Goal: Task Accomplishment & Management: Manage account settings

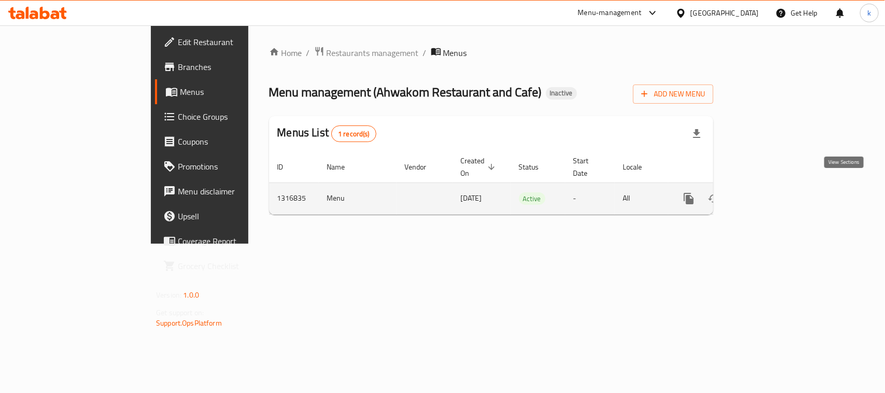
click at [770, 192] on icon "enhanced table" at bounding box center [763, 198] width 12 height 12
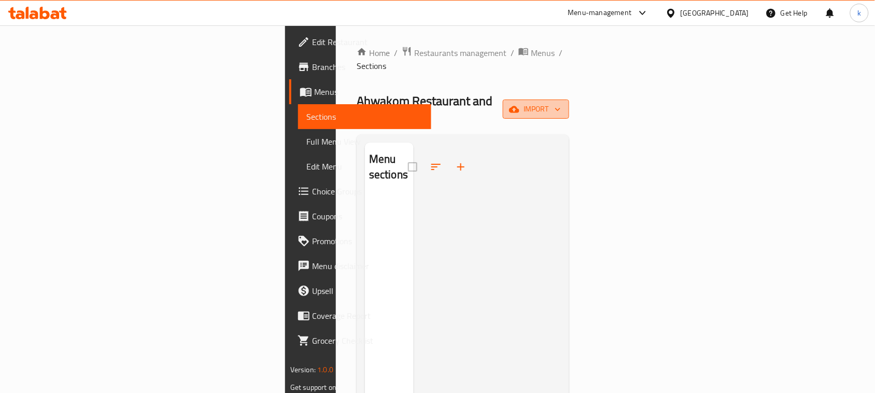
click at [561, 103] on span "import" at bounding box center [536, 109] width 50 height 13
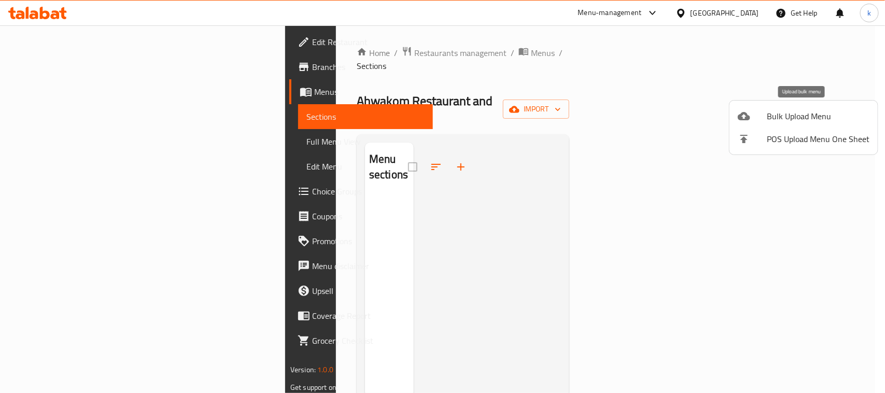
click at [791, 107] on li "Bulk Upload Menu" at bounding box center [803, 116] width 148 height 23
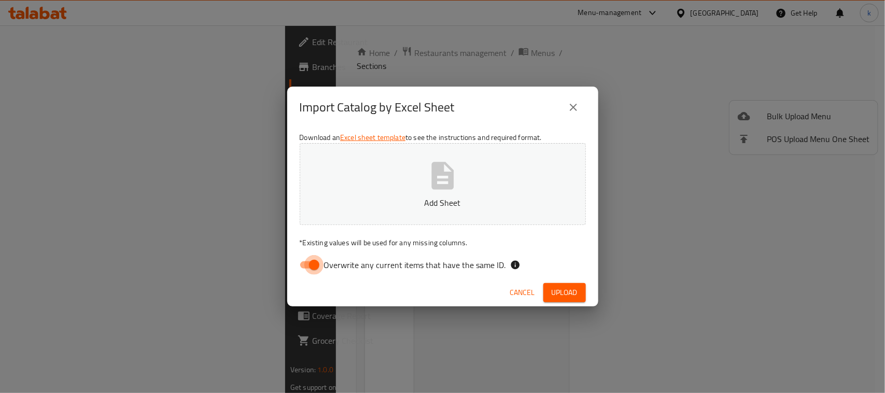
click at [314, 262] on input "Overwrite any current items that have the same ID." at bounding box center [314, 265] width 59 height 20
checkbox input "false"
click at [436, 174] on icon "button" at bounding box center [442, 175] width 22 height 27
click at [559, 296] on span "Upload" at bounding box center [564, 292] width 26 height 13
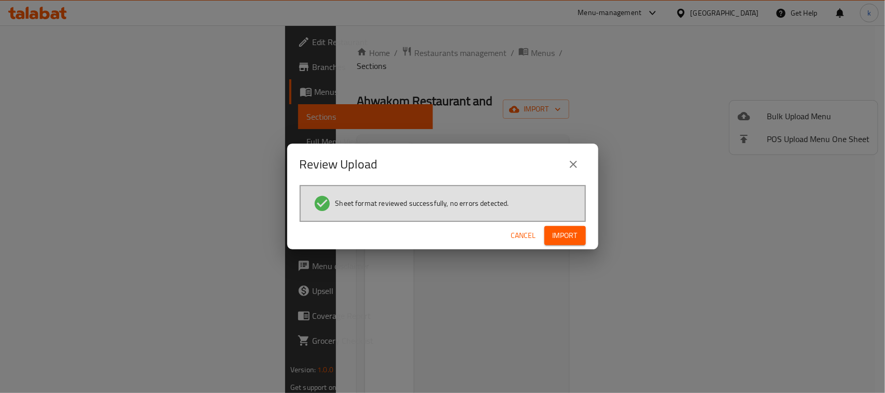
click at [561, 227] on button "Import" at bounding box center [564, 235] width 41 height 19
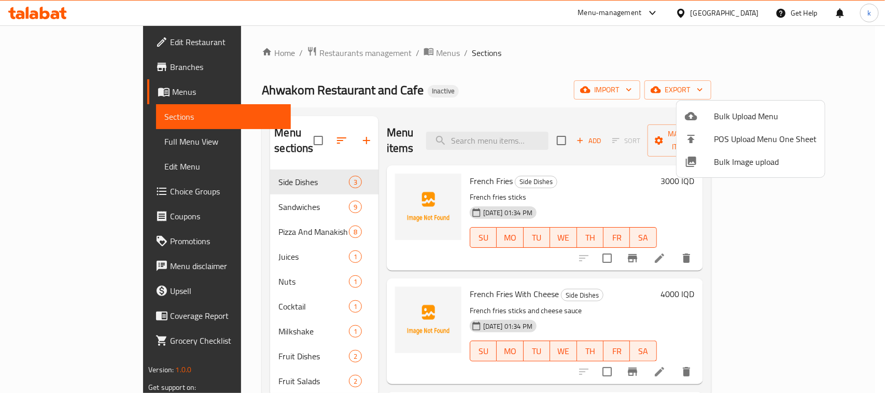
click at [574, 87] on div at bounding box center [442, 196] width 885 height 393
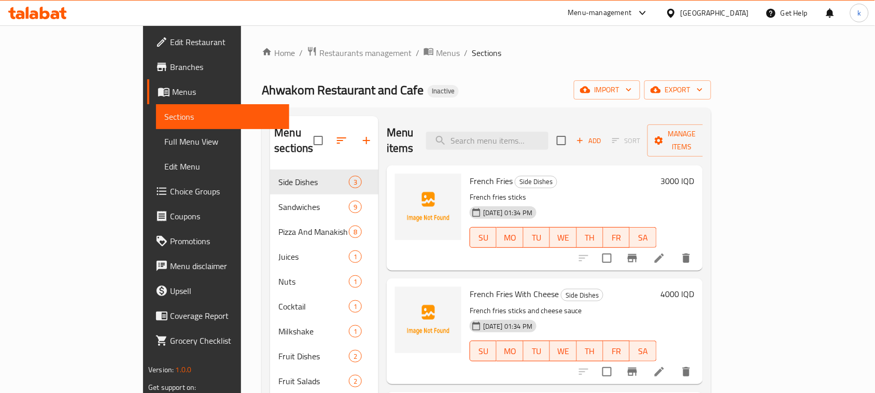
click at [164, 112] on span "Sections" at bounding box center [222, 116] width 117 height 12
click at [528, 97] on div "Ahwakom Restaurant and Cafe Inactive import export" at bounding box center [486, 89] width 449 height 19
click at [569, 73] on div "Home / Restaurants management / Menus / Sections Ahwakom Restaurant and Cafe In…" at bounding box center [486, 281] width 449 height 471
click at [564, 47] on ol "Home / Restaurants management / Menus / Sections" at bounding box center [486, 52] width 449 height 13
click at [447, 60] on div "Home / Restaurants management / Menus / Sections Ahwakom Restaurant and Cafe In…" at bounding box center [486, 281] width 449 height 471
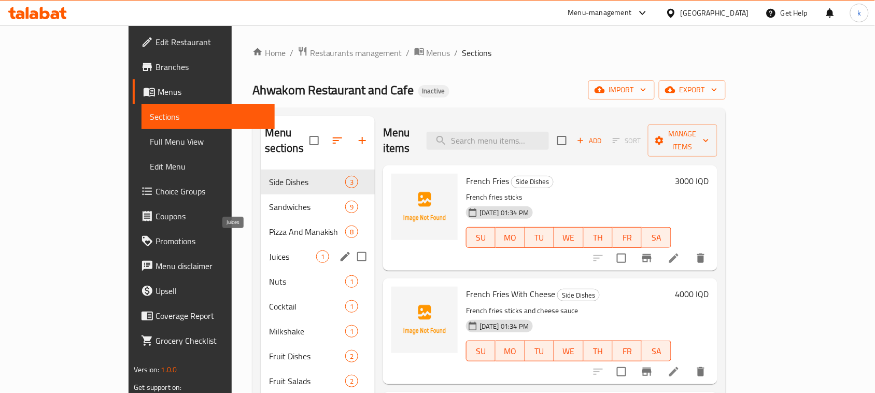
click at [269, 250] on span "Juices" at bounding box center [292, 256] width 47 height 12
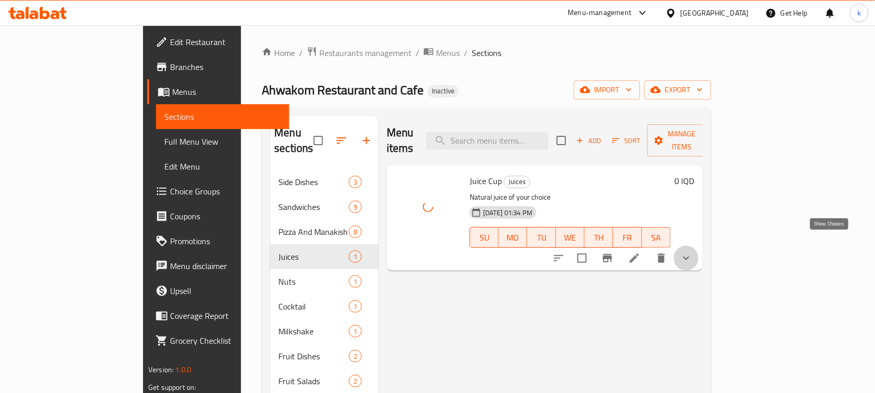
click at [692, 252] on icon "show more" at bounding box center [686, 258] width 12 height 12
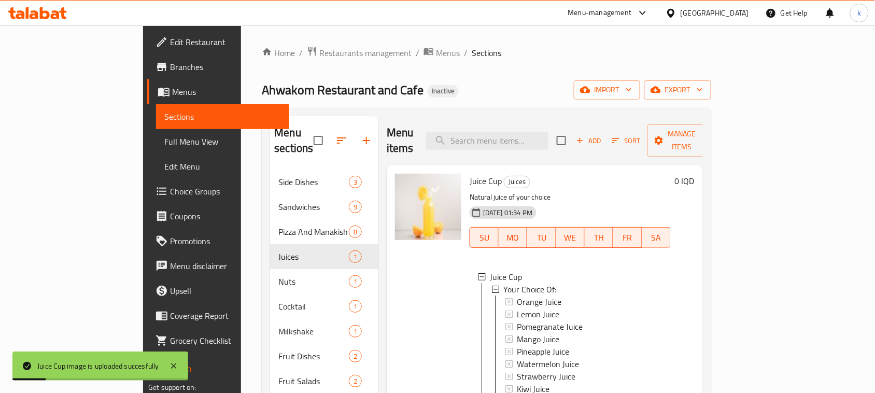
click at [488, 75] on div "Home / Restaurants management / Menus / Sections Ahwakom Restaurant and Cafe In…" at bounding box center [486, 281] width 449 height 471
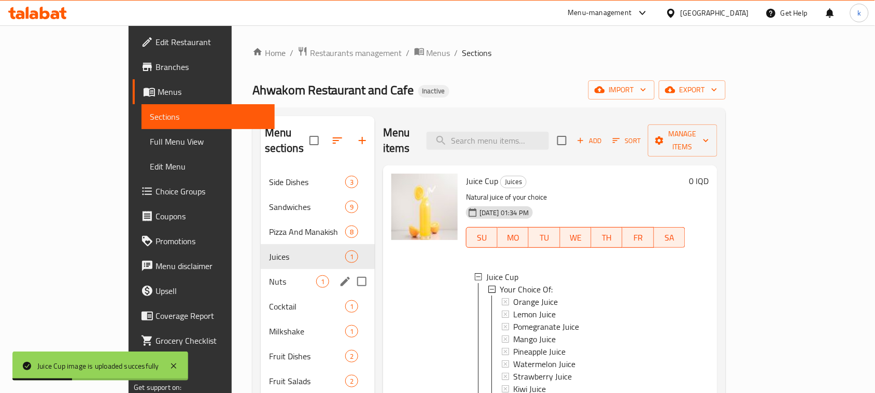
click at [261, 269] on div "Nuts 1" at bounding box center [318, 281] width 114 height 25
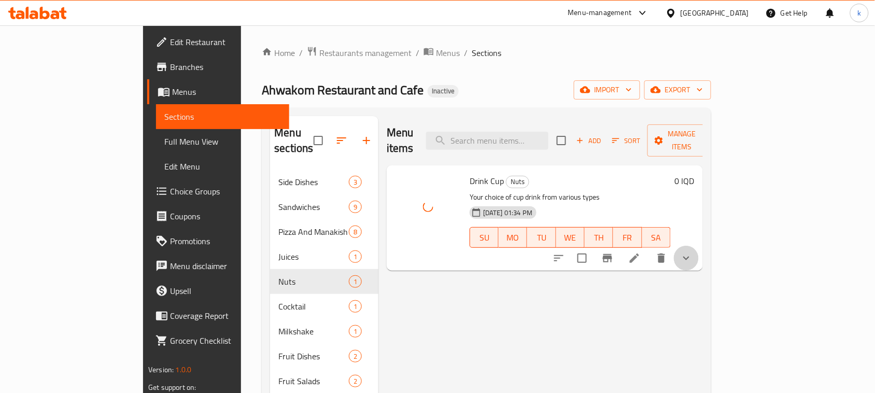
click at [692, 252] on icon "show more" at bounding box center [686, 258] width 12 height 12
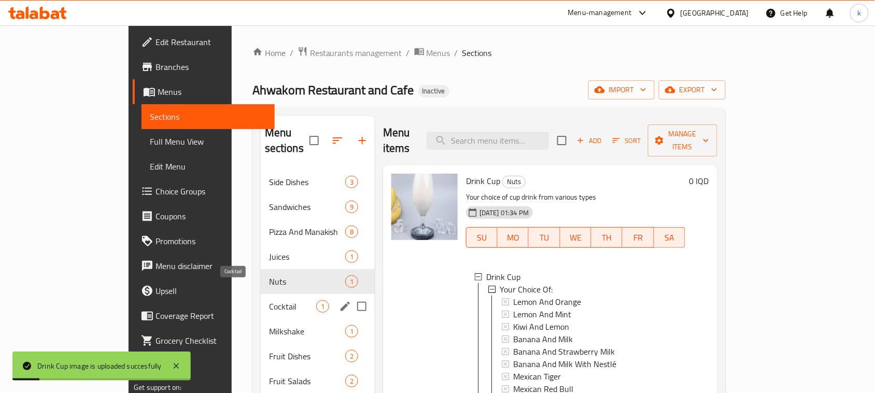
drag, startPoint x: 199, startPoint y: 289, endPoint x: 226, endPoint y: 287, distance: 27.6
click at [269, 300] on span "Cocktail" at bounding box center [292, 306] width 47 height 12
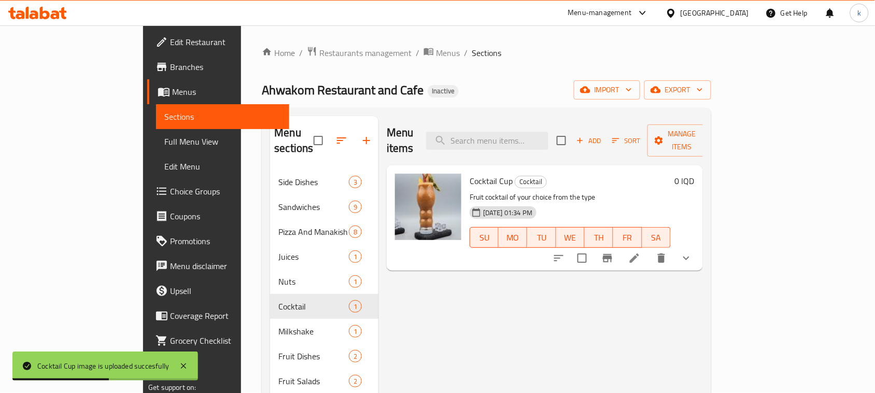
drag, startPoint x: 825, startPoint y: 244, endPoint x: 817, endPoint y: 252, distance: 11.4
click at [692, 252] on icon "show more" at bounding box center [686, 258] width 12 height 12
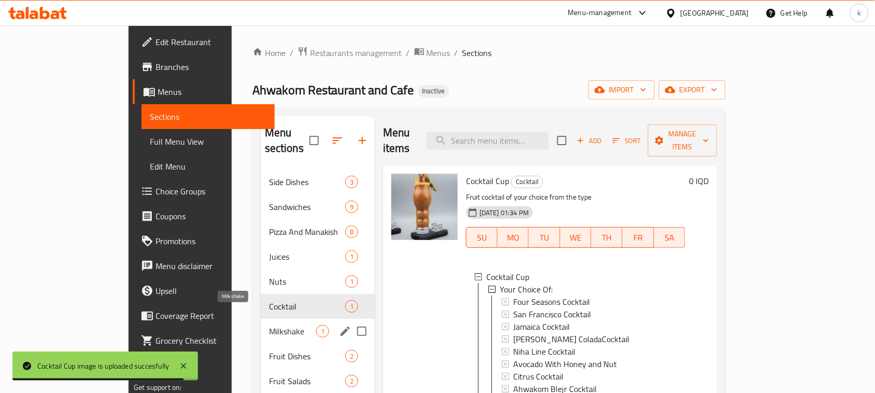
click at [269, 325] on span "Milkshake" at bounding box center [292, 331] width 47 height 12
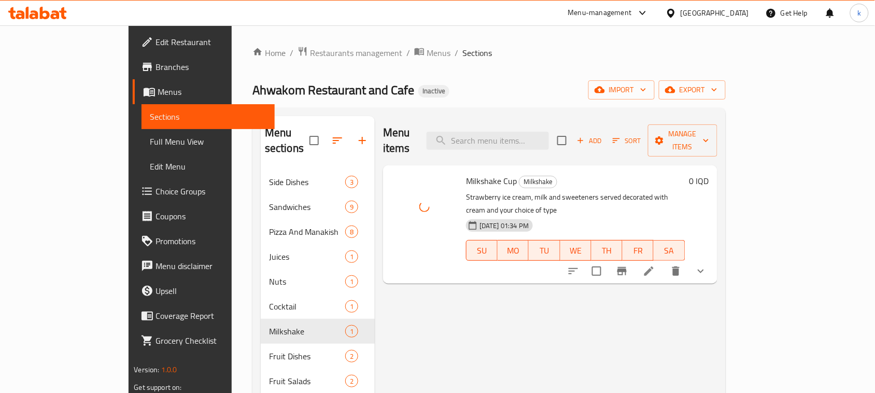
click at [707, 265] on icon "show more" at bounding box center [701, 271] width 12 height 12
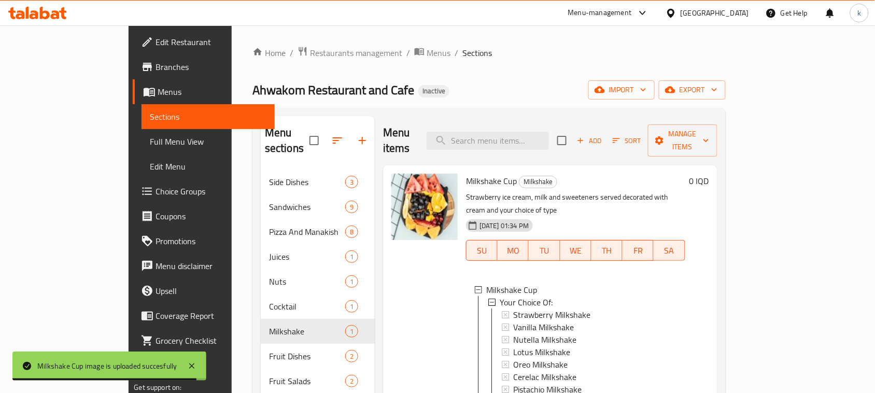
click at [451, 84] on div "Ahwakom Restaurant and Cafe Inactive import export" at bounding box center [488, 89] width 473 height 19
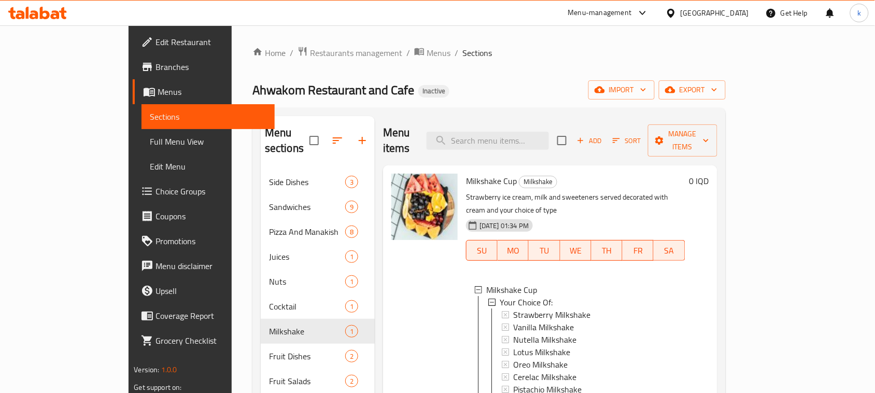
drag, startPoint x: 398, startPoint y: 49, endPoint x: 446, endPoint y: 206, distance: 163.8
click at [462, 50] on span "Sections" at bounding box center [477, 53] width 30 height 12
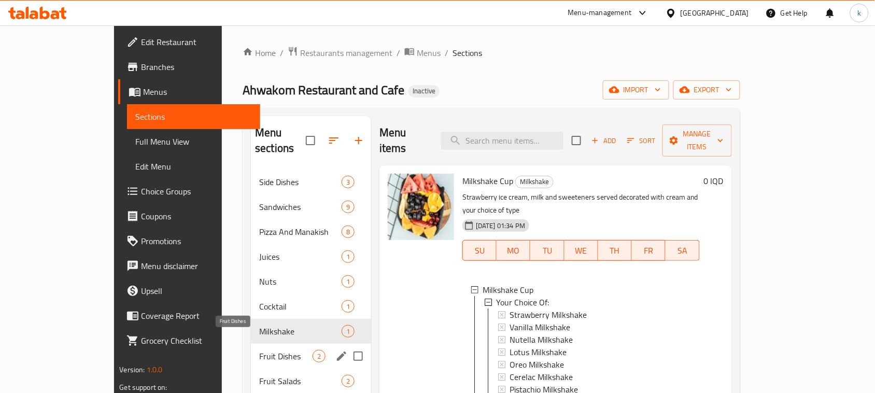
click at [259, 350] on span "Fruit Dishes" at bounding box center [285, 356] width 53 height 12
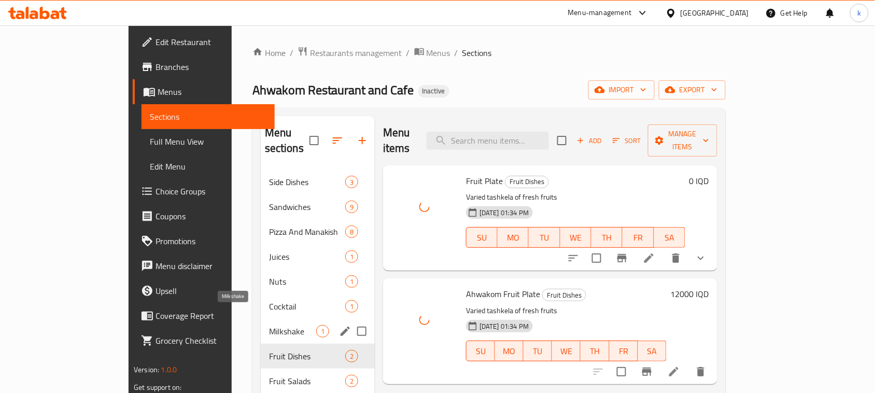
click at [269, 325] on span "Milkshake" at bounding box center [292, 331] width 47 height 12
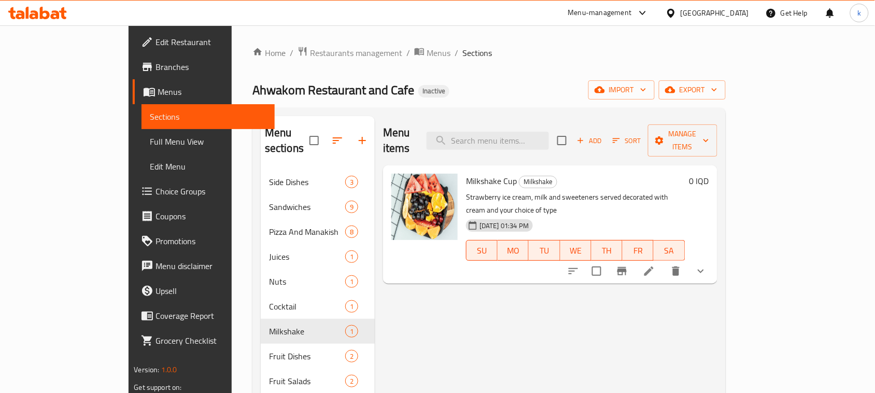
click at [475, 284] on div "Menu items Add Sort Manage items Milkshake Cup Milkshake Strawberry ice cream, …" at bounding box center [546, 312] width 342 height 393
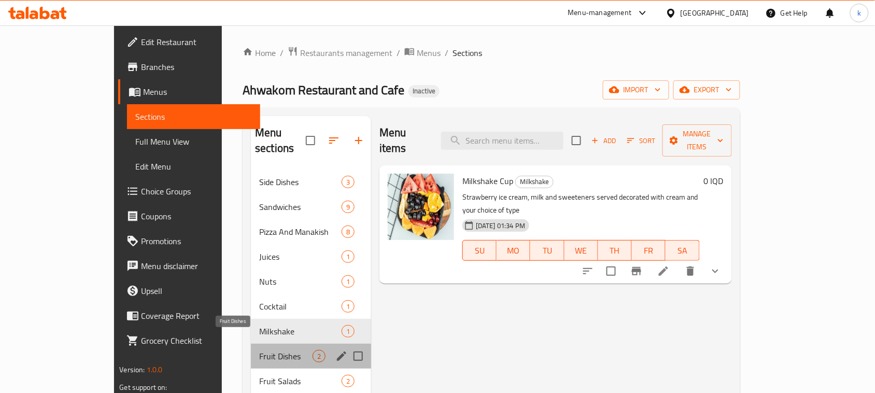
click at [259, 350] on span "Fruit Dishes" at bounding box center [285, 356] width 53 height 12
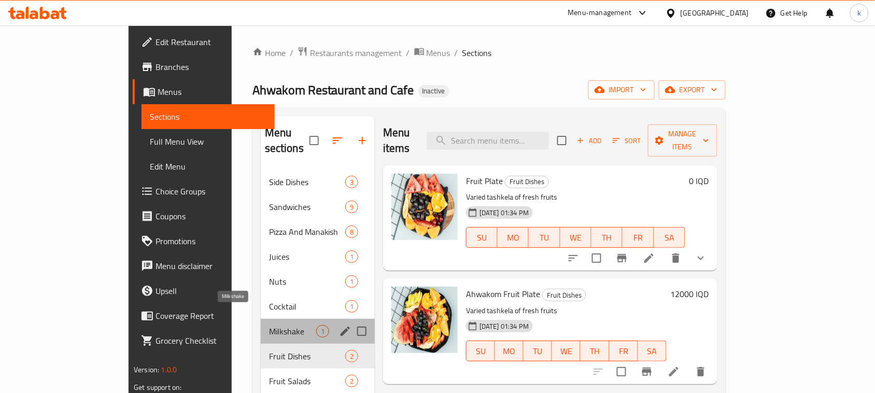
click at [269, 325] on span "Milkshake" at bounding box center [292, 331] width 47 height 12
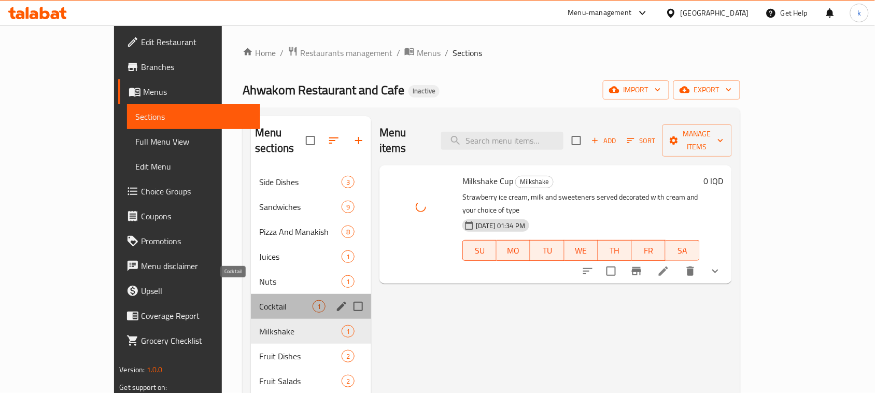
click at [259, 300] on span "Cocktail" at bounding box center [285, 306] width 53 height 12
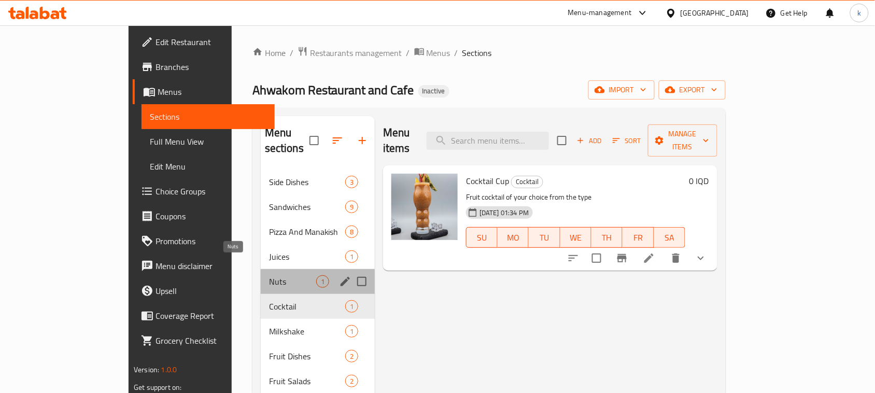
click at [269, 275] on span "Nuts" at bounding box center [292, 281] width 47 height 12
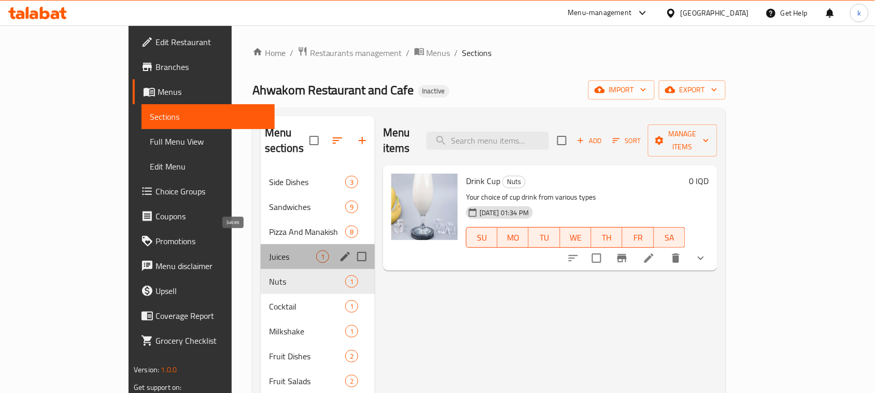
click at [269, 250] on span "Juices" at bounding box center [292, 256] width 47 height 12
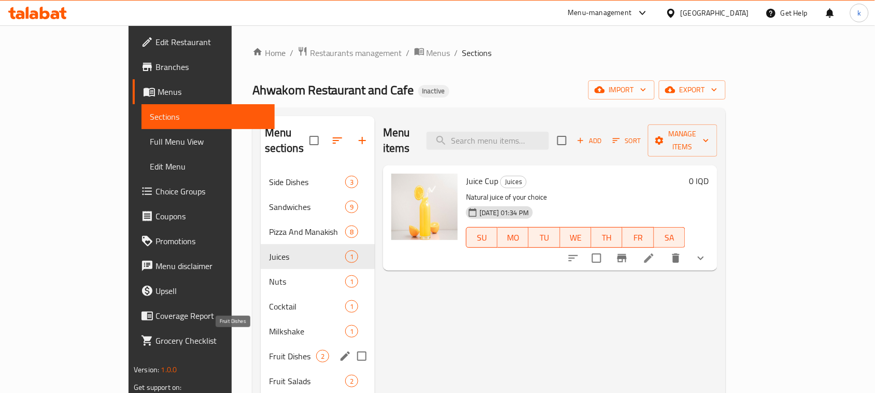
click at [269, 350] on span "Fruit Dishes" at bounding box center [292, 356] width 47 height 12
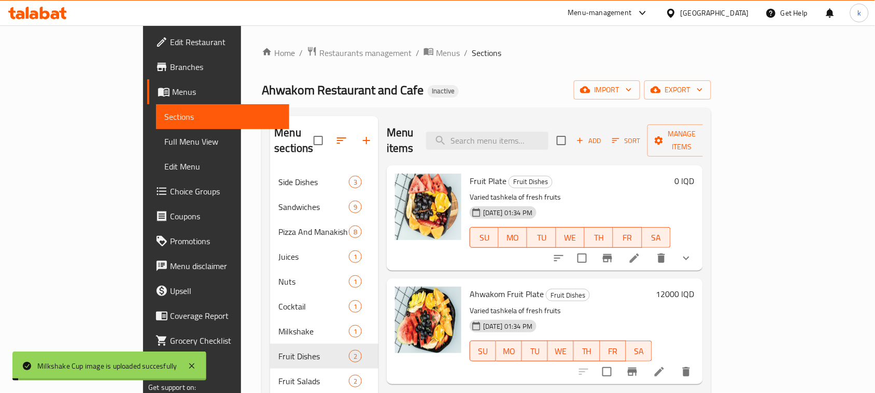
scroll to position [65, 0]
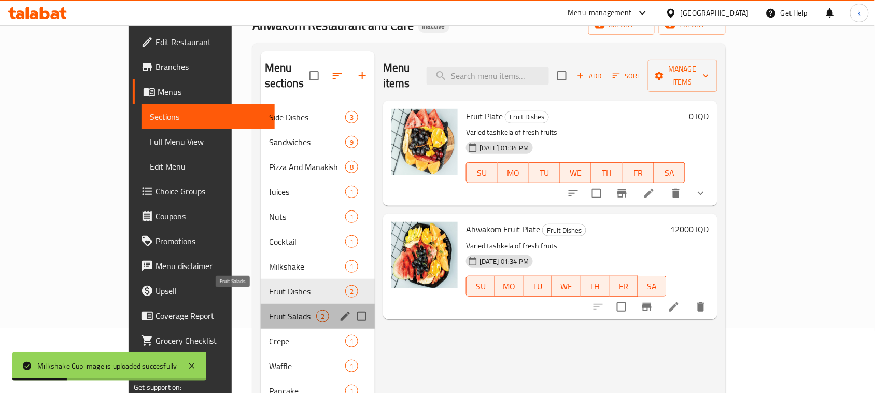
click at [269, 310] on span "Fruit Salads" at bounding box center [292, 316] width 47 height 12
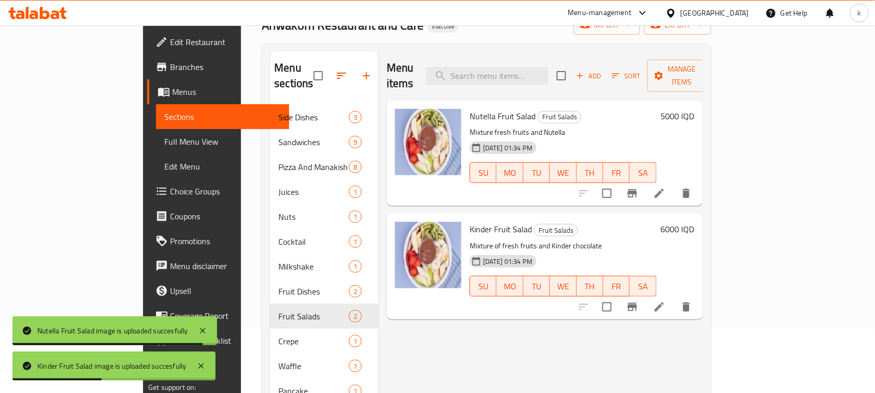
click at [452, 347] on div "Menu items Add Sort Manage items Nutella Fruit Salad Fruit Salads Mixture fresh…" at bounding box center [540, 247] width 324 height 393
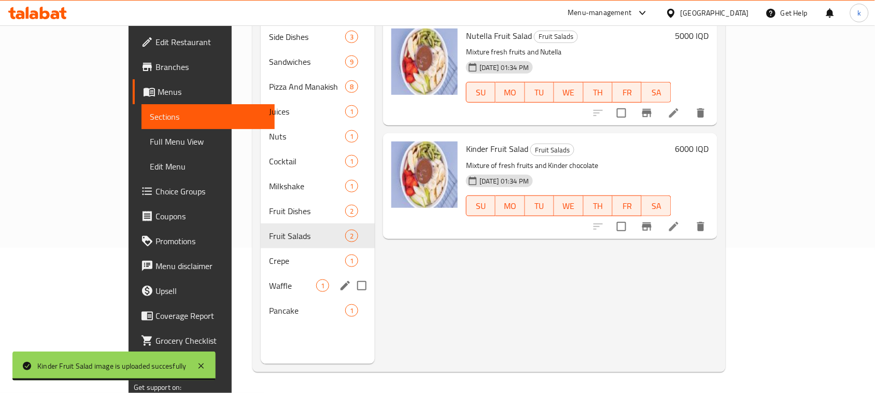
scroll to position [146, 0]
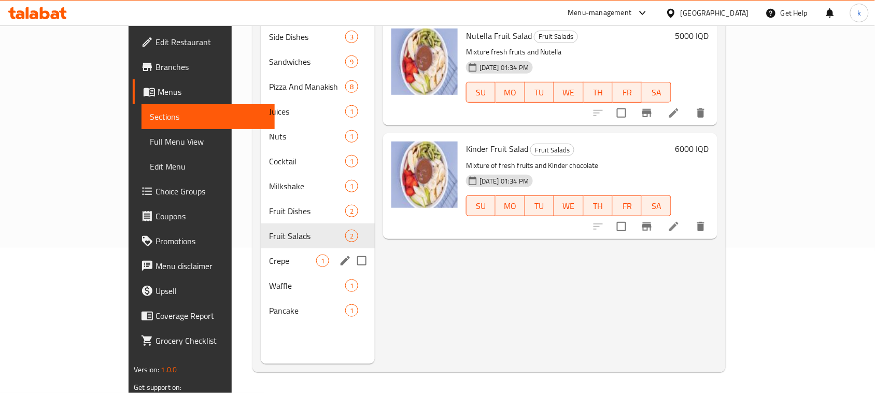
click at [261, 251] on div "Crepe 1" at bounding box center [318, 260] width 114 height 25
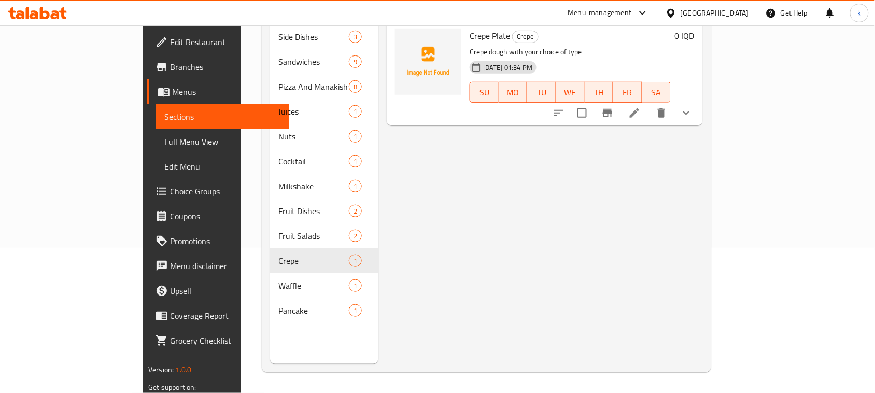
click at [442, 202] on div "Menu items Add Sort Manage items Crepe Plate Crepe Crepe dough with your choice…" at bounding box center [540, 167] width 324 height 393
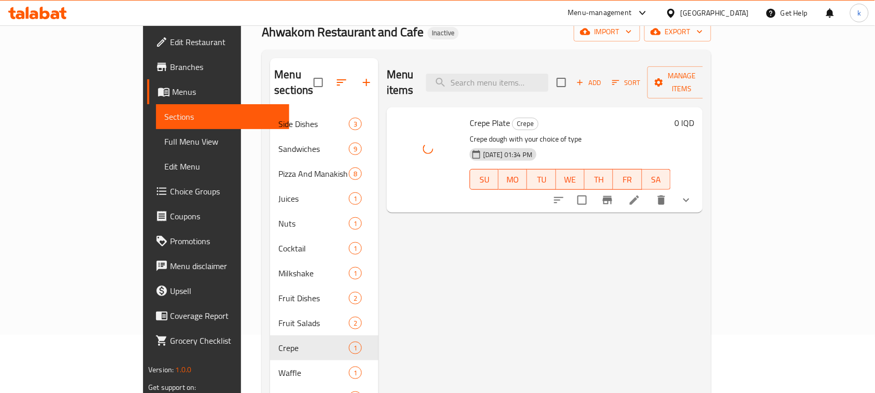
scroll to position [81, 0]
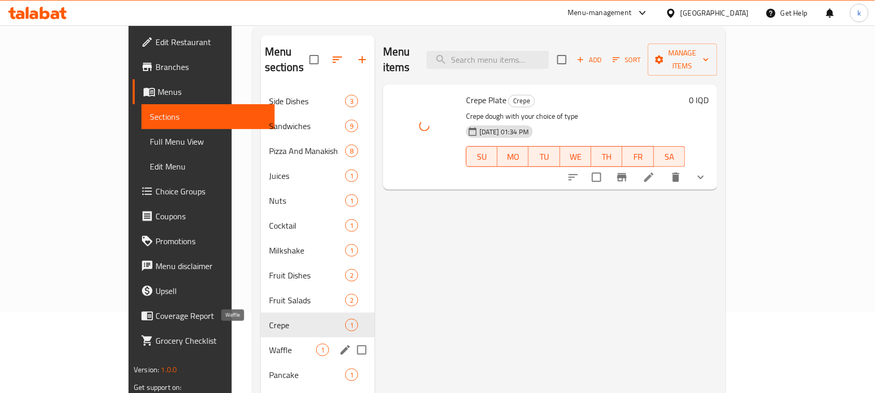
click at [269, 344] on span "Waffle" at bounding box center [292, 350] width 47 height 12
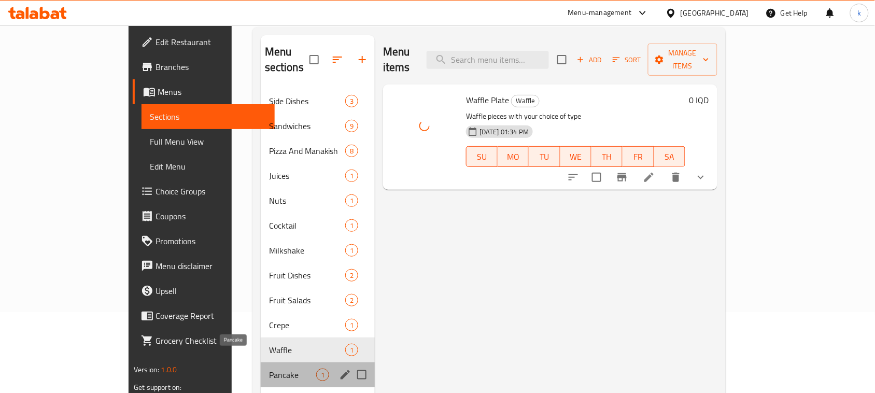
click at [269, 369] on span "Pancake" at bounding box center [292, 375] width 47 height 12
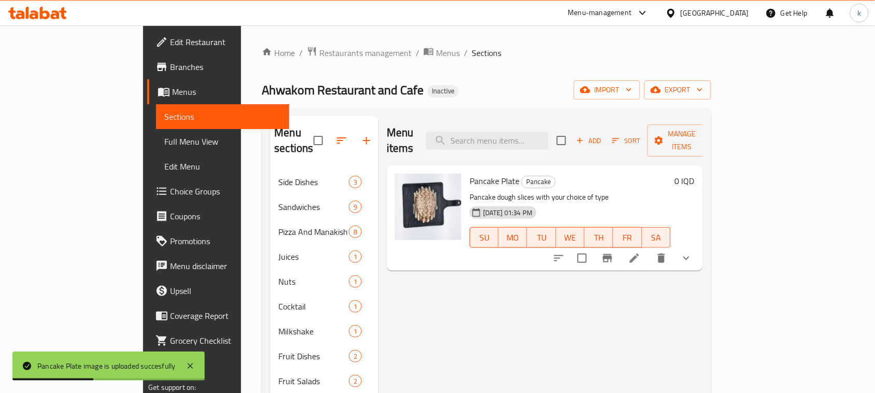
click at [450, 303] on div "Menu items Add Sort Manage items Pancake Plate Pancake Pancake dough slices wit…" at bounding box center [540, 312] width 324 height 393
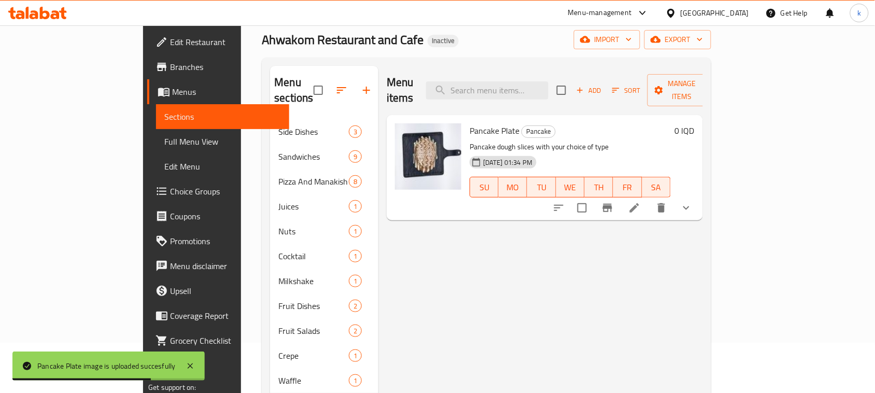
scroll to position [146, 0]
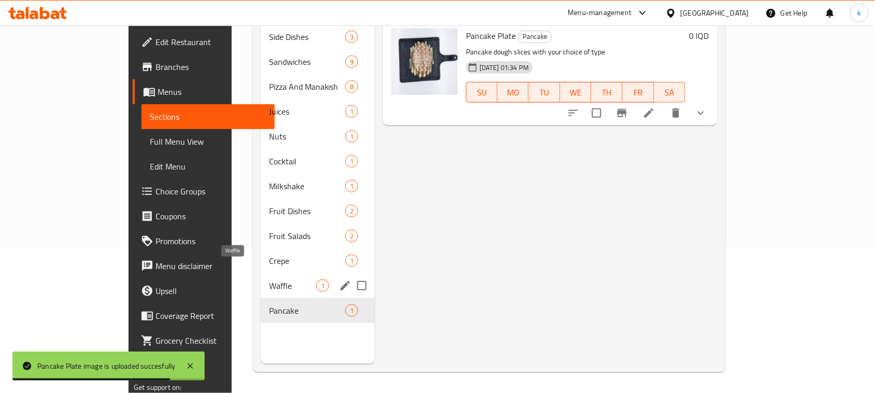
click at [269, 279] on span "Waffle" at bounding box center [292, 285] width 47 height 12
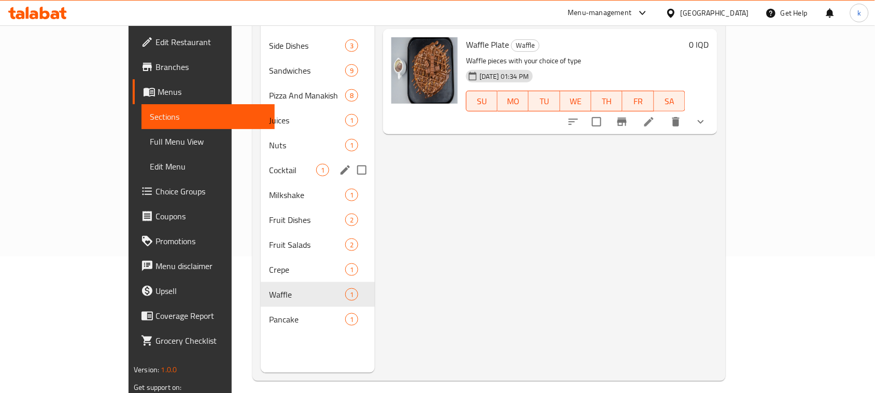
scroll to position [146, 0]
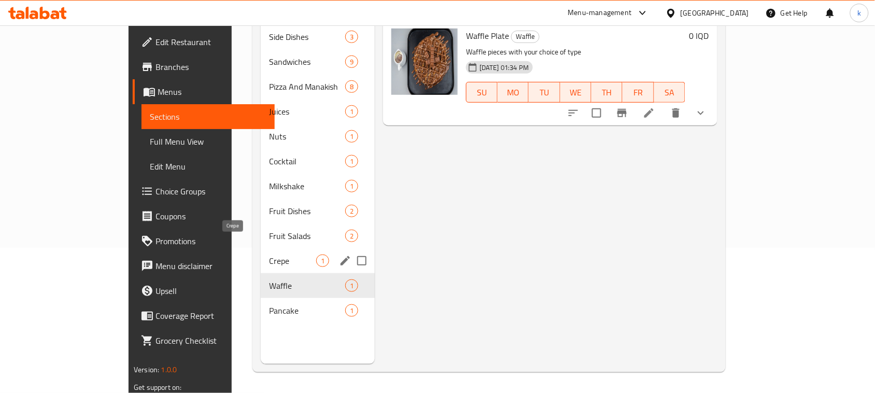
click at [269, 254] on span "Crepe" at bounding box center [292, 260] width 47 height 12
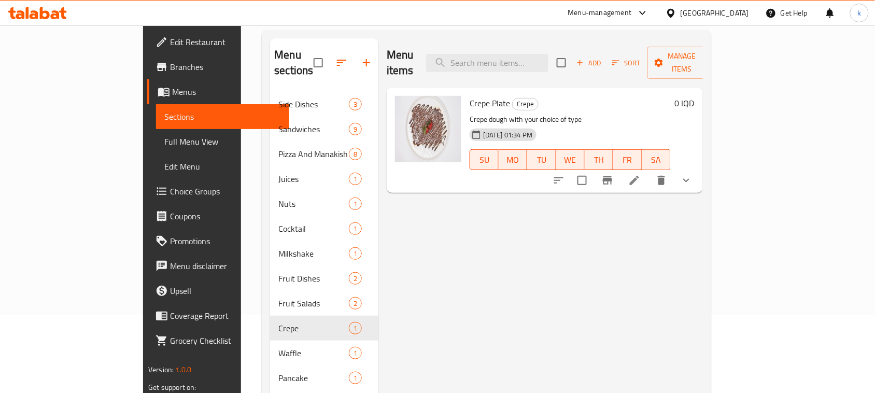
scroll to position [16, 0]
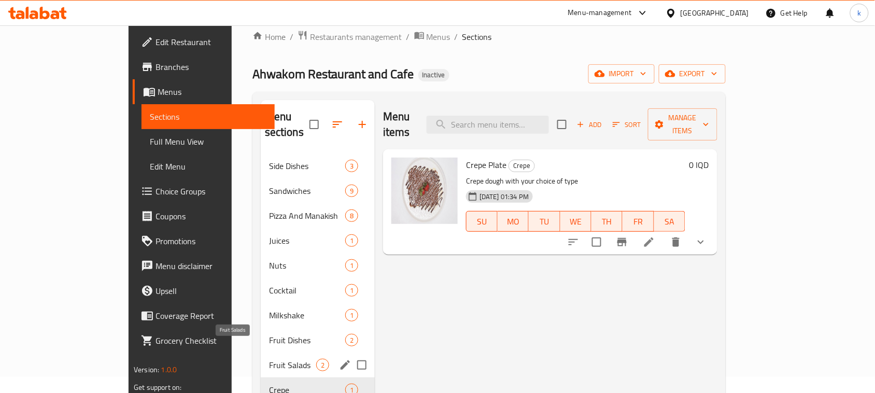
click at [269, 359] on span "Fruit Salads" at bounding box center [292, 365] width 47 height 12
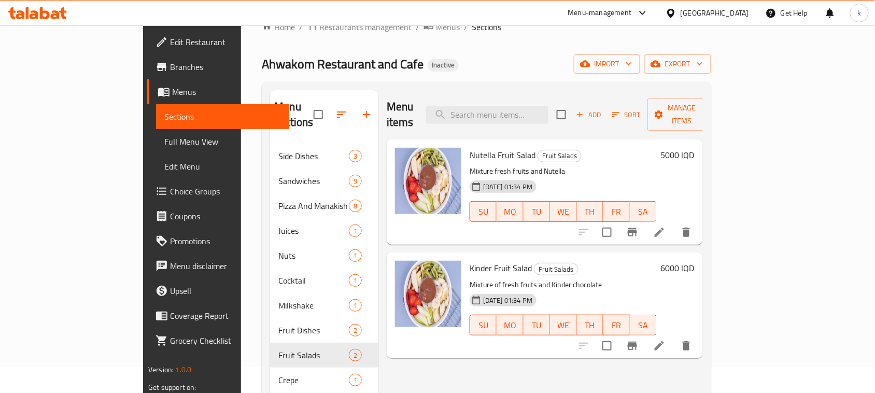
scroll to position [16, 0]
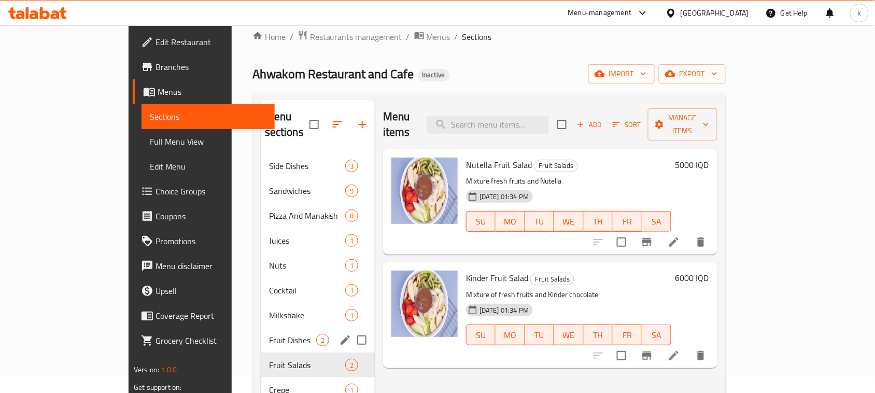
click at [269, 334] on span "Fruit Dishes" at bounding box center [292, 340] width 47 height 12
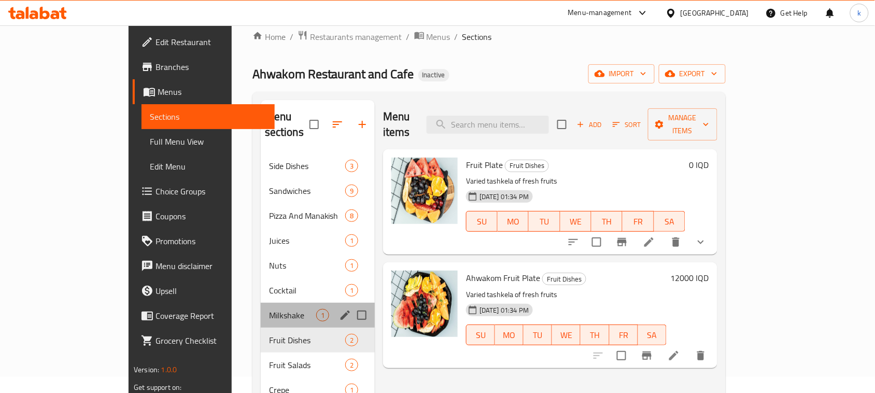
click at [261, 306] on div "Milkshake 1" at bounding box center [318, 315] width 114 height 25
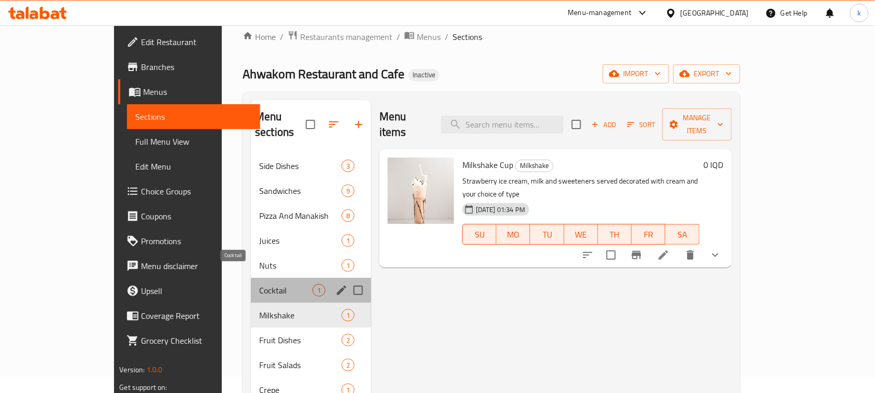
click at [259, 284] on span "Cocktail" at bounding box center [285, 290] width 53 height 12
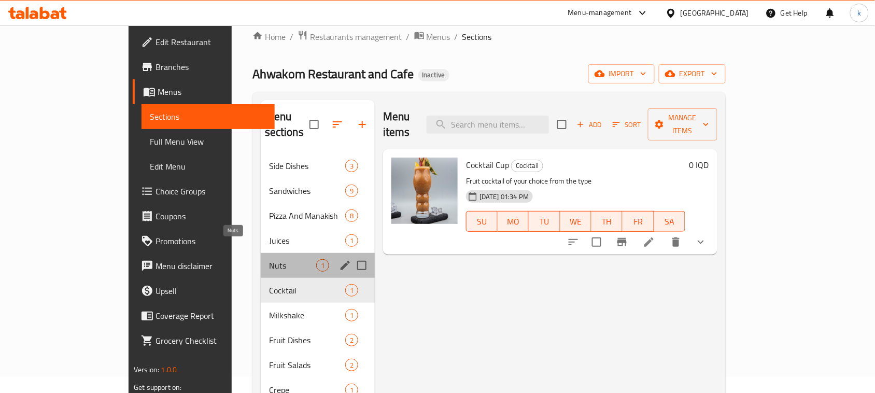
click at [269, 259] on span "Nuts" at bounding box center [292, 265] width 47 height 12
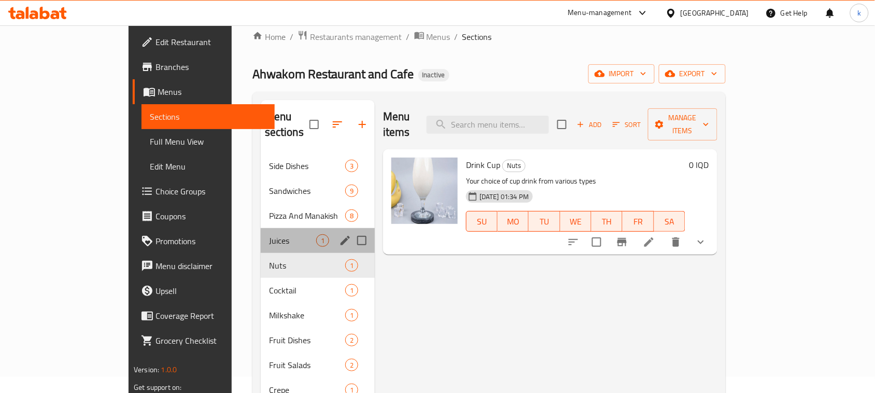
click at [261, 232] on div "Juices 1" at bounding box center [318, 240] width 114 height 25
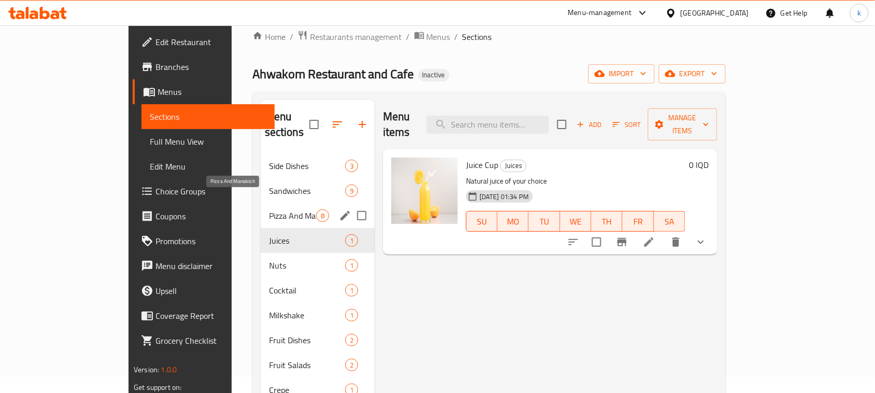
click at [269, 209] on span "Pizza And Manakish" at bounding box center [292, 215] width 47 height 12
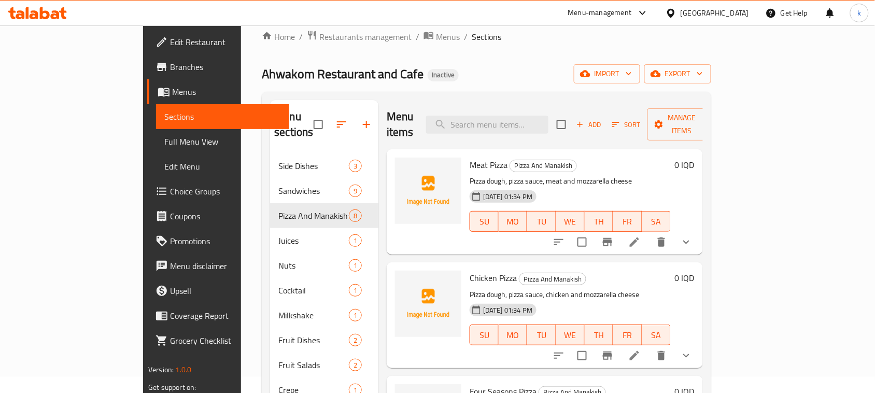
click at [449, 80] on div "Ahwakom Restaurant and Cafe Inactive import export" at bounding box center [486, 73] width 449 height 19
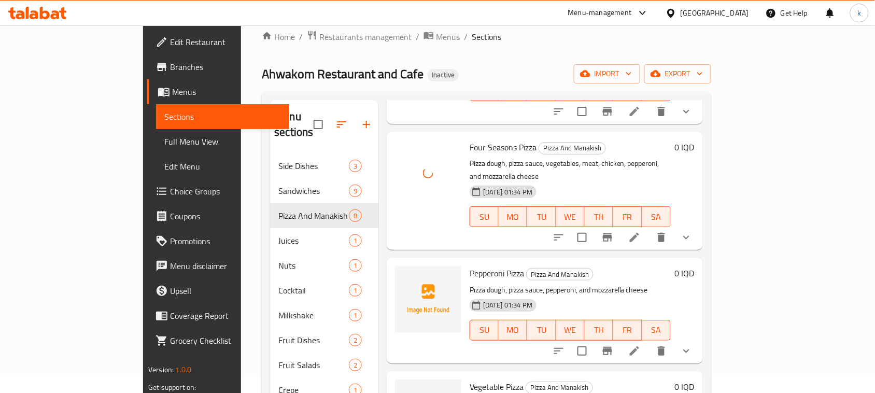
scroll to position [259, 0]
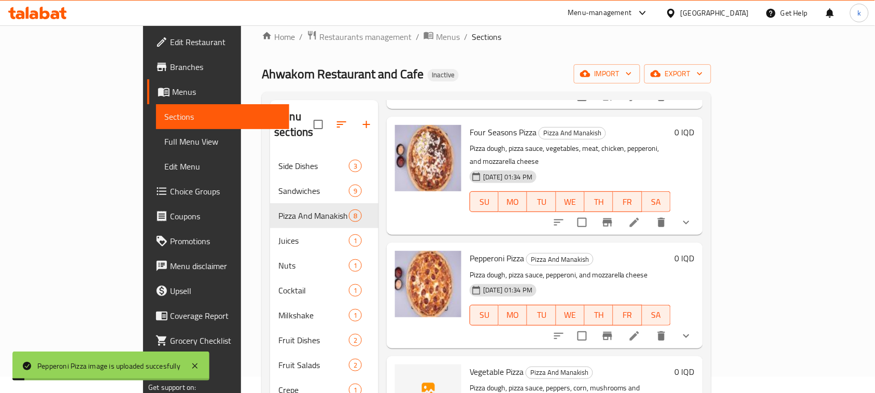
drag, startPoint x: 631, startPoint y: 221, endPoint x: 620, endPoint y: 219, distance: 11.6
click at [631, 247] on div "Pepperoni Pizza Pizza And Manakish Pizza dough, pizza sauce, pepperoni, and moz…" at bounding box center [569, 295] width 209 height 97
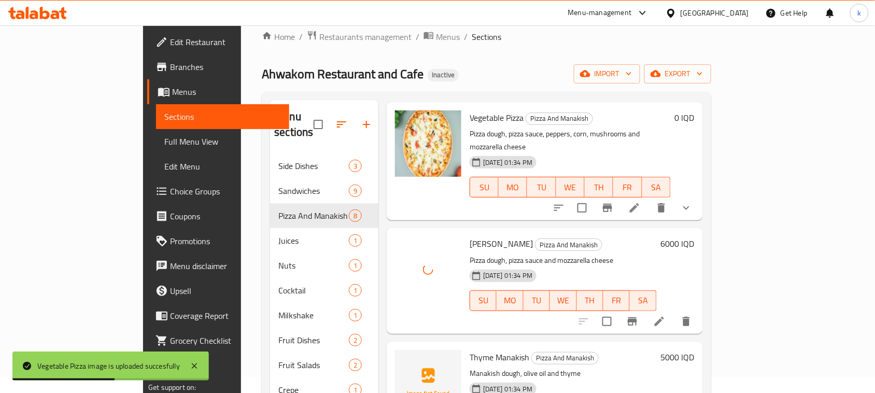
scroll to position [518, 0]
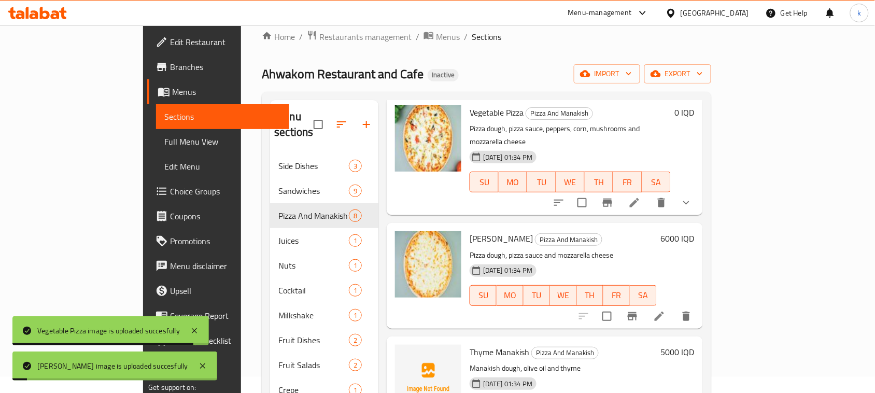
click at [625, 345] on h6 "Thyme Manakish Pizza And Manakish" at bounding box center [563, 352] width 187 height 15
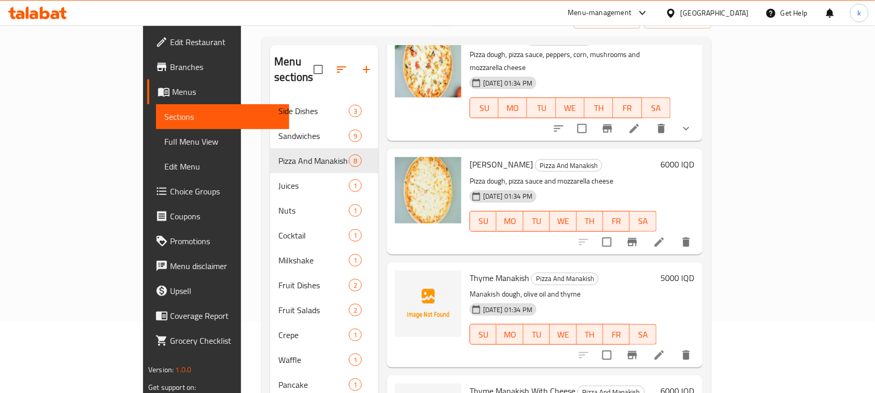
scroll to position [146, 0]
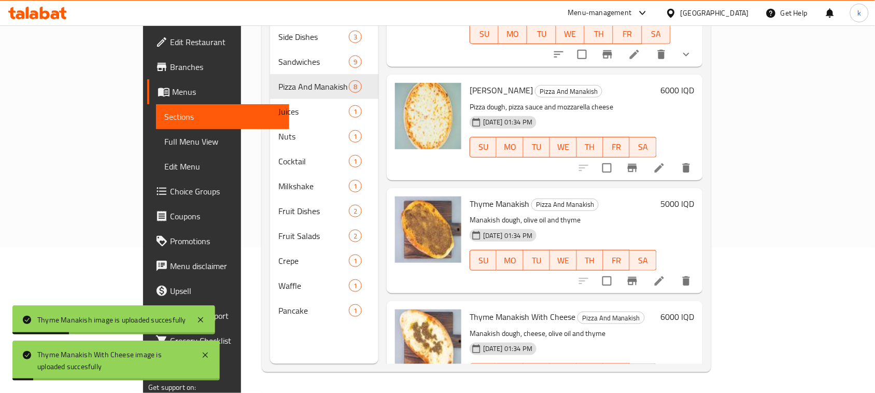
click at [657, 327] on p "Manakish dough, cheese, olive oil and thyme" at bounding box center [563, 333] width 187 height 13
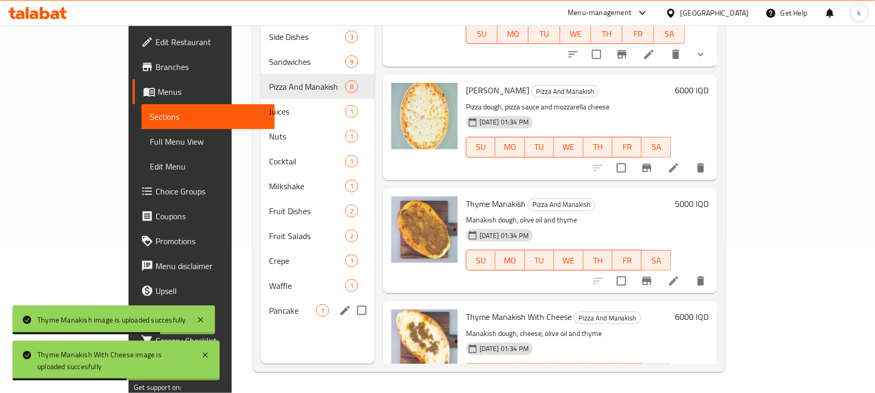
click at [269, 304] on span "Pancake" at bounding box center [292, 310] width 47 height 12
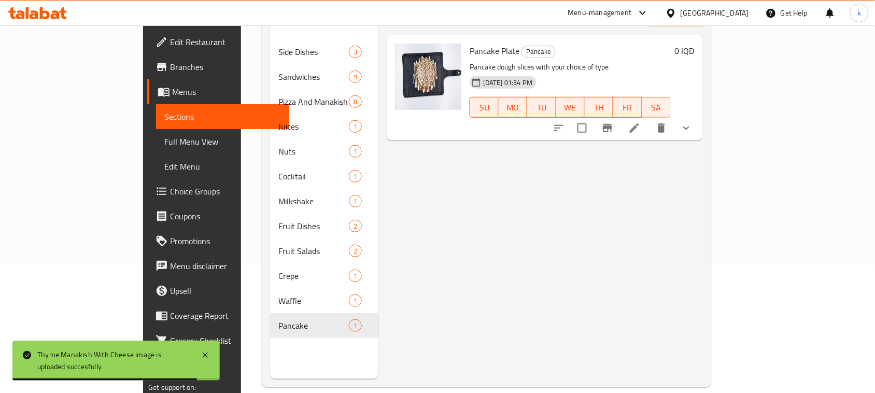
scroll to position [146, 0]
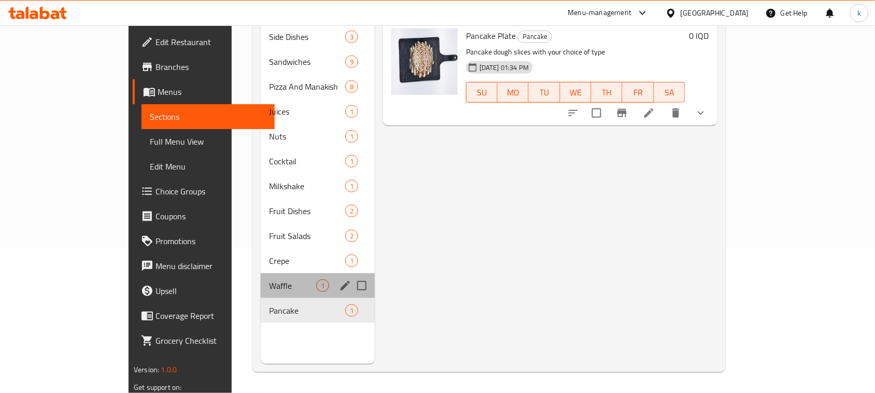
click at [261, 276] on div "Waffle 1" at bounding box center [318, 285] width 114 height 25
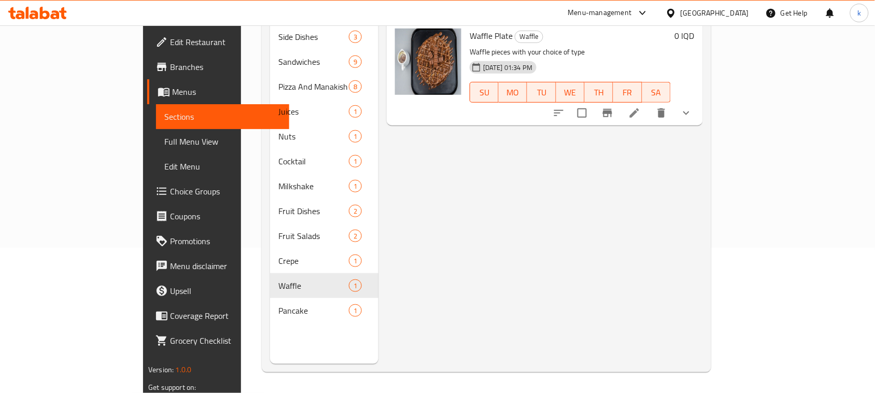
click at [633, 223] on div "Menu items Add Sort Manage items Waffle Plate Waffle Waffle pieces with your ch…" at bounding box center [540, 167] width 324 height 393
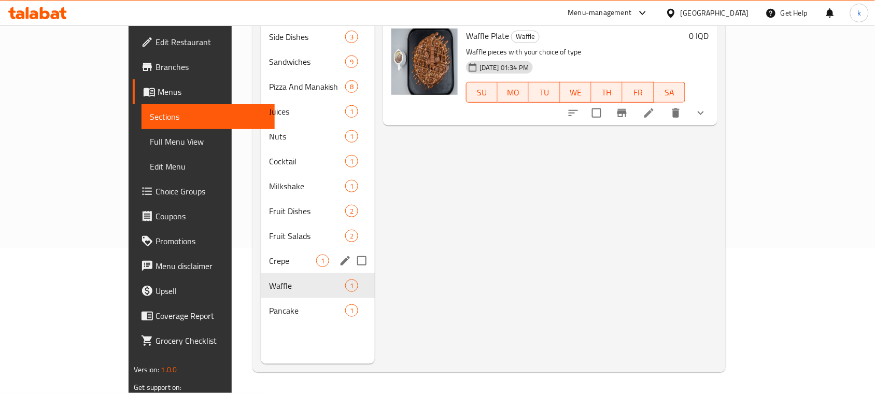
click at [261, 248] on div "Crepe 1" at bounding box center [318, 260] width 114 height 25
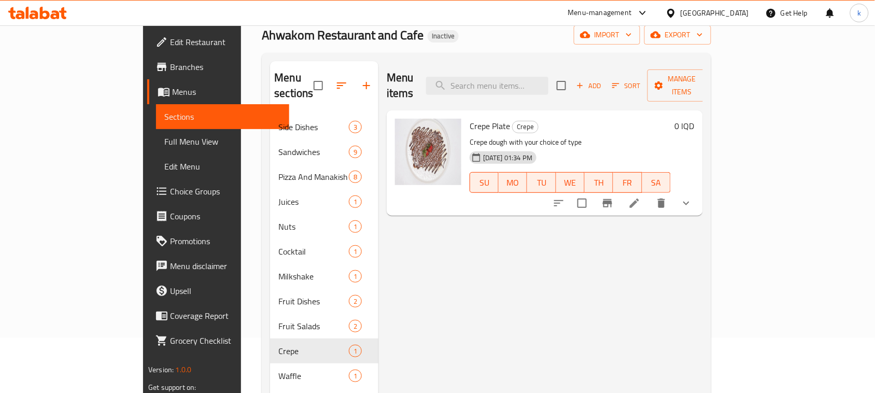
scroll to position [130, 0]
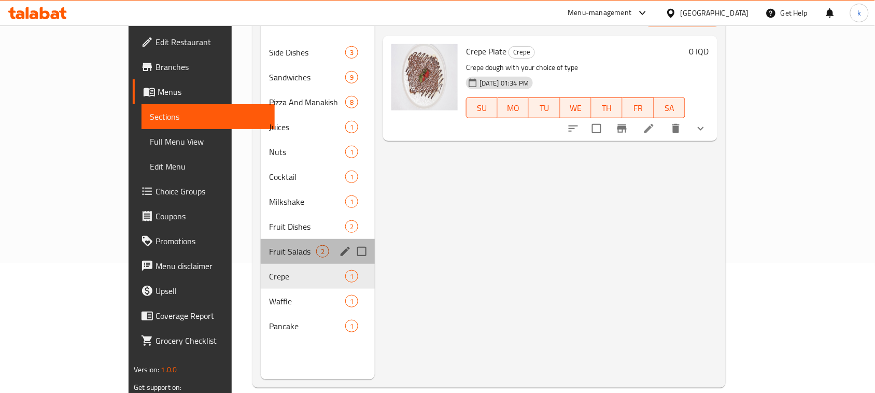
click at [261, 243] on div "Fruit Salads 2" at bounding box center [318, 251] width 114 height 25
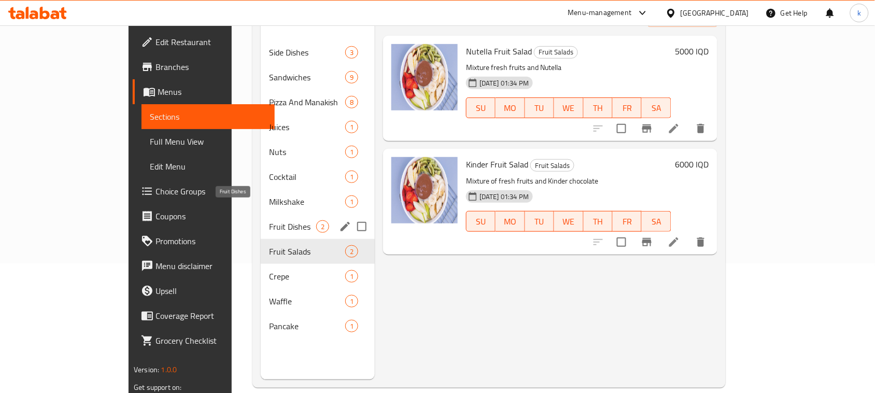
click at [269, 220] on span "Fruit Dishes" at bounding box center [292, 226] width 47 height 12
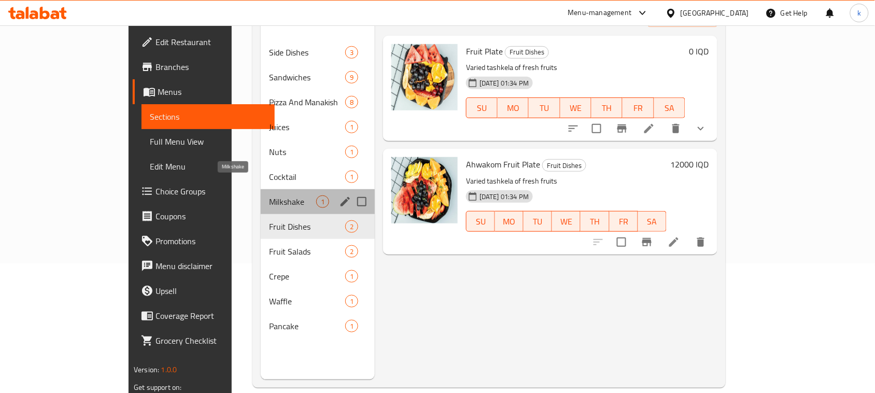
click at [269, 195] on span "Milkshake" at bounding box center [292, 201] width 47 height 12
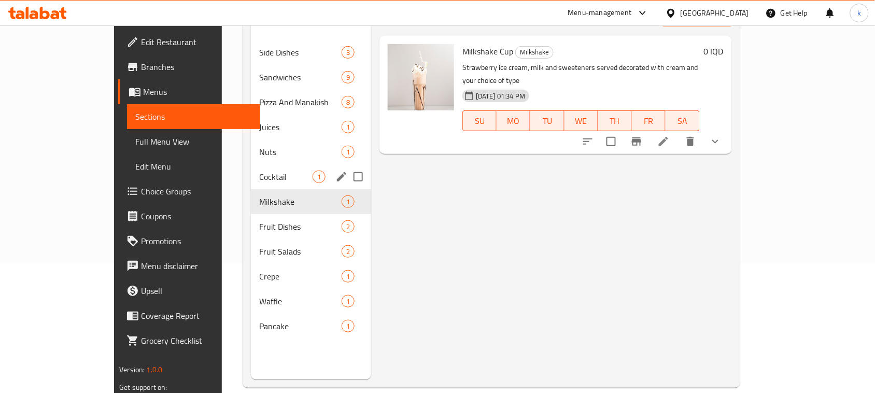
click at [251, 164] on div "Cocktail 1" at bounding box center [311, 176] width 120 height 25
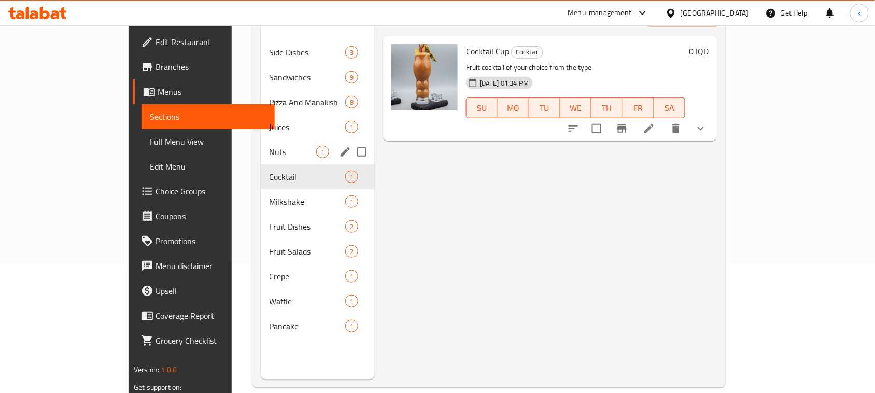
click at [261, 121] on div "Juices 1" at bounding box center [318, 127] width 114 height 25
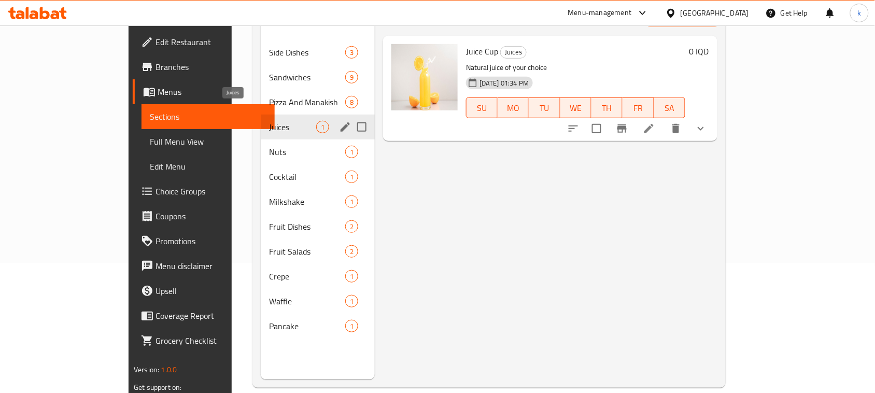
click at [269, 121] on span "Juices" at bounding box center [292, 127] width 47 height 12
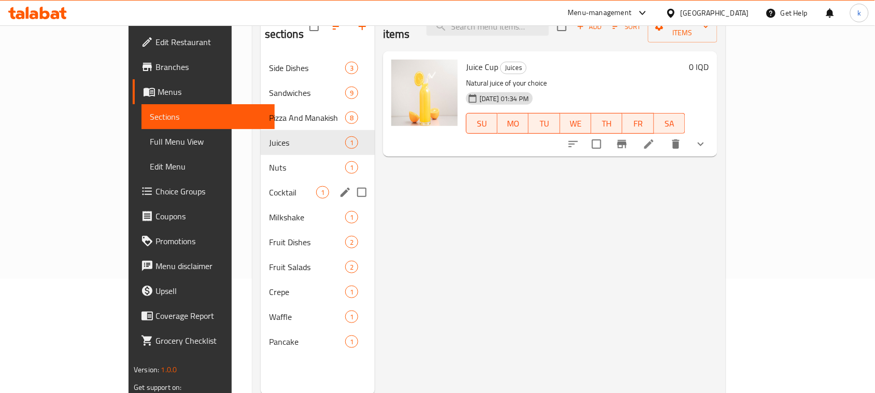
scroll to position [65, 0]
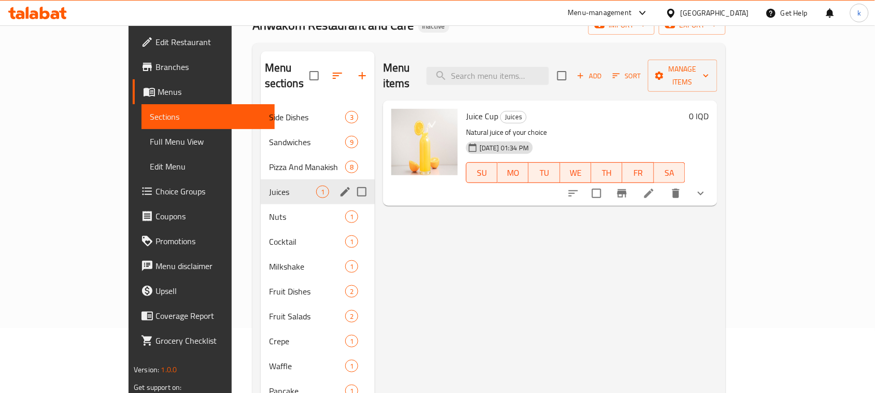
click at [261, 161] on div "Pizza And Manakish 8" at bounding box center [318, 166] width 114 height 25
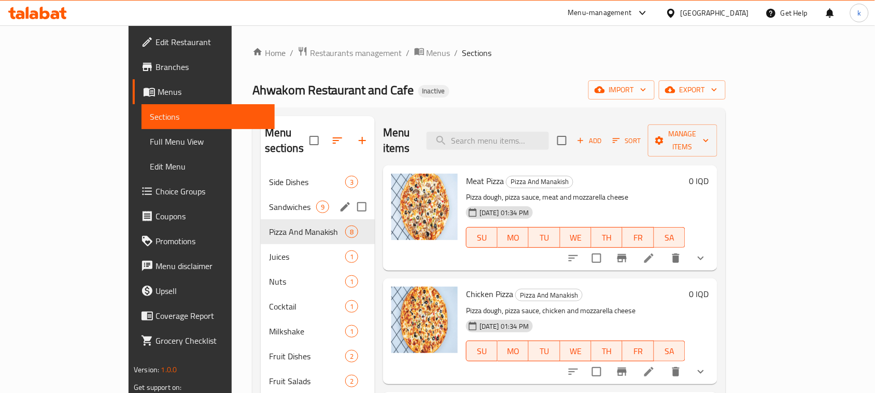
click at [269, 201] on span "Sandwiches" at bounding box center [292, 207] width 47 height 12
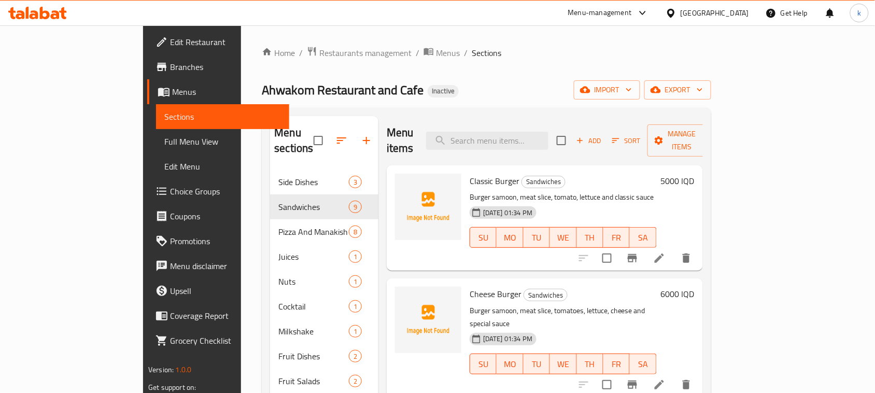
click at [498, 75] on div "Home / Restaurants management / Menus / Sections Ahwakom Restaurant and Cafe In…" at bounding box center [486, 281] width 449 height 471
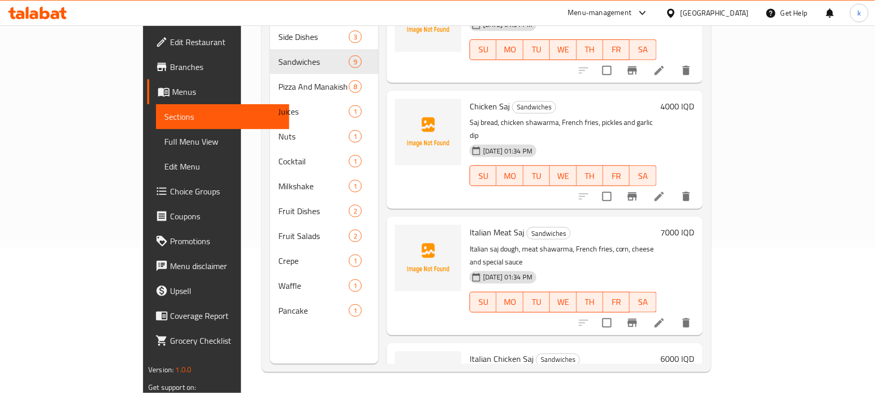
scroll to position [651, 0]
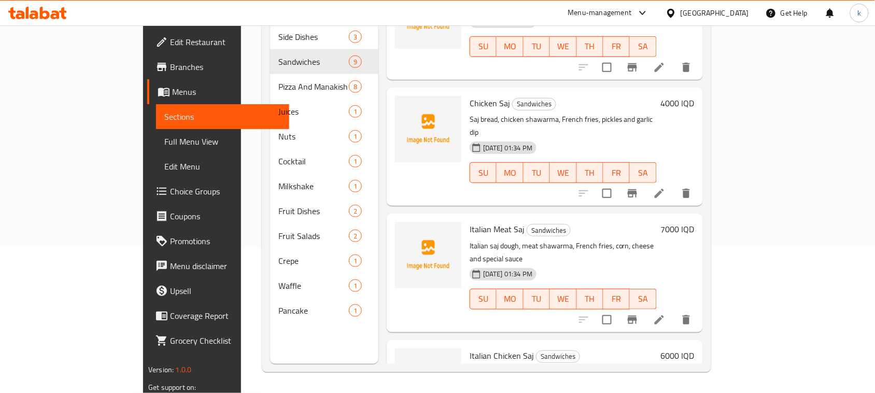
click at [633, 252] on div "Menu items Add Sort Manage items Classic Burger Sandwiches Burger samoon, meat …" at bounding box center [540, 167] width 324 height 393
click at [589, 133] on div "Chicken Saj Sandwiches Saj bread, chicken shawarma, French fries, pickles and g…" at bounding box center [562, 147] width 195 height 110
click at [657, 239] on p "Italian saj ​​dough, meat shawarma, French fries, corn, cheese and special sauce" at bounding box center [563, 252] width 187 height 26
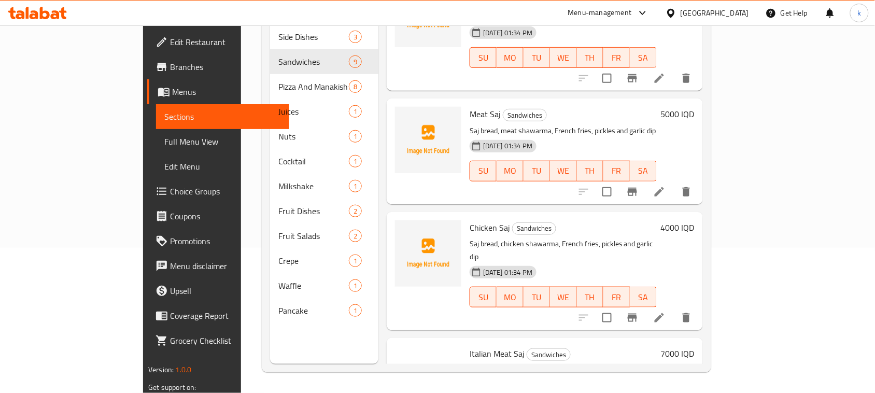
scroll to position [521, 0]
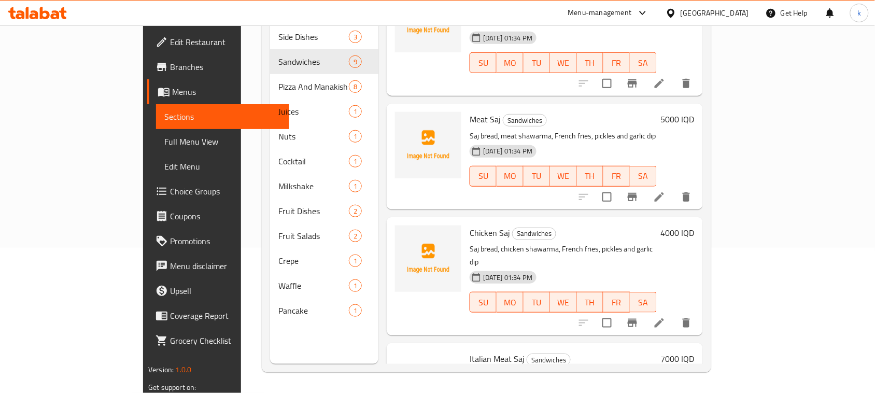
click at [657, 225] on h6 "Chicken Saj Sandwiches" at bounding box center [563, 232] width 187 height 15
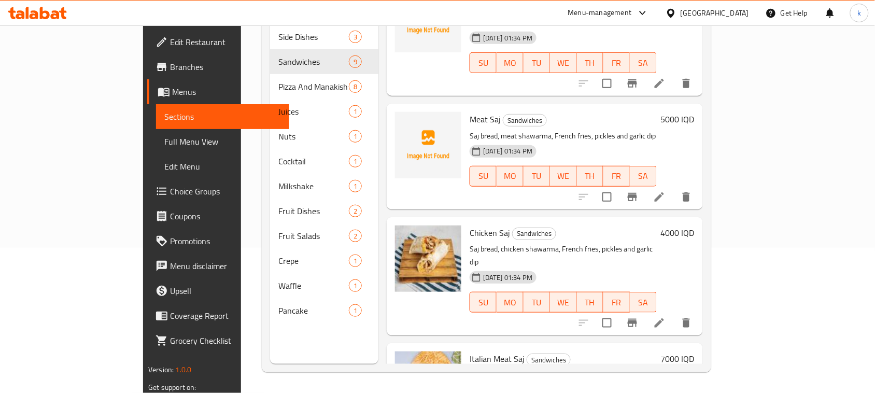
click at [657, 225] on h6 "Chicken Saj Sandwiches" at bounding box center [563, 232] width 187 height 15
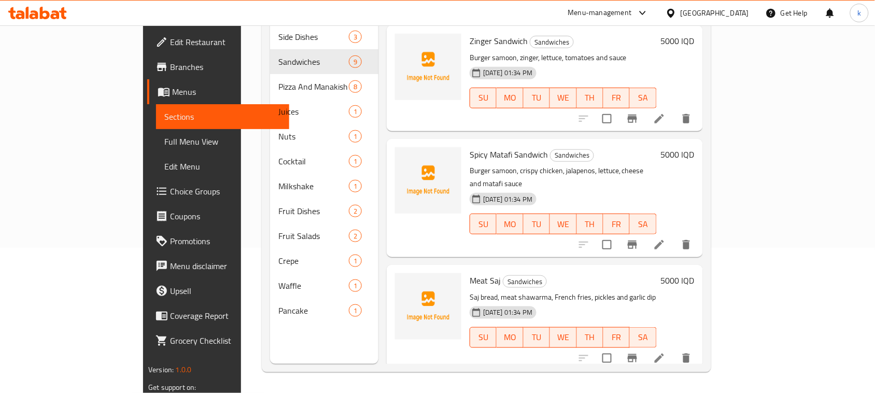
scroll to position [392, 0]
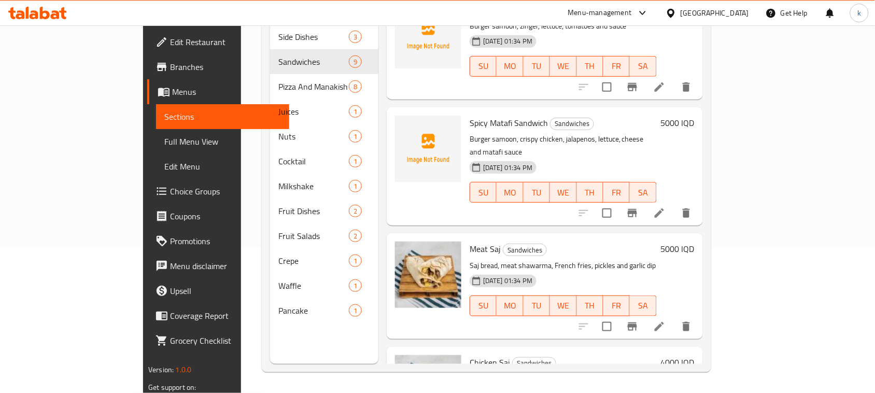
click at [654, 242] on h6 "Meat Saj Sandwiches" at bounding box center [563, 249] width 187 height 15
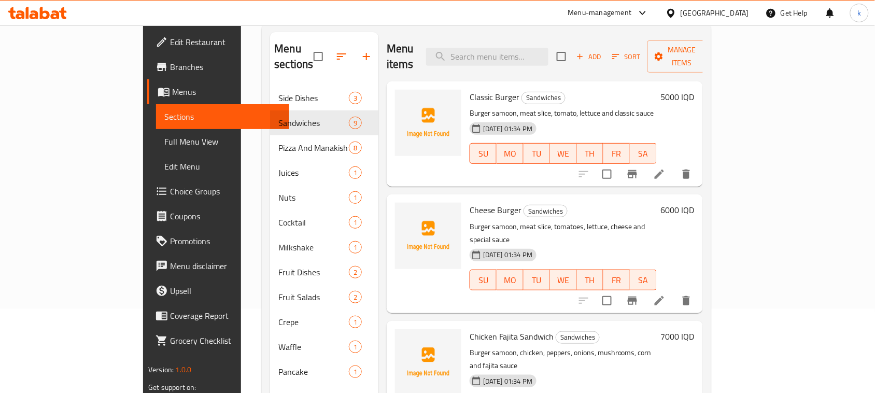
scroll to position [0, 0]
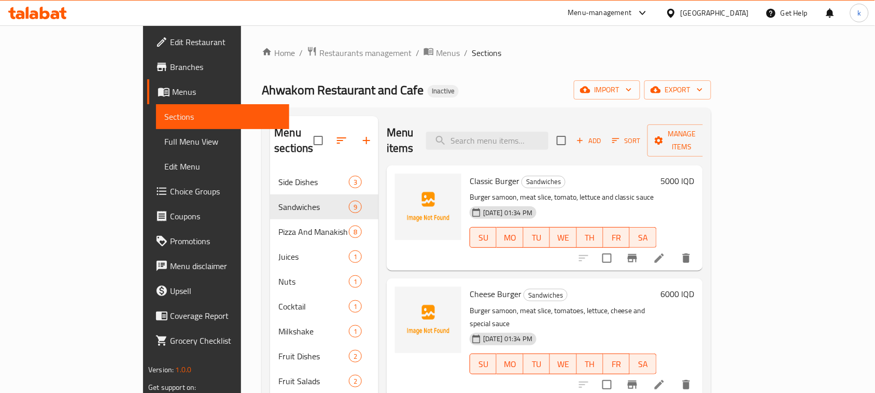
click at [454, 72] on div "Home / Restaurants management / Menus / Sections Ahwakom Restaurant and Cafe In…" at bounding box center [486, 281] width 449 height 471
click at [524, 105] on div "Home / Restaurants management / Menus / Sections Ahwakom Restaurant and Cafe In…" at bounding box center [486, 281] width 449 height 471
click at [510, 46] on ol "Home / Restaurants management / Menus / Sections" at bounding box center [486, 52] width 449 height 13
click at [428, 62] on div "Home / Restaurants management / Menus / Sections Ahwakom Restaurant and Cafe In…" at bounding box center [486, 281] width 449 height 471
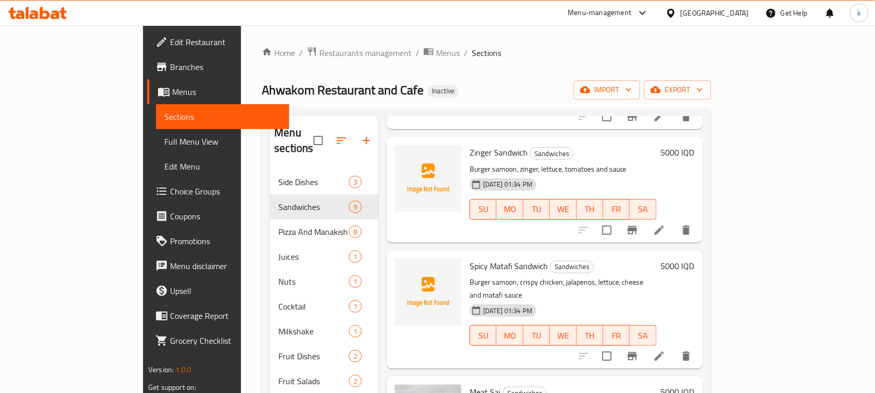
scroll to position [389, 0]
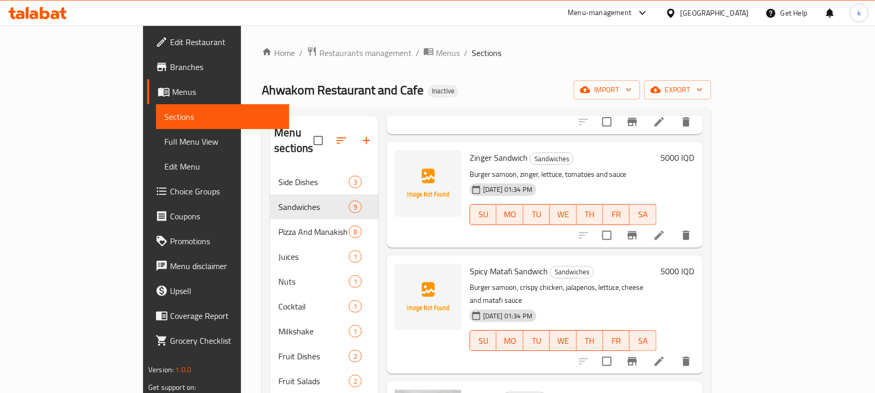
click at [441, 36] on div "Home / Restaurants management / Menus / Sections Ahwakom Restaurant and Cafe In…" at bounding box center [486, 281] width 490 height 513
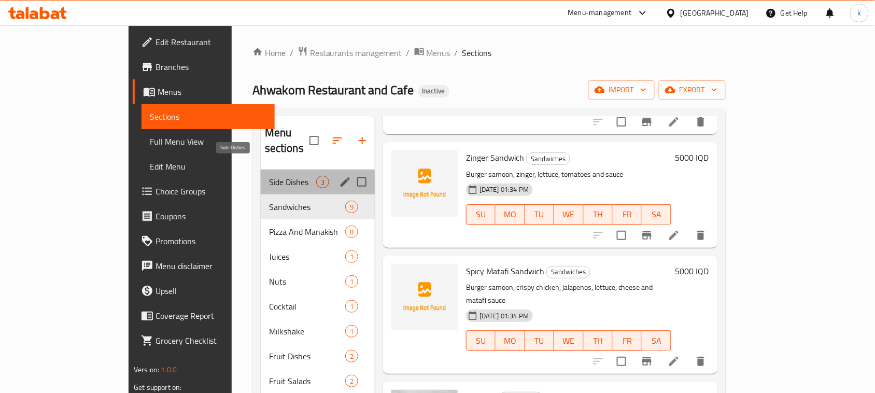
click at [269, 176] on span "Side Dishes" at bounding box center [292, 182] width 47 height 12
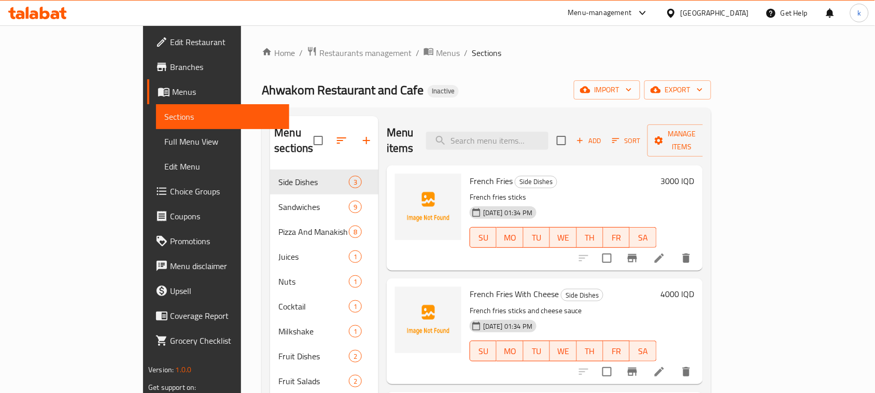
click at [498, 70] on div "Home / Restaurants management / Menus / Sections Ahwakom Restaurant and Cafe In…" at bounding box center [486, 281] width 449 height 471
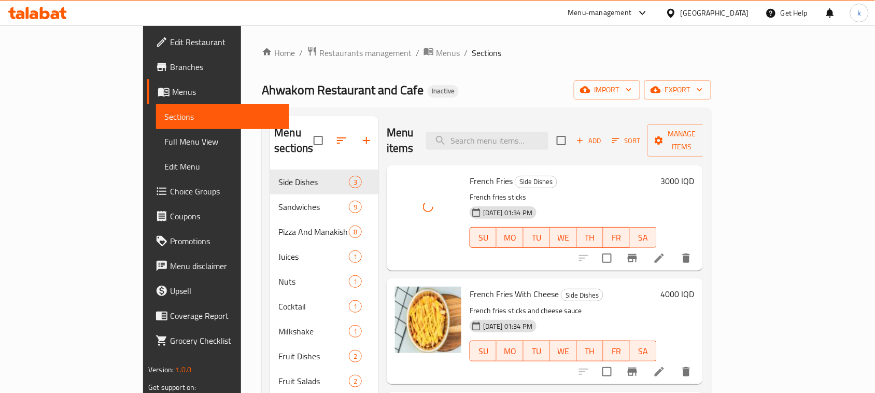
click at [423, 91] on div "Ahwakom Restaurant and Cafe Inactive import export" at bounding box center [486, 89] width 449 height 19
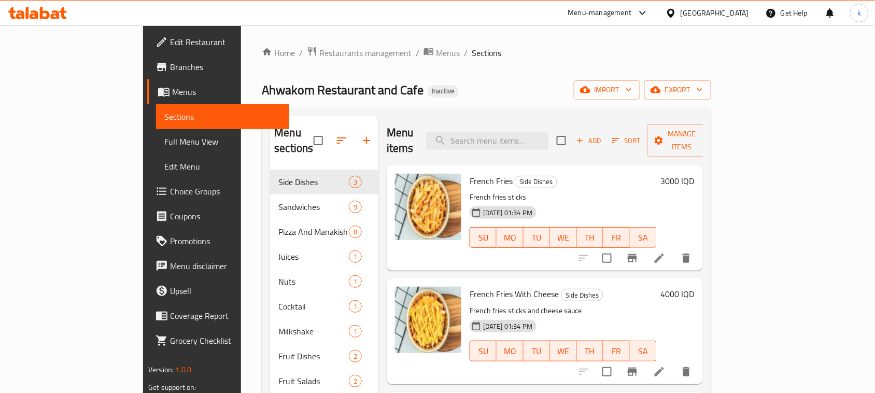
click at [454, 48] on ol "Home / Restaurants management / Menus / Sections" at bounding box center [486, 52] width 449 height 13
click at [355, 63] on div "Home / Restaurants management / Menus / Sections Ahwakom Restaurant and Cafe In…" at bounding box center [486, 281] width 449 height 471
click at [457, 87] on div "Ahwakom Restaurant and Cafe Inactive import export" at bounding box center [486, 89] width 449 height 19
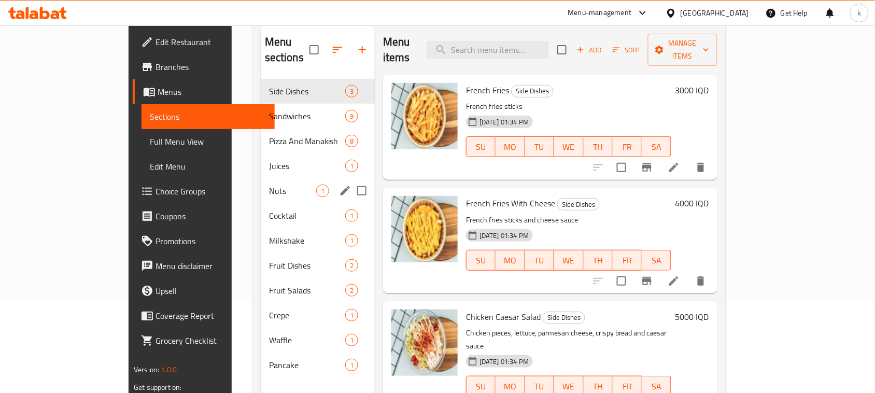
scroll to position [16, 0]
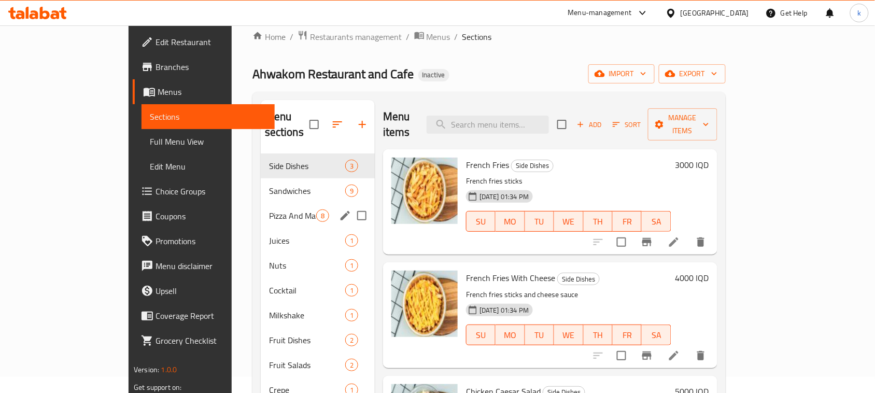
click at [269, 209] on span "Pizza And Manakish" at bounding box center [292, 215] width 47 height 12
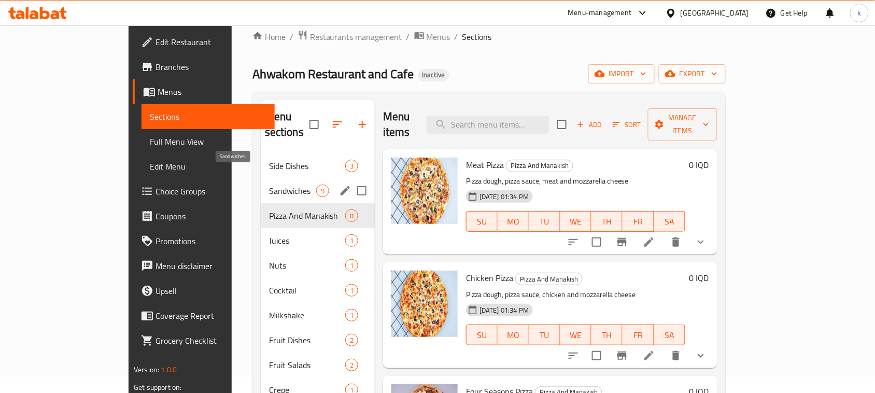
click at [269, 185] on span "Sandwiches" at bounding box center [292, 191] width 47 height 12
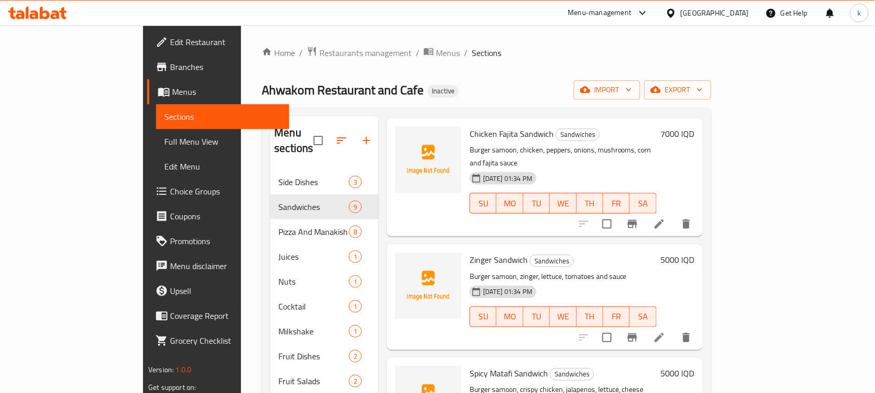
scroll to position [259, 0]
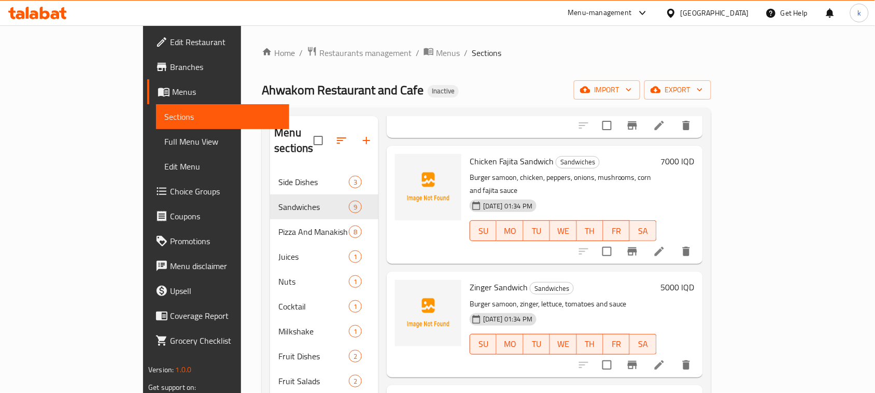
click at [440, 79] on div "Home / Restaurants management / Menus / Sections Ahwakom Restaurant and Cafe In…" at bounding box center [486, 281] width 449 height 471
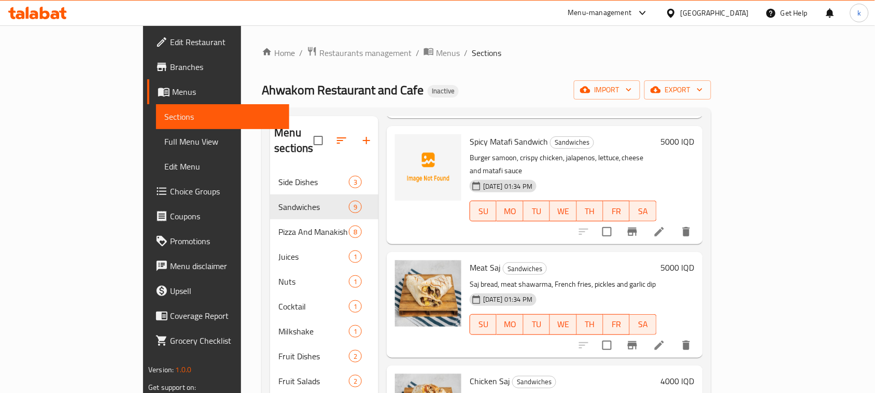
scroll to position [454, 0]
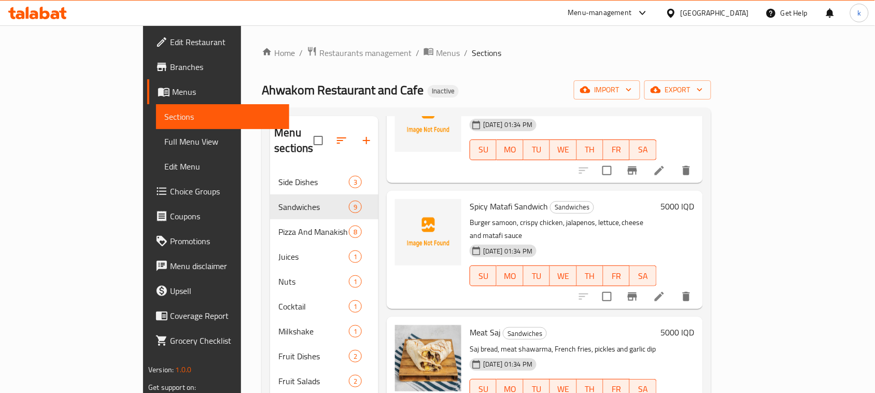
click at [599, 65] on div "Home / Restaurants management / Menus / Sections Ahwakom Restaurant and Cafe In…" at bounding box center [486, 281] width 449 height 471
click at [464, 94] on div "Ahwakom Restaurant and Cafe Inactive import export" at bounding box center [486, 89] width 449 height 19
click at [405, 50] on ol "Home / Restaurants management / Menus / Sections" at bounding box center [486, 52] width 449 height 13
click at [565, 77] on div "Home / Restaurants management / Menus / Sections Ahwakom Restaurant and Cafe In…" at bounding box center [486, 281] width 449 height 471
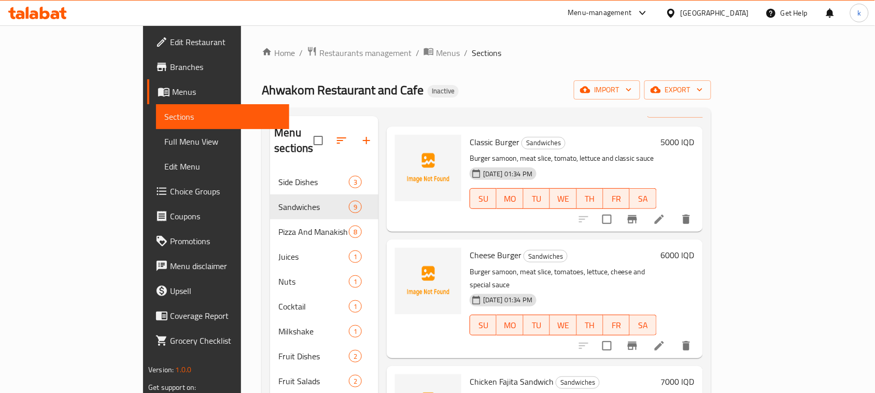
scroll to position [0, 0]
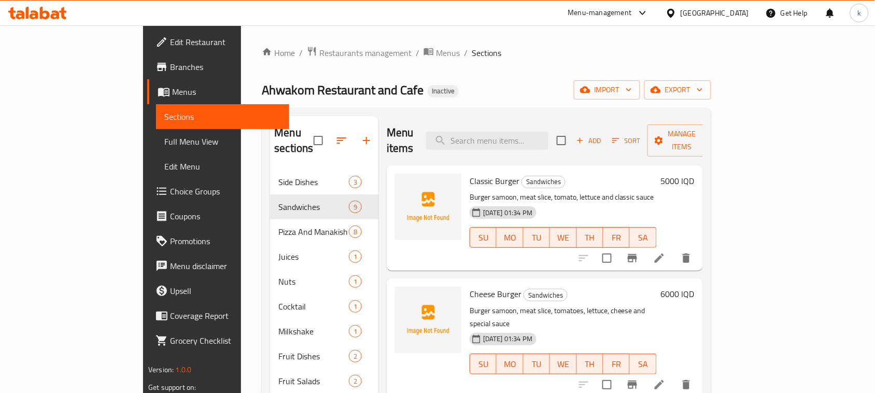
click at [475, 110] on div "Menu sections Side Dishes 3 Sandwiches 9 Pizza And Manakish 8 Juices 1 Nuts 1 C…" at bounding box center [486, 312] width 449 height 409
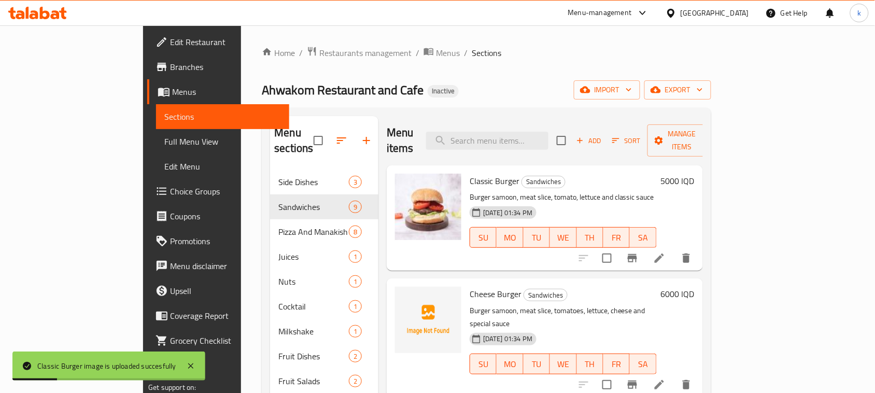
click at [420, 86] on div "Ahwakom Restaurant and Cafe Inactive import export" at bounding box center [486, 89] width 449 height 19
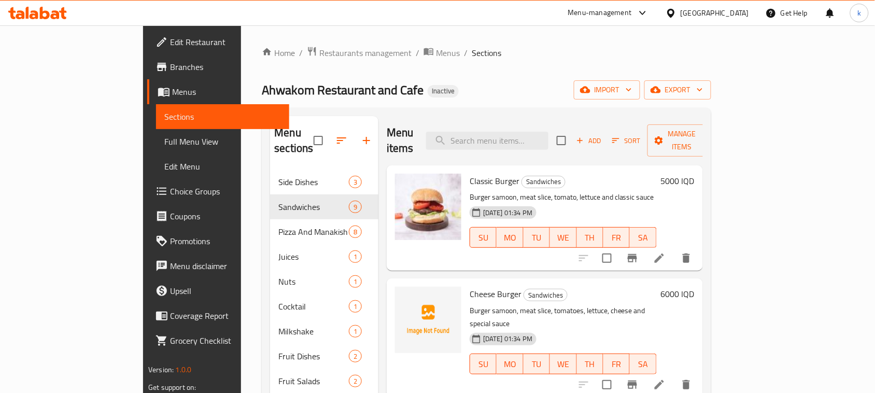
click at [447, 73] on div "Home / Restaurants management / Menus / Sections Ahwakom Restaurant and Cafe In…" at bounding box center [486, 281] width 449 height 471
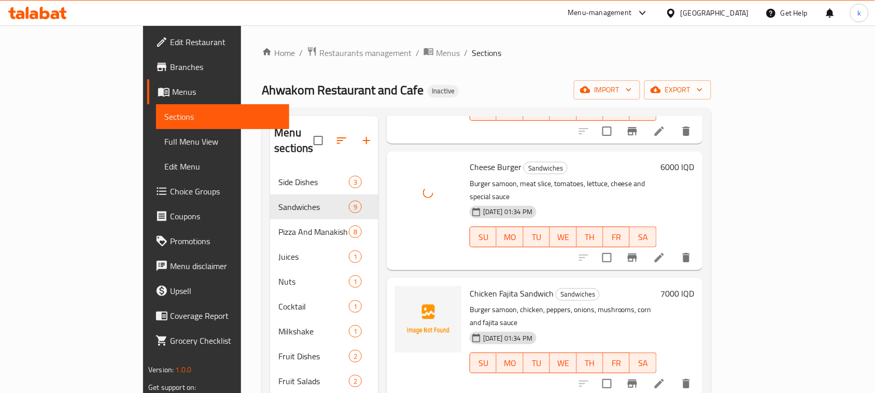
scroll to position [130, 0]
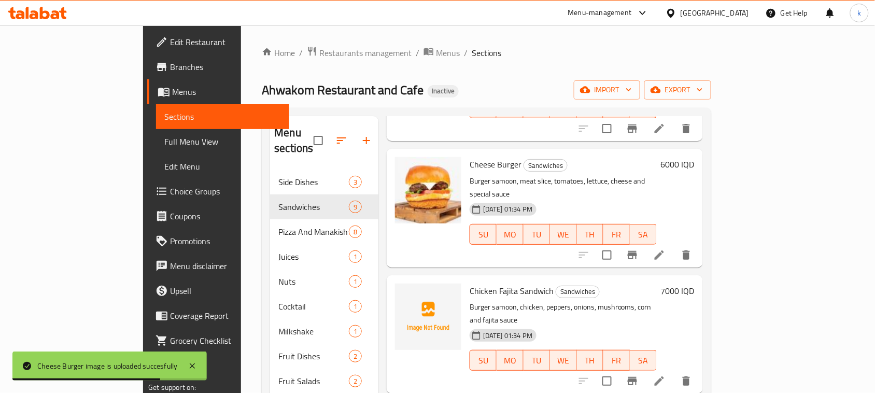
click at [687, 350] on div "Chicken Fajita Sandwich Sandwiches Burger samoon, chicken, peppers, onions, mus…" at bounding box center [545, 334] width 316 height 118
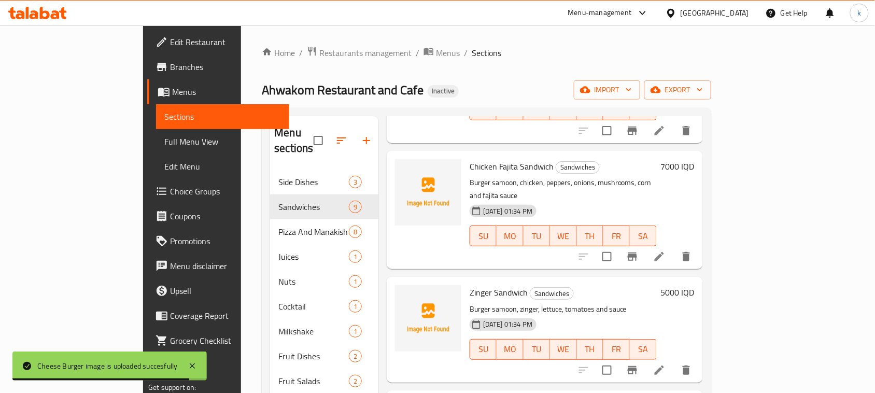
scroll to position [259, 0]
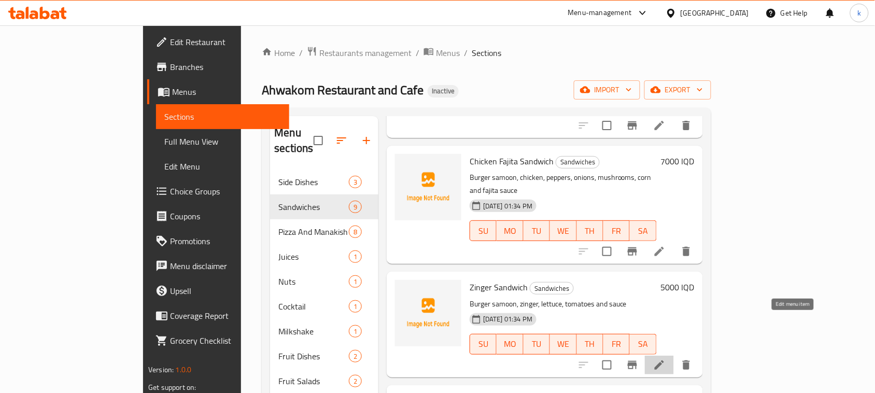
click at [666, 359] on icon at bounding box center [659, 365] width 12 height 12
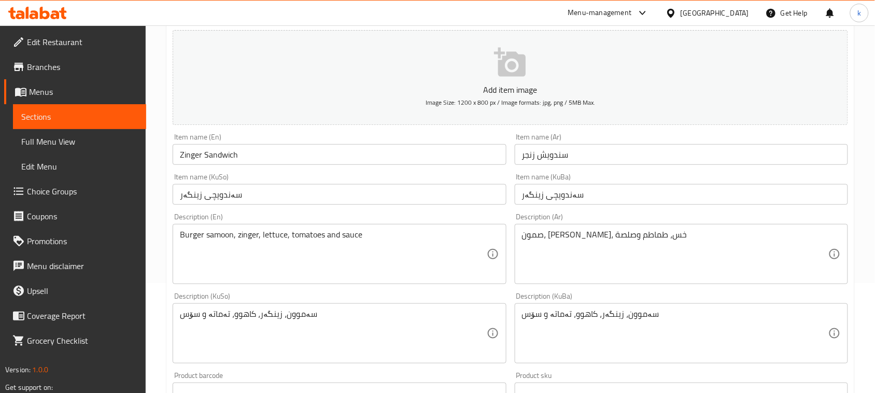
scroll to position [130, 0]
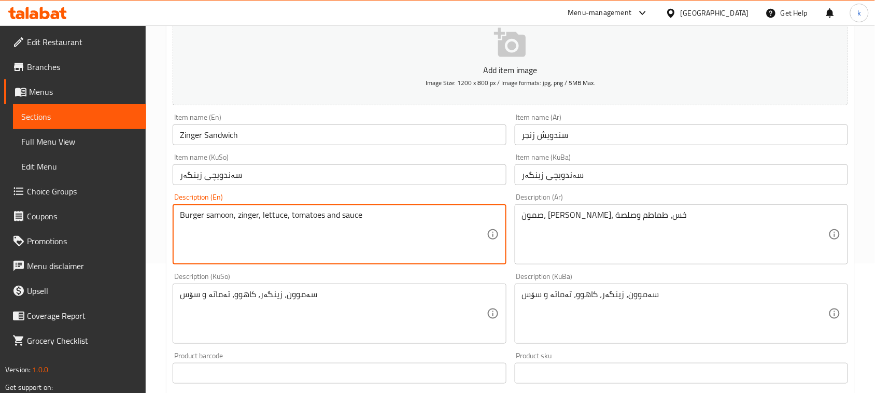
click at [195, 217] on textarea "Burger samoon, zinger, lettuce, tomatoes and sauce" at bounding box center [333, 234] width 306 height 49
click at [302, 257] on textarea "Samoon, zinger, lettuce, tomatoes and sauce" at bounding box center [333, 234] width 306 height 49
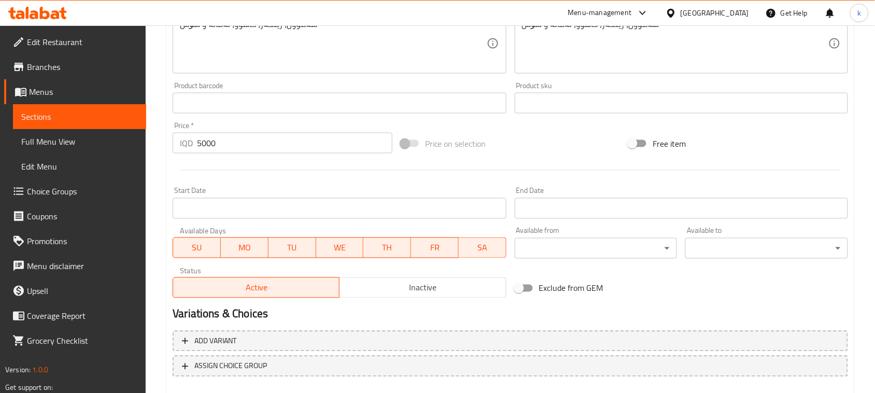
scroll to position [457, 0]
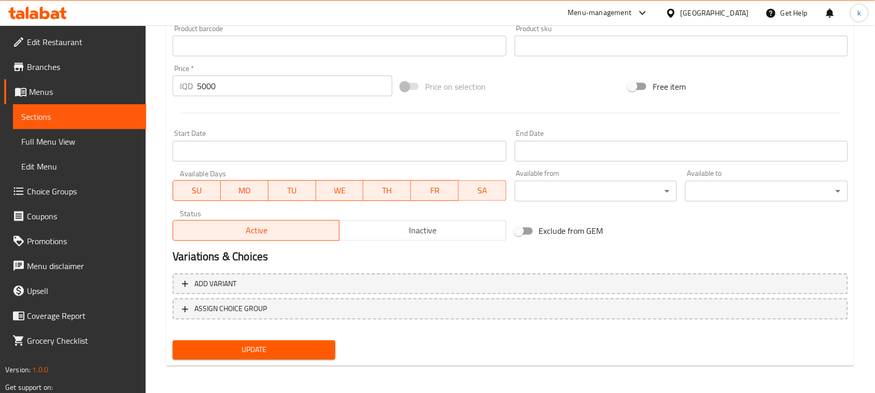
type textarea "Samoon, zinger, lettuce, tomatoes and sauce"
click at [286, 351] on span "Update" at bounding box center [254, 350] width 146 height 13
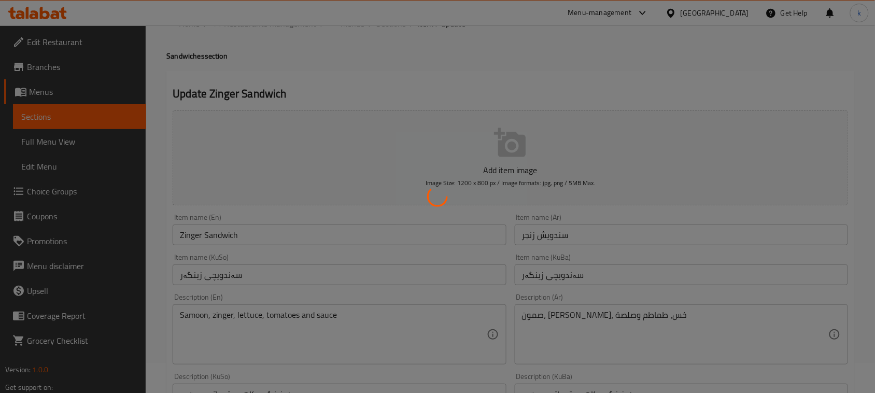
scroll to position [0, 0]
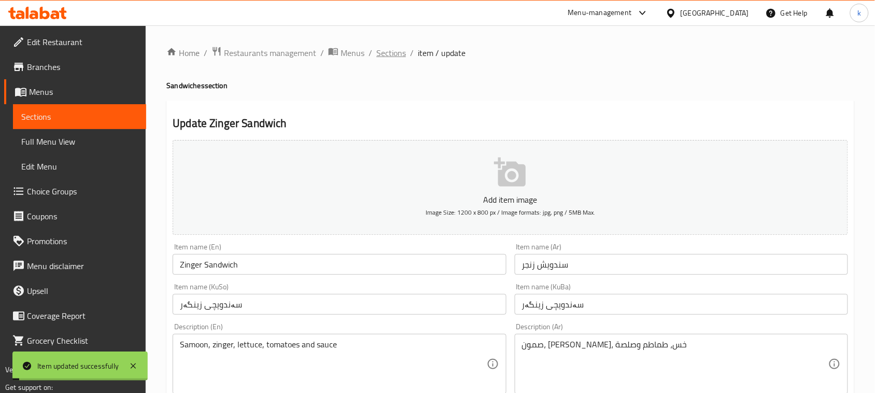
click at [381, 53] on span "Sections" at bounding box center [391, 53] width 30 height 12
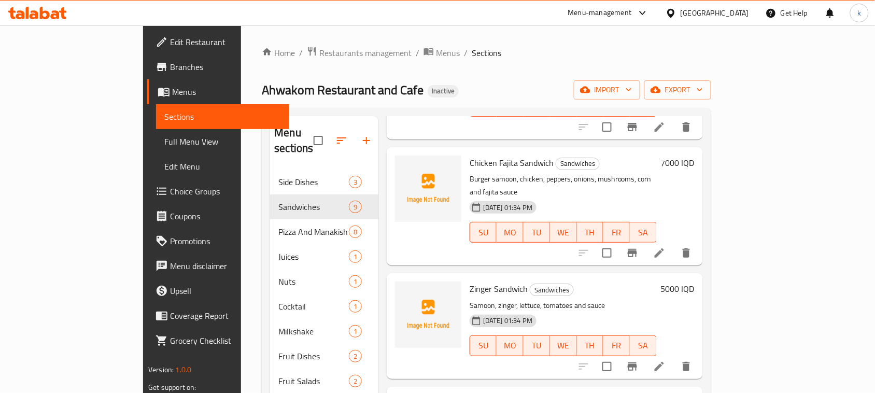
scroll to position [259, 0]
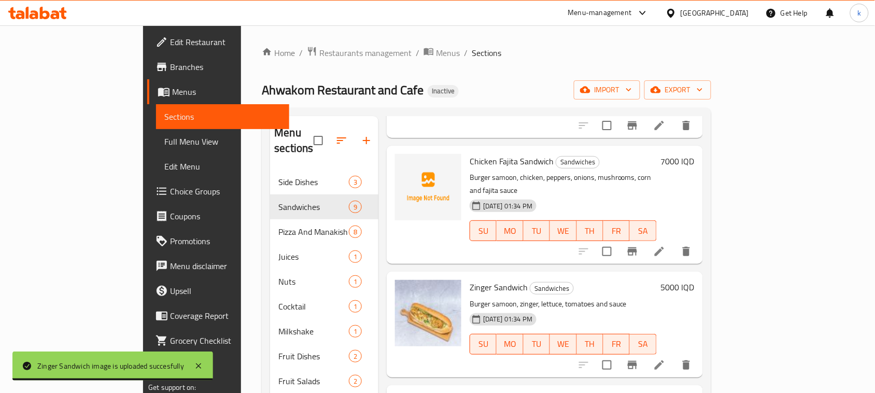
click at [605, 276] on div "Zinger Sandwich Sandwiches Burger samoon, zinger, lettuce, tomatoes and sauce 1…" at bounding box center [562, 324] width 195 height 97
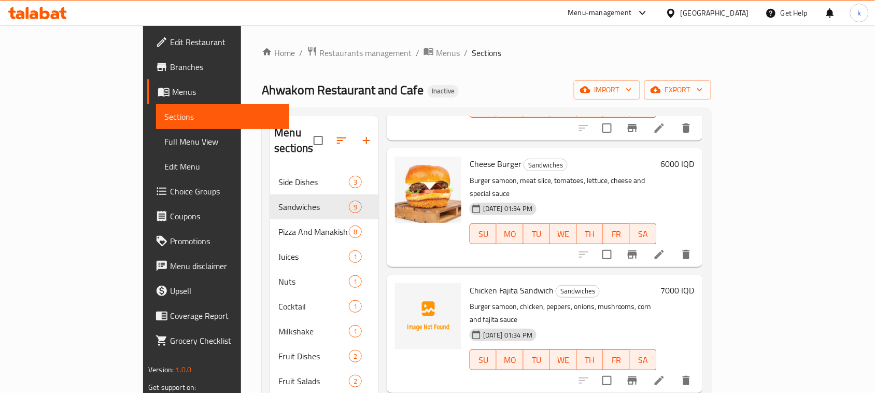
scroll to position [130, 0]
click at [674, 372] on li at bounding box center [659, 381] width 29 height 19
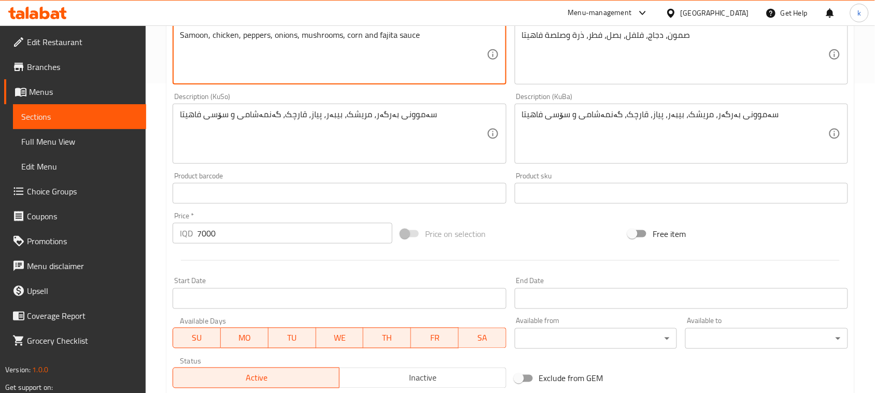
scroll to position [324, 0]
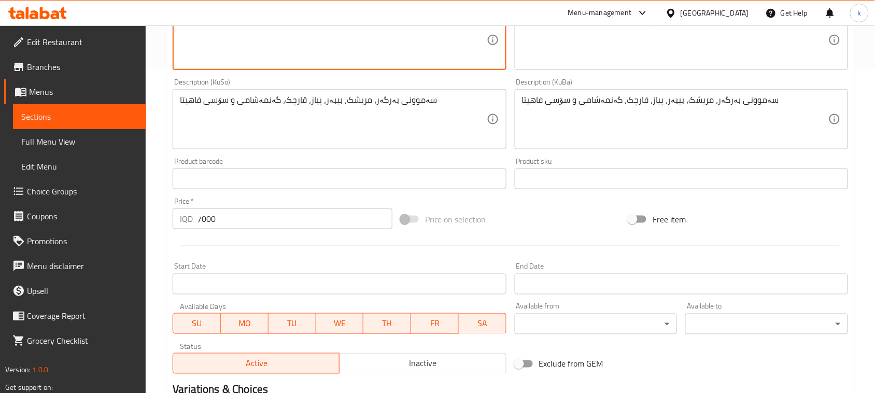
type textarea "Samoon, chicken, peppers, onions, mushrooms, corn and fajita sauce"
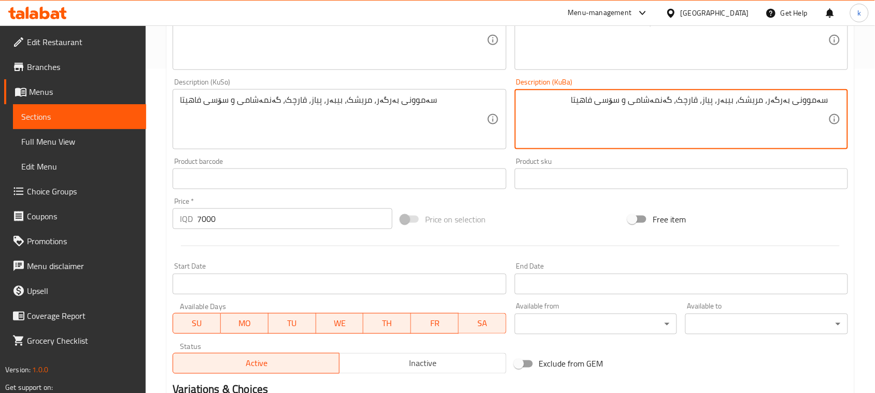
click at [770, 98] on textarea "سەموونی بەرگەر، مریشک، بیبەر، پیاز، قارچک، گەنمەشامی و سۆسی فاهیتا" at bounding box center [675, 119] width 306 height 49
click at [775, 104] on textarea "سەموون، مریشک، بیبەر، پیاز، قارچک، گەنمەشامی و سۆسی فاهیتا" at bounding box center [675, 119] width 306 height 49
type textarea "سەموون، مریشک، بیبەر، پیاز، قارچک، گەنمەشامی و سۆسی فاهیتا"
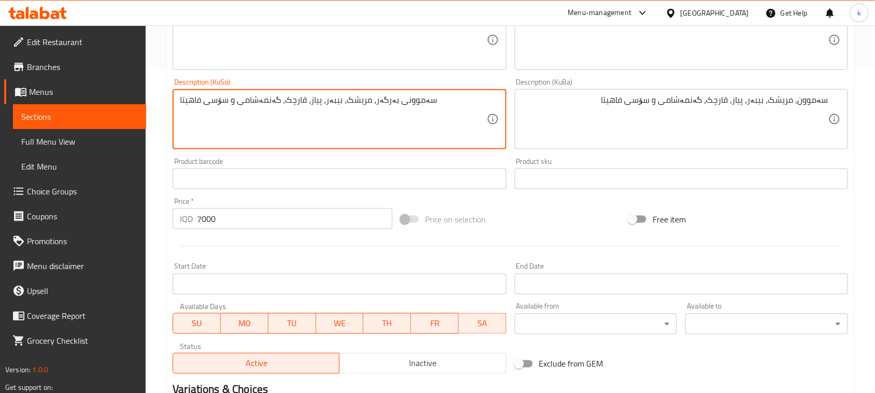
click at [390, 105] on textarea "سەموونی بەرگەر، مریشک، بیبەر، پیاز، قارچک، گەنمەشامی و سۆسی فاهیتا" at bounding box center [333, 119] width 306 height 49
paste textarea
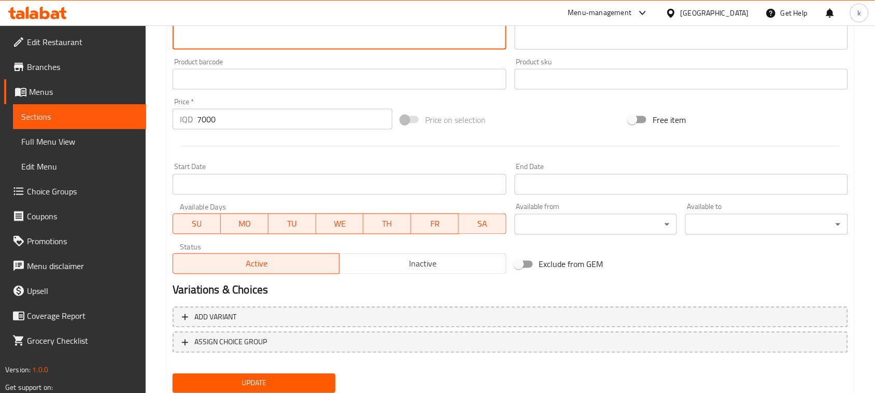
scroll to position [457, 0]
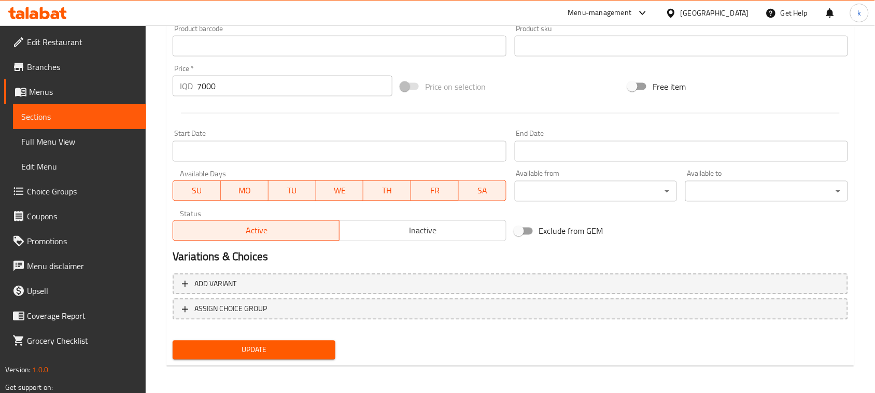
type textarea "سەموون، مریشک، بیبەر، پیاز، قارچک، گەنمەشامی و سۆسی فاهیتا"
click at [276, 337] on div "Update" at bounding box center [253, 349] width 171 height 27
click at [291, 348] on span "Update" at bounding box center [254, 350] width 146 height 13
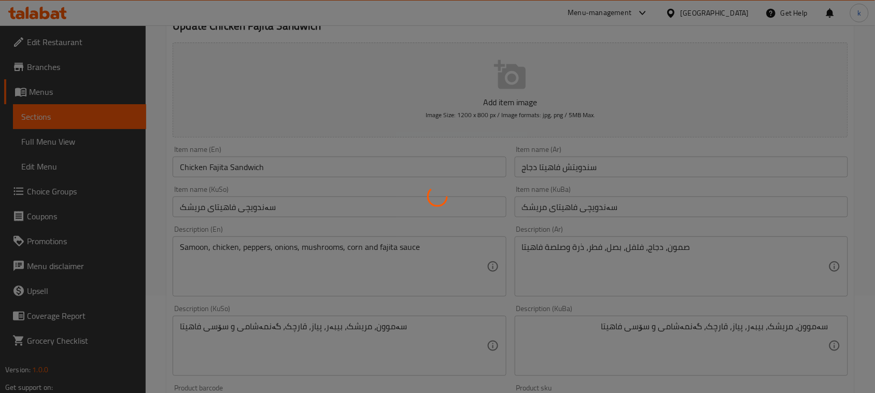
scroll to position [0, 0]
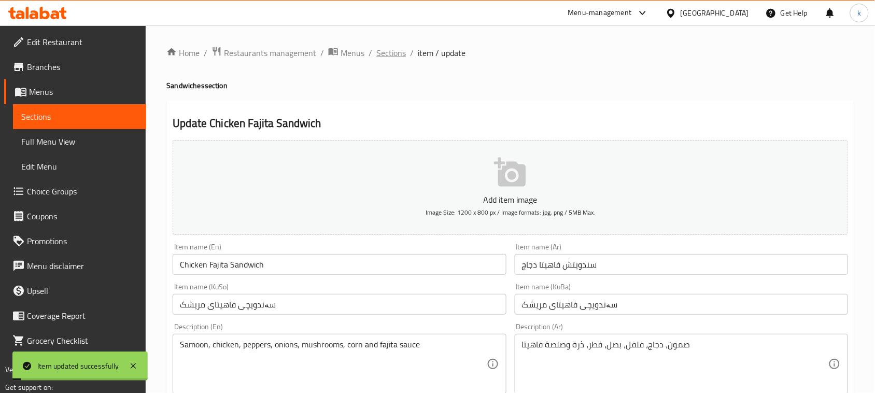
click at [380, 53] on span "Sections" at bounding box center [391, 53] width 30 height 12
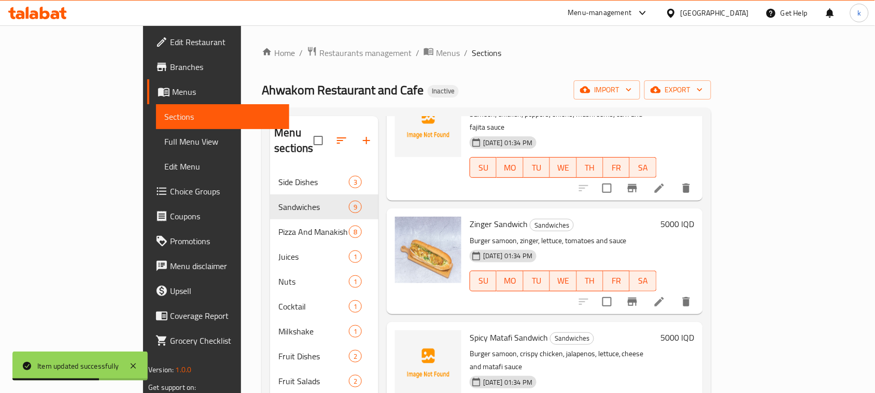
scroll to position [324, 0]
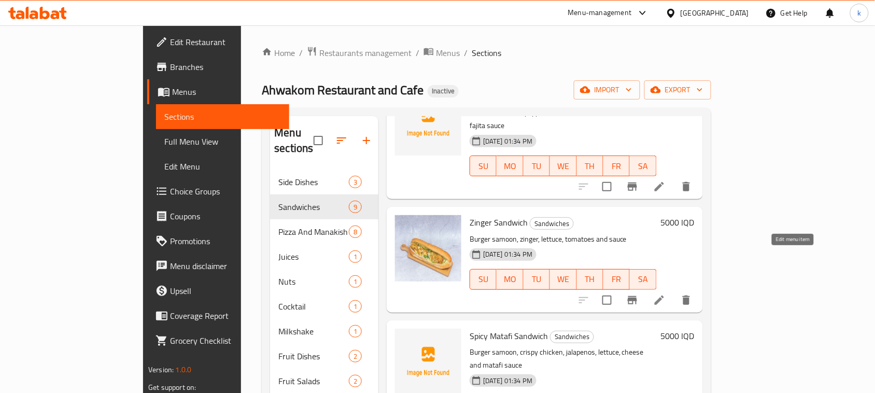
click at [664, 295] on icon at bounding box center [659, 299] width 9 height 9
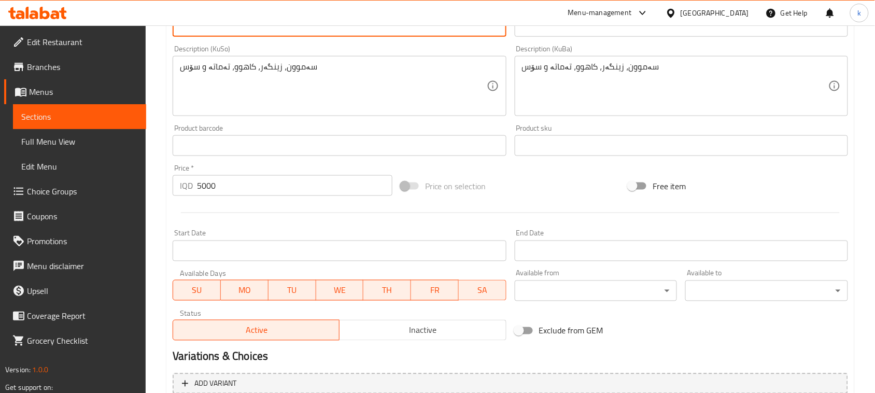
scroll to position [472, 0]
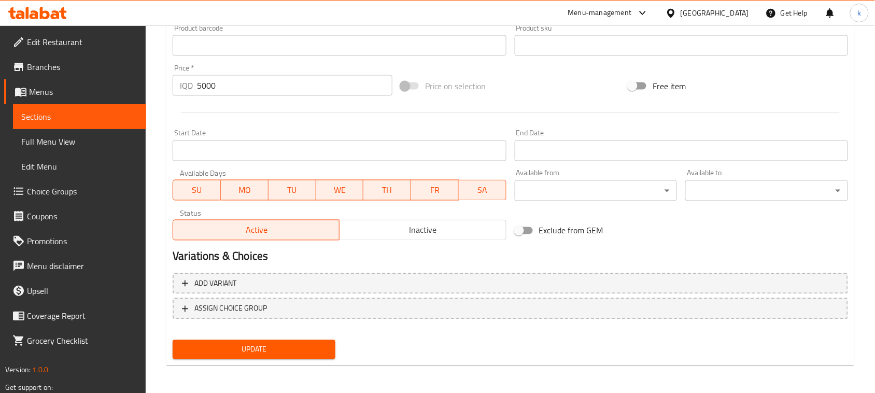
type textarea "Samoon, zinger, lettuce, tomatoes and sauce"
drag, startPoint x: 248, startPoint y: 346, endPoint x: 265, endPoint y: 329, distance: 23.8
click at [247, 346] on span "Update" at bounding box center [254, 349] width 146 height 13
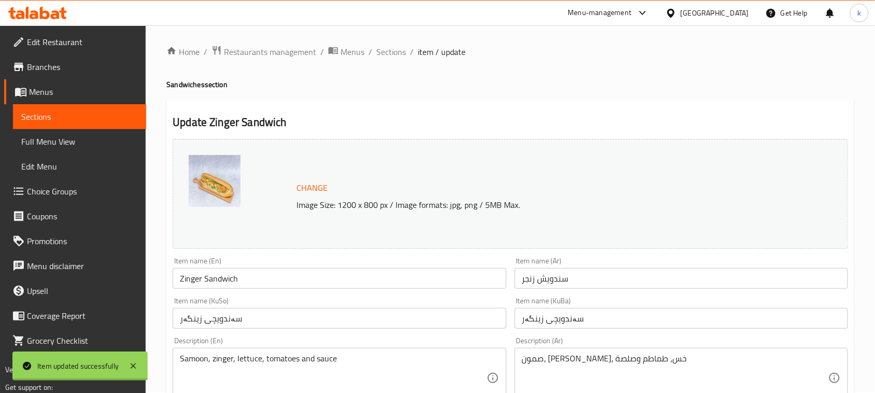
scroll to position [0, 0]
click at [385, 48] on span "Sections" at bounding box center [391, 53] width 30 height 12
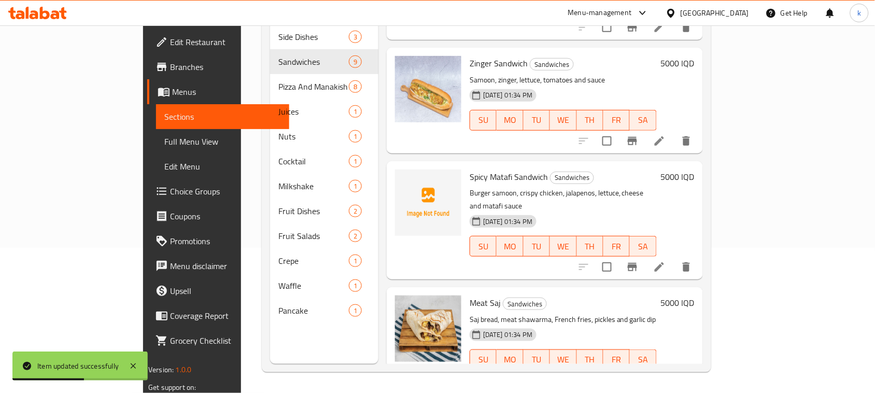
scroll to position [327, 0]
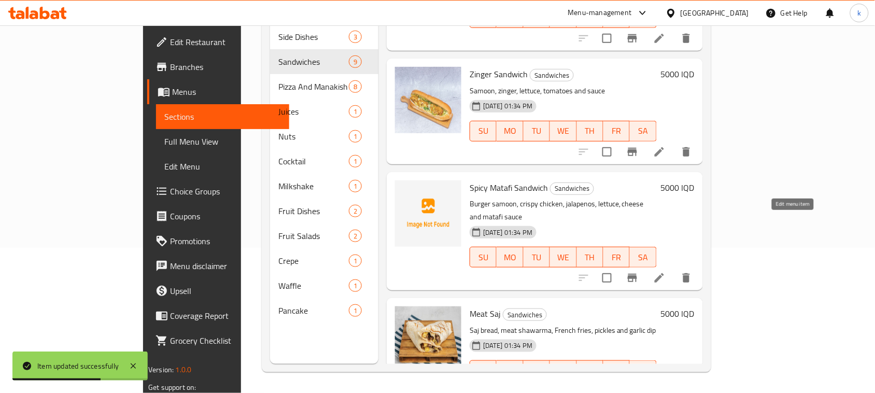
click at [664, 273] on icon at bounding box center [659, 277] width 9 height 9
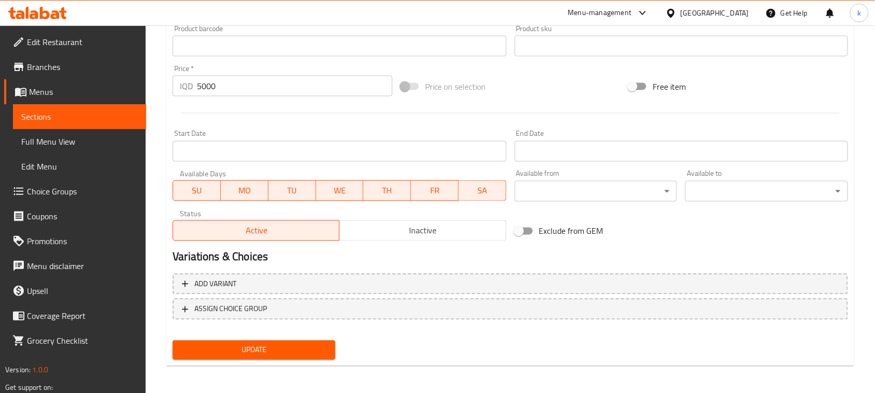
type textarea "Samoon, crispy chicken, jalapenos, lettuce, cheese and matafi sauce"
click at [247, 348] on span "Update" at bounding box center [254, 350] width 146 height 13
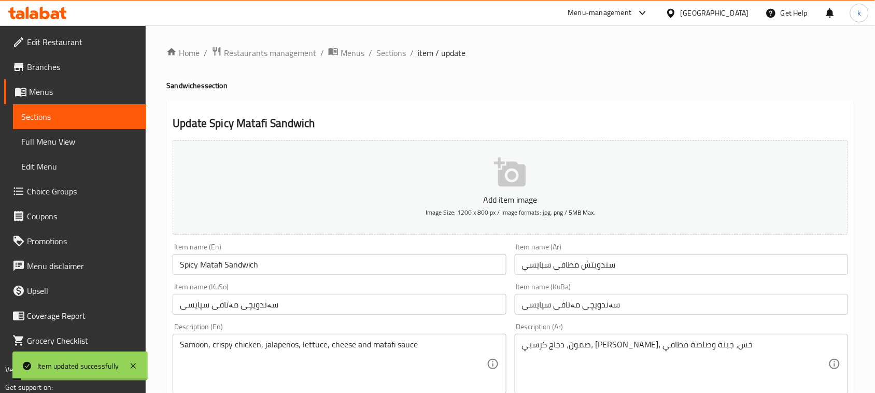
click at [387, 53] on span "Sections" at bounding box center [391, 53] width 30 height 12
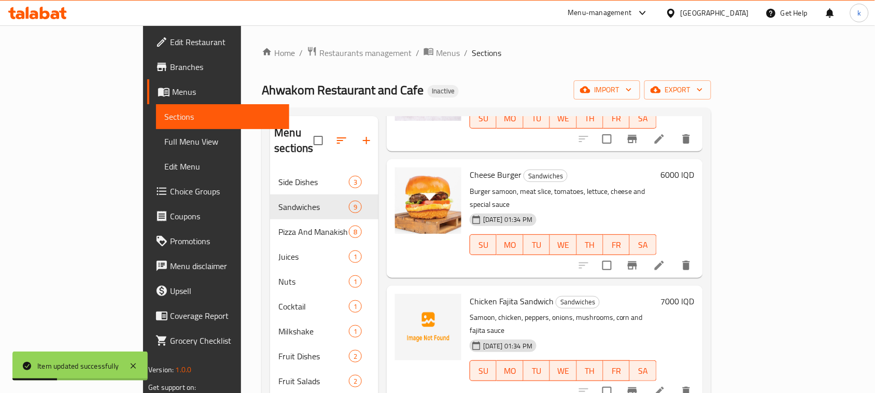
scroll to position [194, 0]
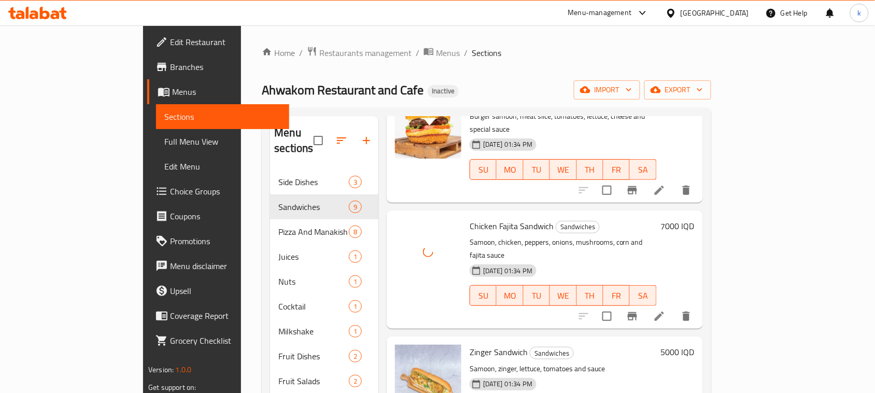
click at [669, 336] on div "Zinger Sandwich Sandwiches Samoon, zinger, lettuce, tomatoes and sauce 12-10-20…" at bounding box center [545, 388] width 316 height 105
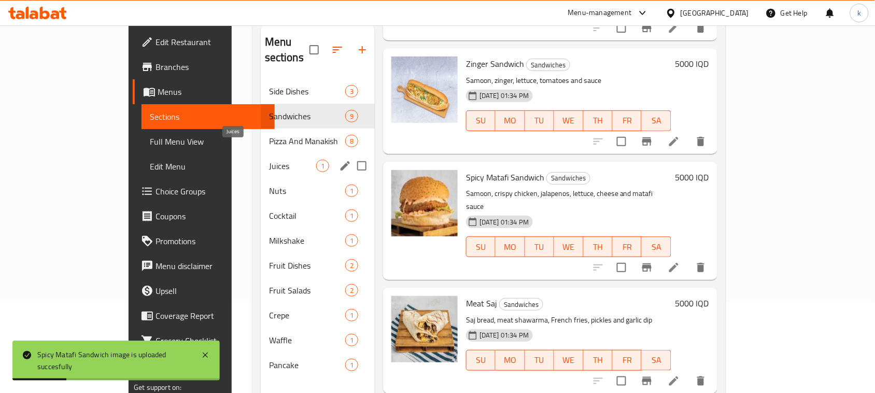
scroll to position [0, 0]
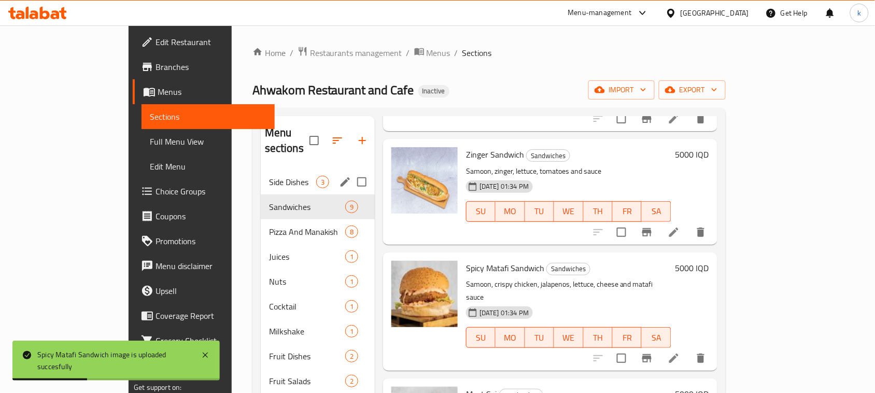
click at [269, 176] on span "Side Dishes" at bounding box center [292, 182] width 47 height 12
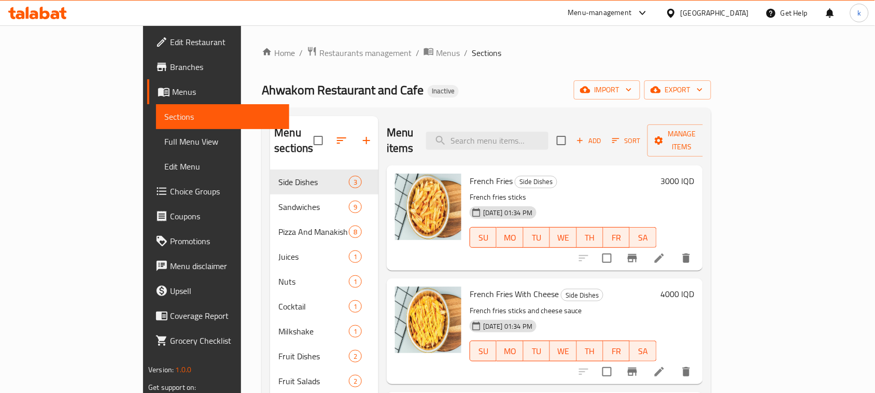
click at [170, 37] on span "Edit Restaurant" at bounding box center [225, 42] width 111 height 12
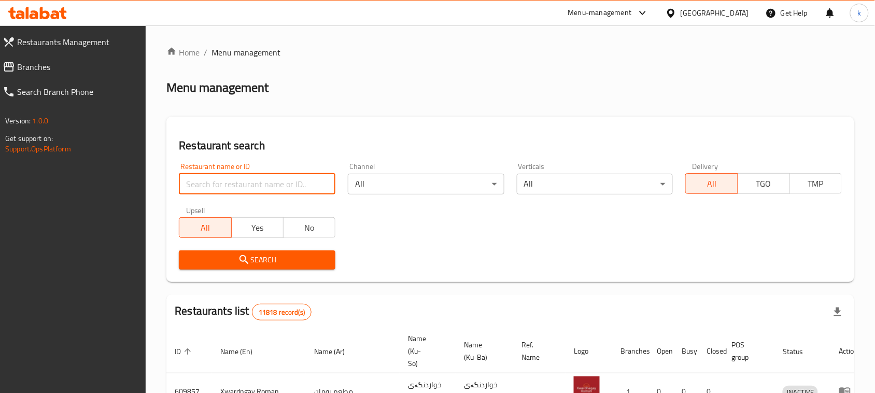
drag, startPoint x: 276, startPoint y: 182, endPoint x: 273, endPoint y: 188, distance: 7.0
click at [276, 182] on input "search" at bounding box center [257, 184] width 157 height 21
paste input "Ahwakom Restaurant and Cafe"
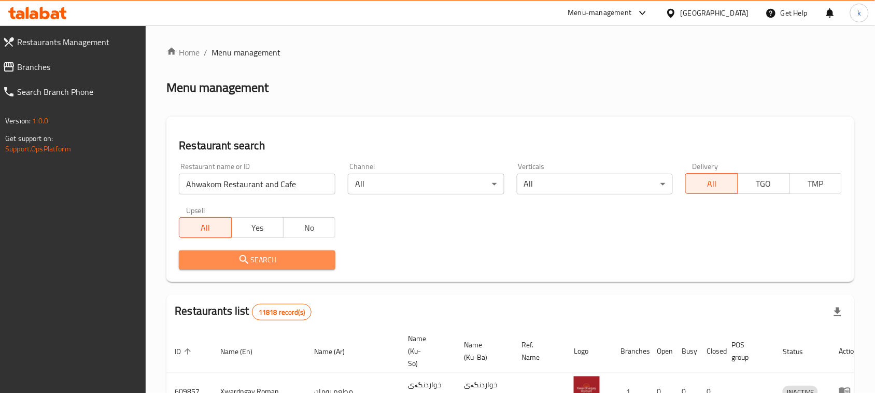
click at [249, 251] on button "Search" at bounding box center [257, 259] width 157 height 19
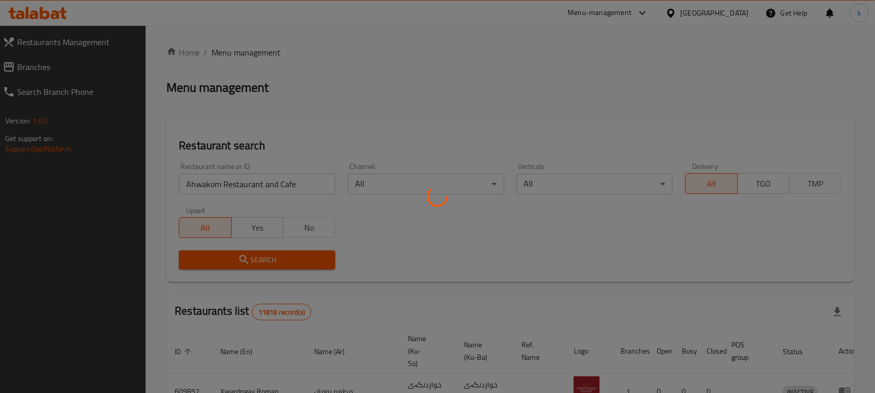
click at [260, 257] on div at bounding box center [437, 196] width 875 height 393
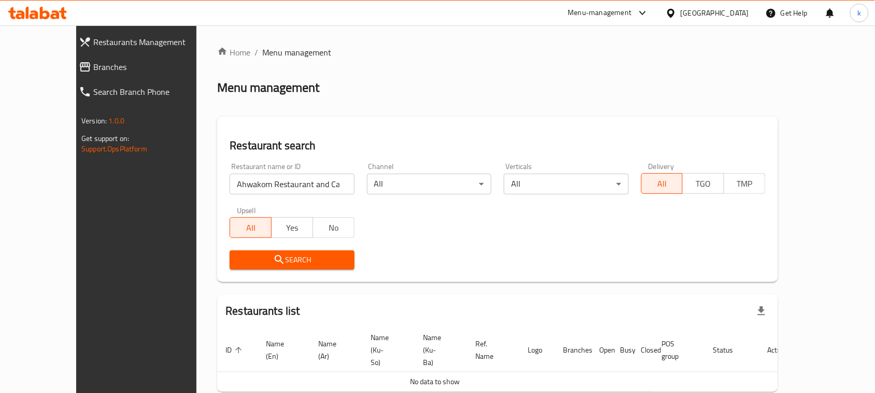
click at [305, 185] on input "Ahwakom Restaurant and Cafe" at bounding box center [292, 184] width 124 height 21
click button "Search" at bounding box center [292, 259] width 124 height 19
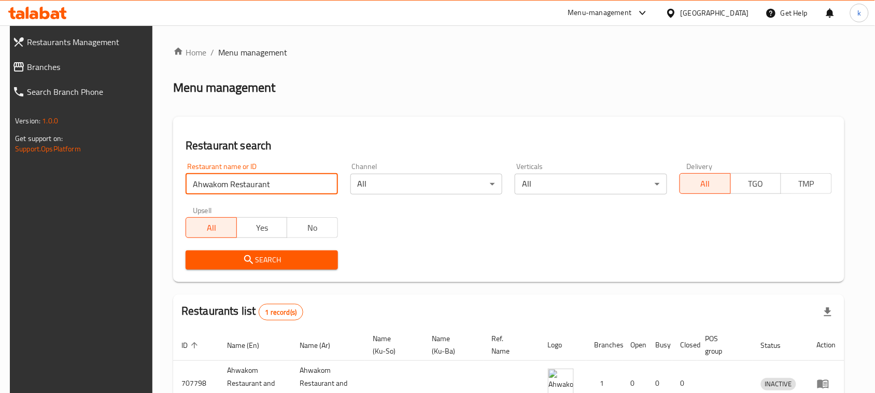
click at [252, 187] on input "Ahwakom Restaurant" at bounding box center [262, 184] width 152 height 21
type input "Ahwakom"
click button "Search" at bounding box center [262, 259] width 152 height 19
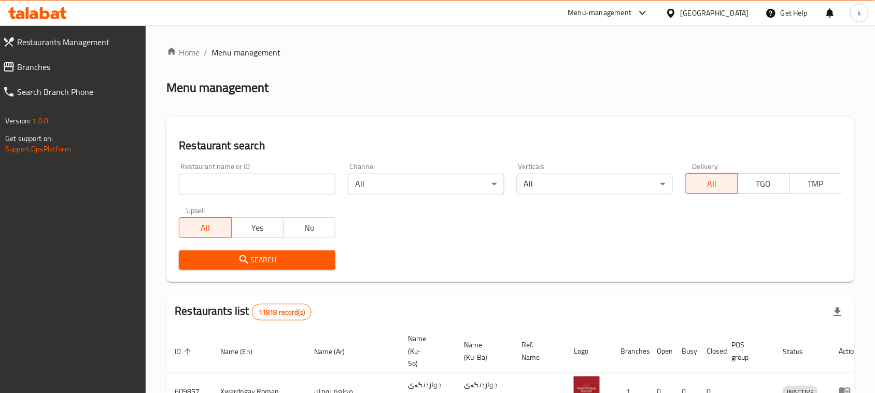
click at [233, 185] on input "search" at bounding box center [257, 184] width 157 height 21
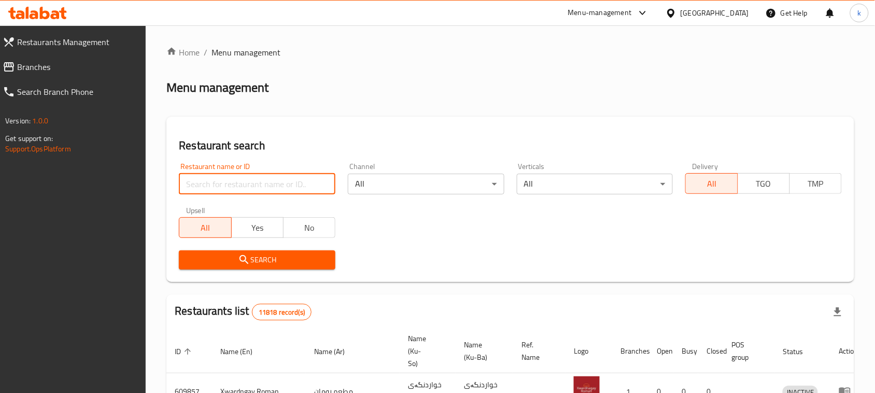
paste input "Restaurant and Cafe"
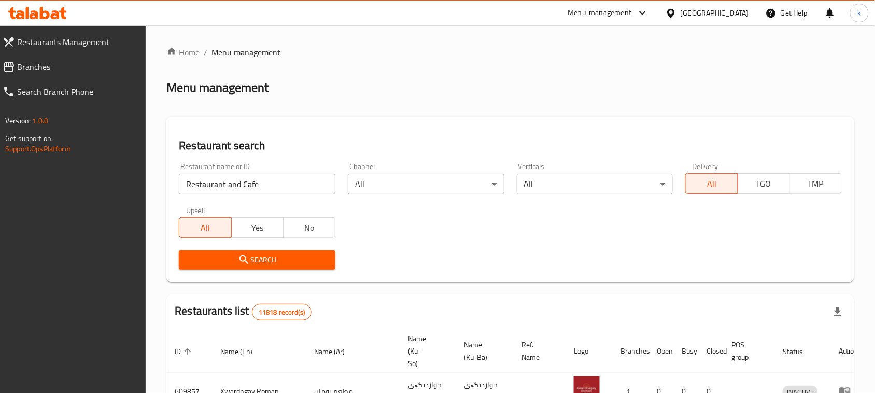
click at [263, 262] on span "Search" at bounding box center [257, 259] width 140 height 13
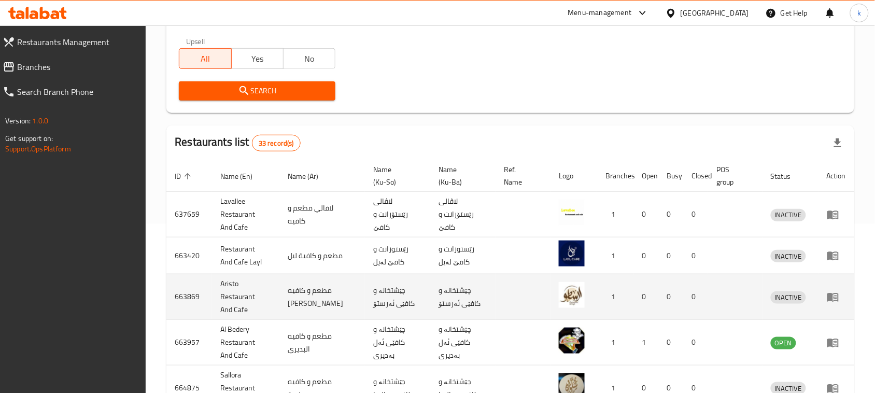
scroll to position [194, 0]
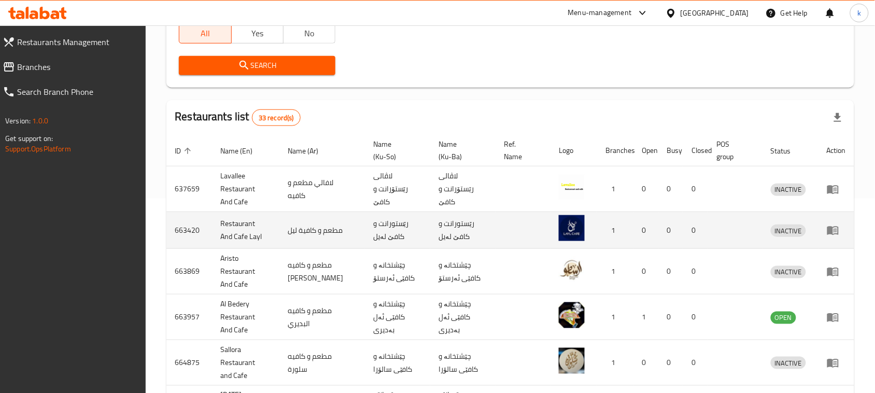
click at [451, 224] on td "رێستورانت و کافێ لەيل" at bounding box center [462, 230] width 65 height 37
click at [452, 224] on td "رێستورانت و کافێ لەيل" at bounding box center [462, 230] width 65 height 37
copy td "رێستورانت و کافێ لەيل"
click at [327, 226] on td "مطعم و كافية ليل" at bounding box center [322, 230] width 86 height 37
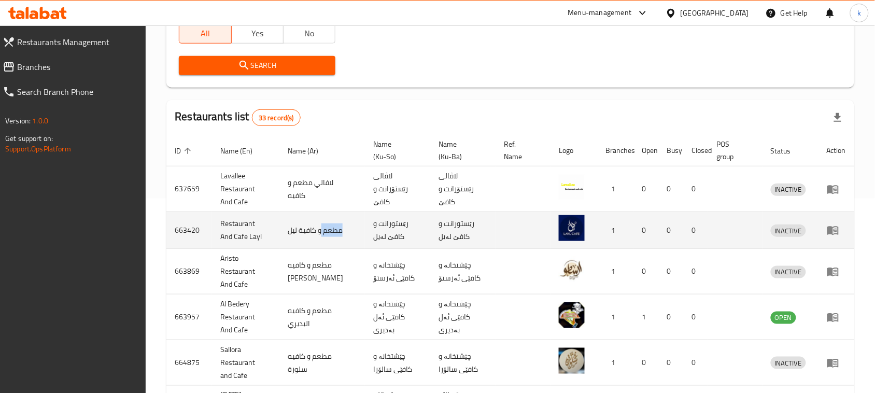
click at [327, 226] on td "مطعم و كافية ليل" at bounding box center [322, 230] width 86 height 37
copy td "مطعم و كافية ليل"
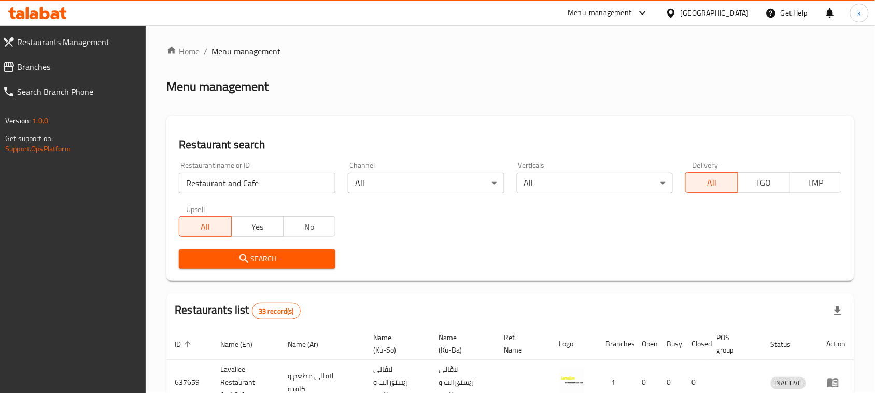
scroll to position [0, 0]
click at [253, 186] on input "Restaurant and Cafe" at bounding box center [257, 184] width 157 height 21
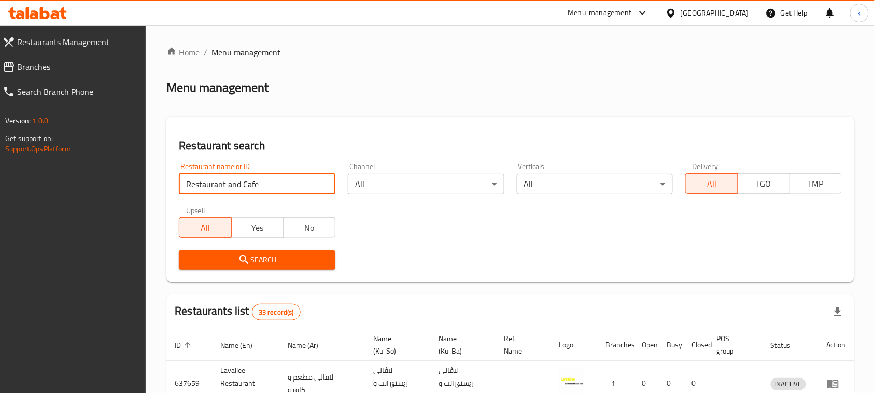
click at [253, 186] on input "Restaurant and Cafe" at bounding box center [257, 184] width 157 height 21
type input "Restaurant"
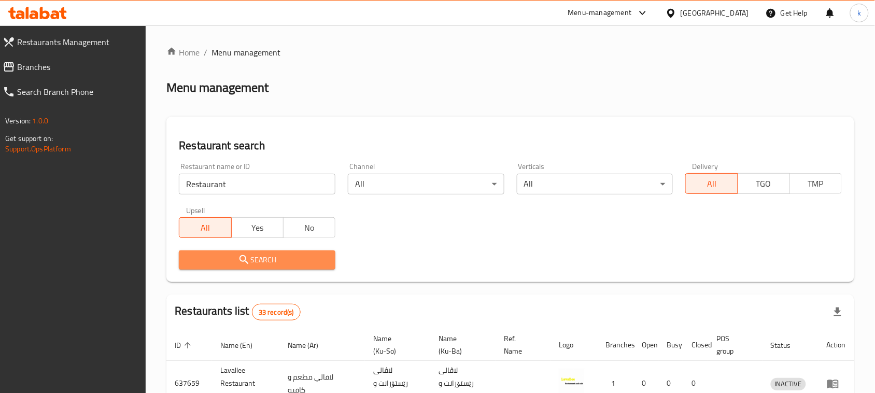
click at [226, 264] on span "Search" at bounding box center [257, 259] width 140 height 13
click at [226, 264] on div at bounding box center [437, 196] width 875 height 393
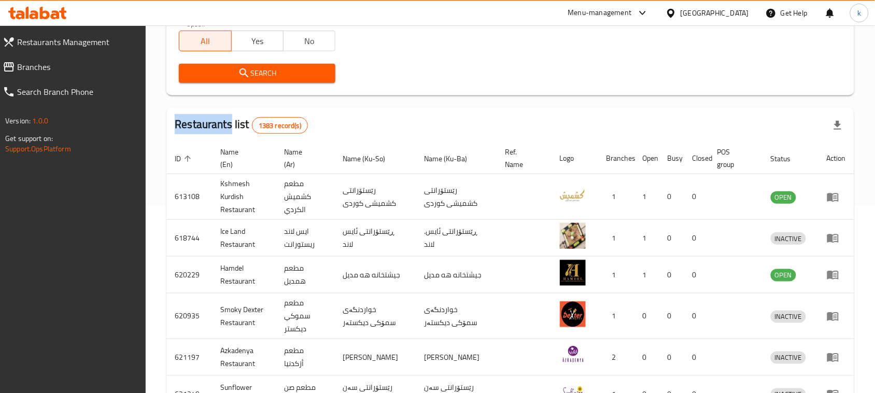
scroll to position [194, 0]
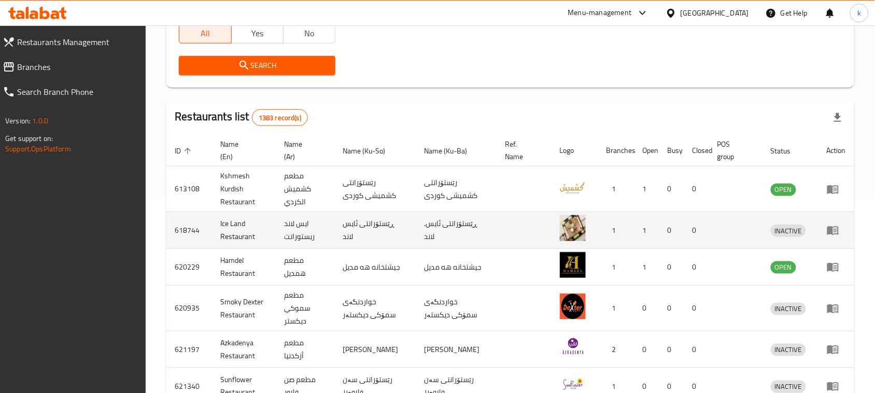
click at [317, 238] on td "ايس لاند ريستورانت" at bounding box center [305, 230] width 59 height 37
copy td "ريستورانت"
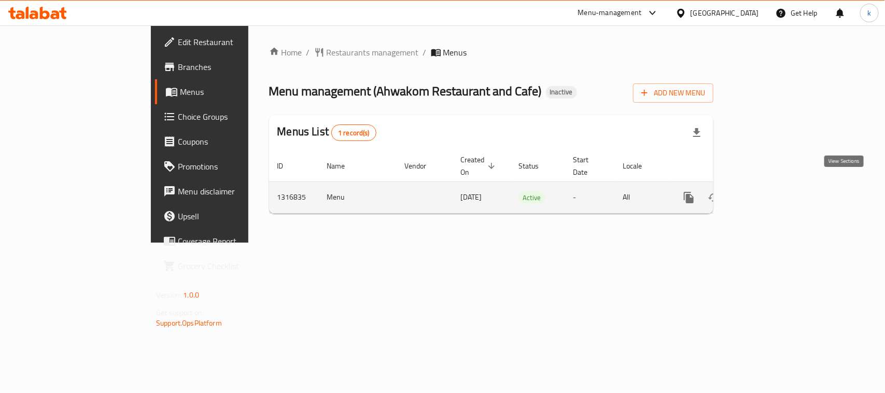
click at [770, 191] on icon "enhanced table" at bounding box center [763, 197] width 12 height 12
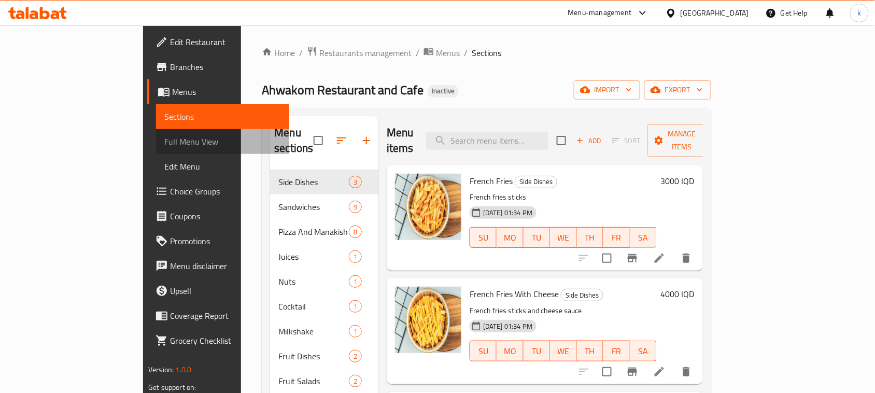
click at [164, 141] on span "Full Menu View" at bounding box center [222, 141] width 117 height 12
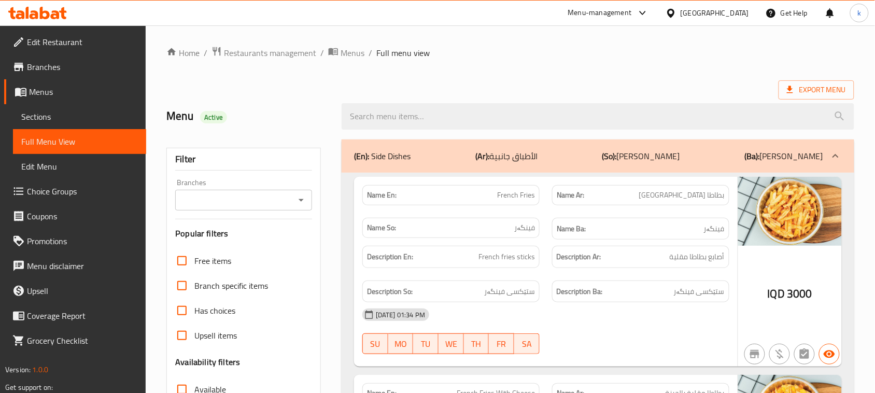
click at [40, 92] on span "Menus" at bounding box center [83, 92] width 109 height 12
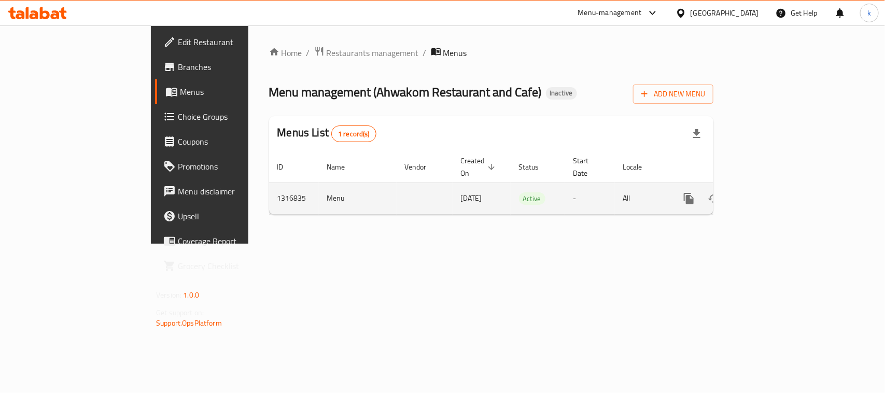
click at [770, 192] on icon "enhanced table" at bounding box center [763, 198] width 12 height 12
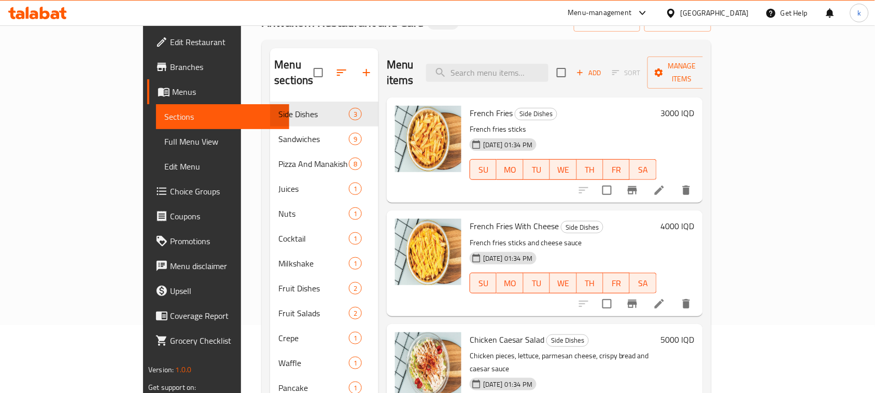
scroll to position [146, 0]
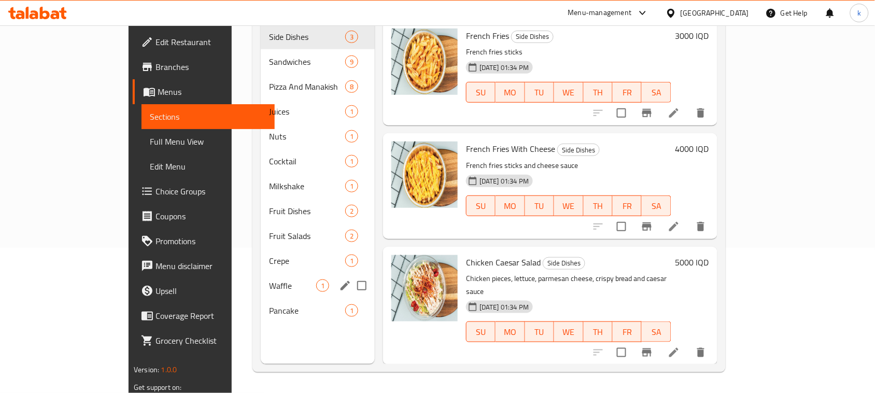
drag, startPoint x: 201, startPoint y: 279, endPoint x: 223, endPoint y: 281, distance: 21.9
click at [261, 278] on div "Waffle 1" at bounding box center [318, 285] width 114 height 25
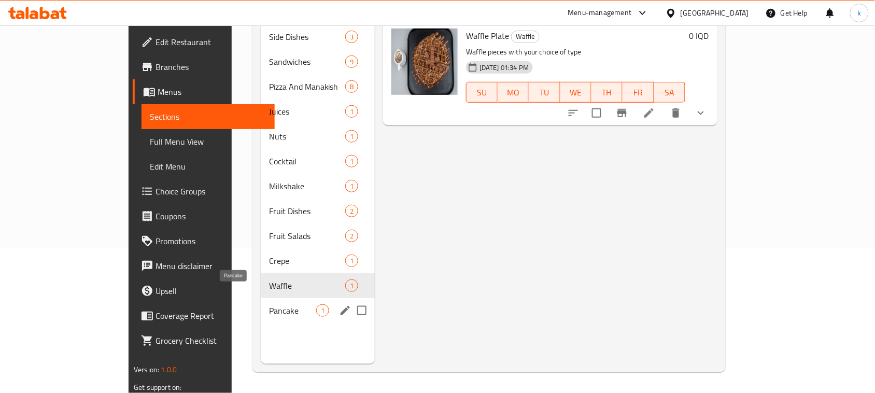
click at [269, 304] on span "Pancake" at bounding box center [292, 310] width 47 height 12
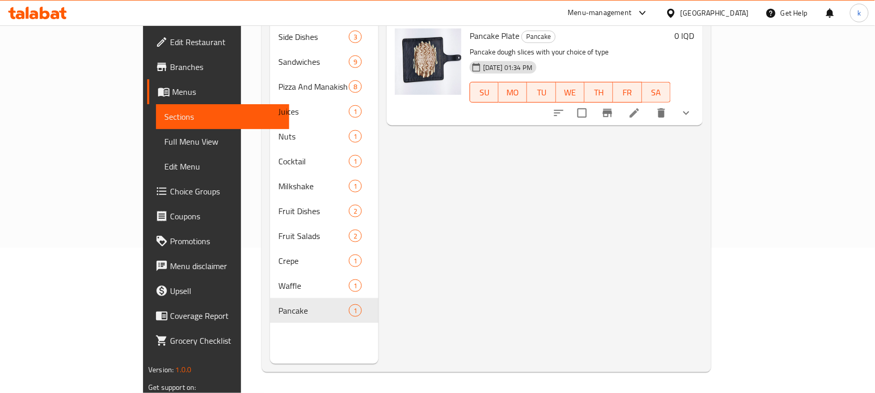
scroll to position [81, 0]
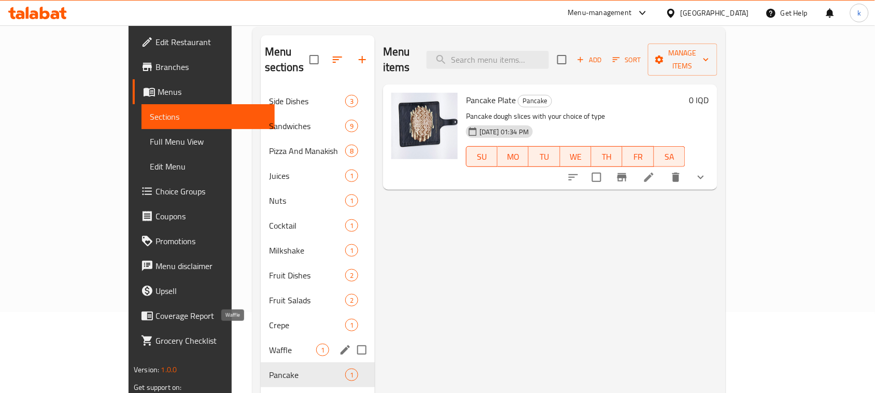
click at [269, 344] on span "Waffle" at bounding box center [292, 350] width 47 height 12
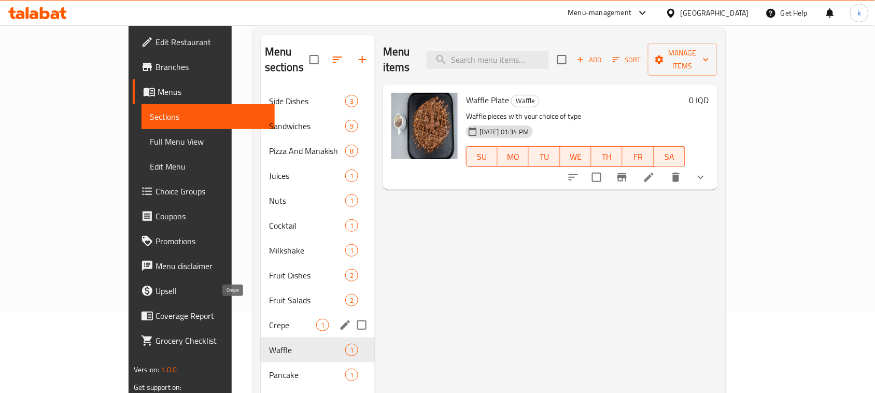
click at [269, 319] on span "Crepe" at bounding box center [292, 325] width 47 height 12
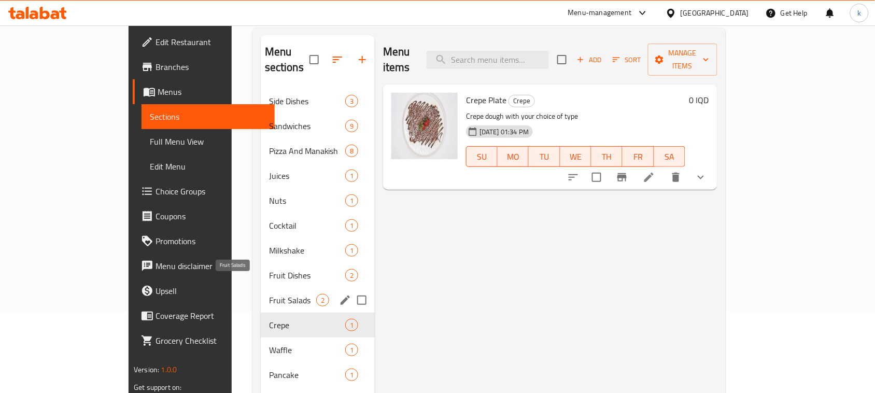
click at [269, 294] on span "Fruit Salads" at bounding box center [292, 300] width 47 height 12
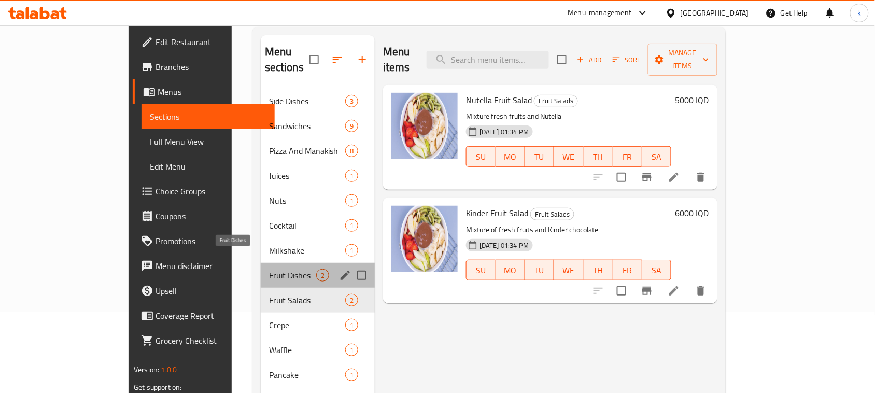
click at [269, 269] on span "Fruit Dishes" at bounding box center [292, 275] width 47 height 12
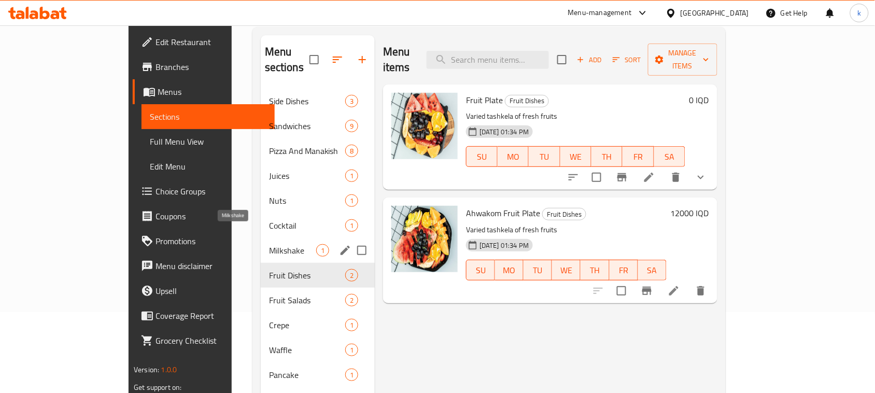
click at [269, 244] on span "Milkshake" at bounding box center [292, 250] width 47 height 12
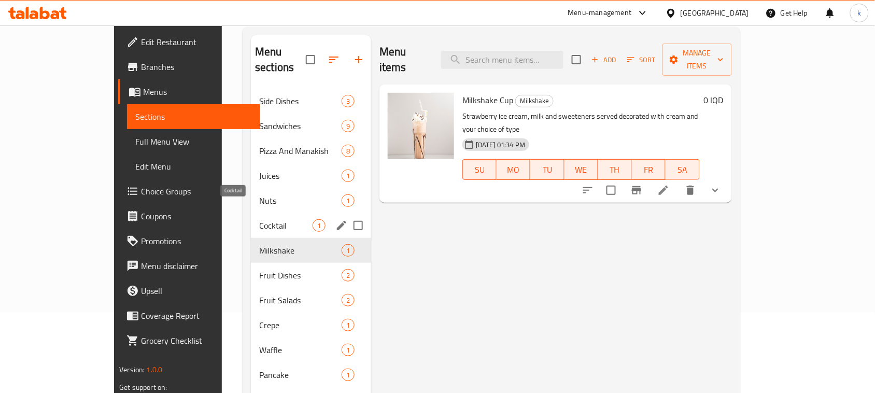
click at [259, 219] on span "Cocktail" at bounding box center [285, 225] width 53 height 12
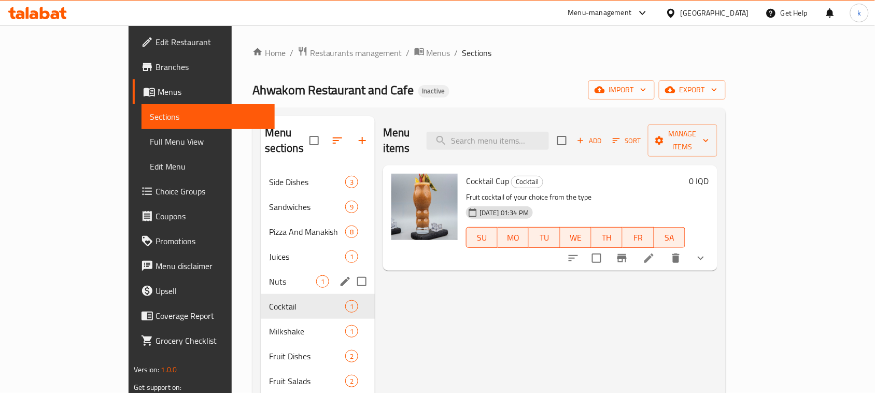
click at [269, 275] on span "Nuts" at bounding box center [292, 281] width 47 height 12
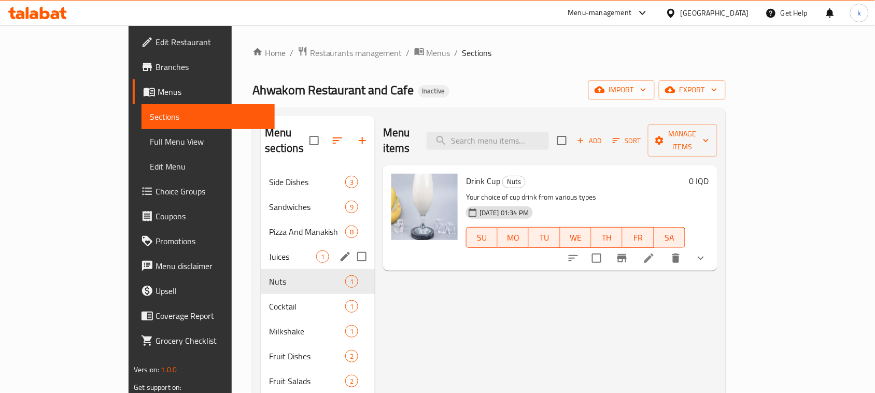
click at [269, 250] on span "Juices" at bounding box center [292, 256] width 47 height 12
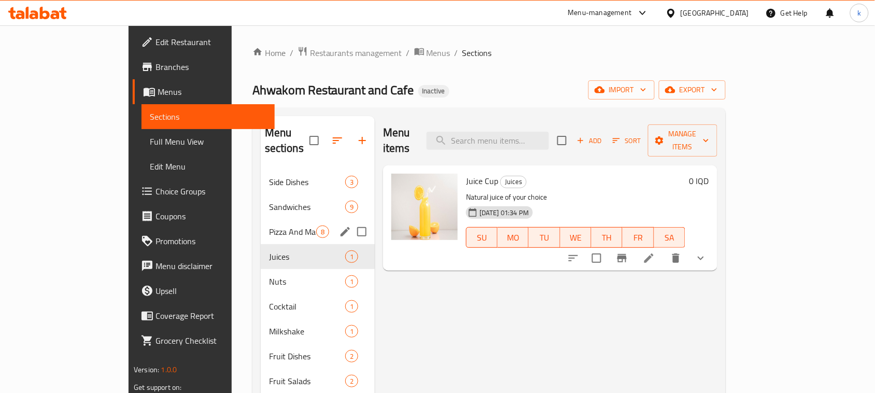
click at [269, 225] on span "Pizza And Manakish" at bounding box center [292, 231] width 47 height 12
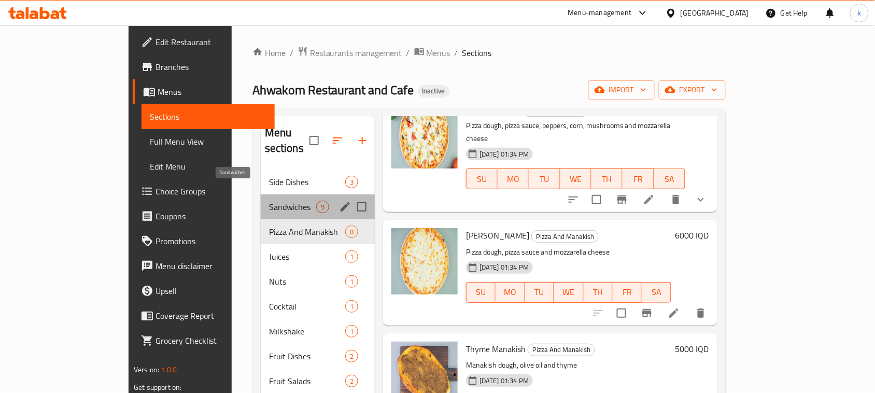
click at [269, 201] on span "Sandwiches" at bounding box center [292, 207] width 47 height 12
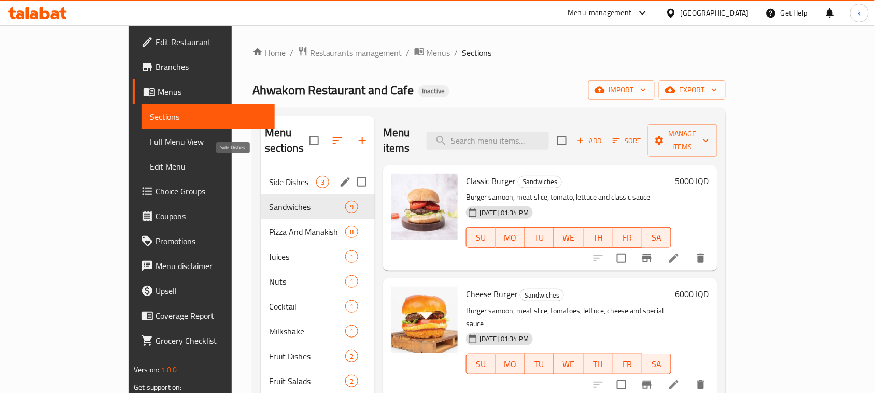
drag, startPoint x: 214, startPoint y: 166, endPoint x: 223, endPoint y: 164, distance: 9.2
click at [269, 176] on span "Side Dishes" at bounding box center [292, 182] width 47 height 12
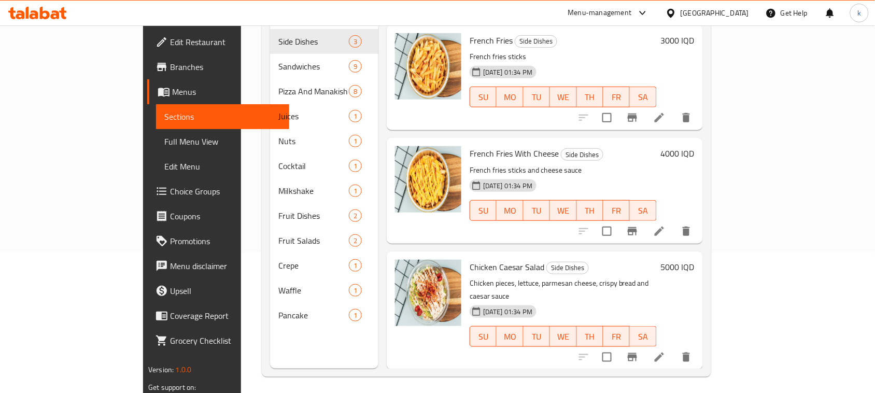
scroll to position [146, 0]
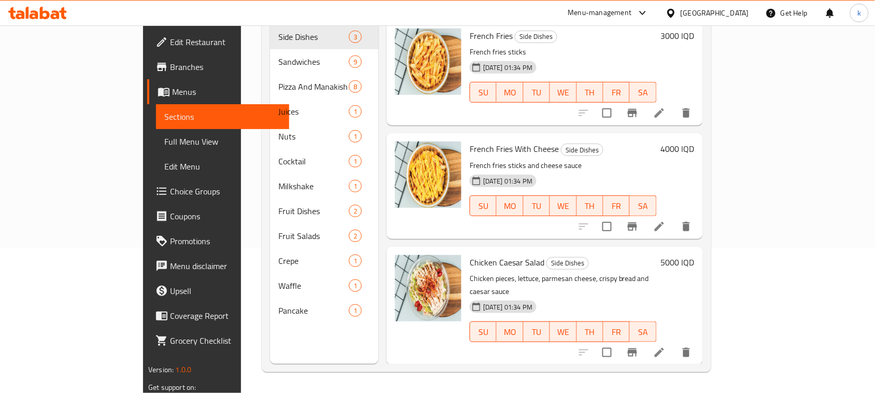
click at [164, 138] on span "Full Menu View" at bounding box center [222, 141] width 117 height 12
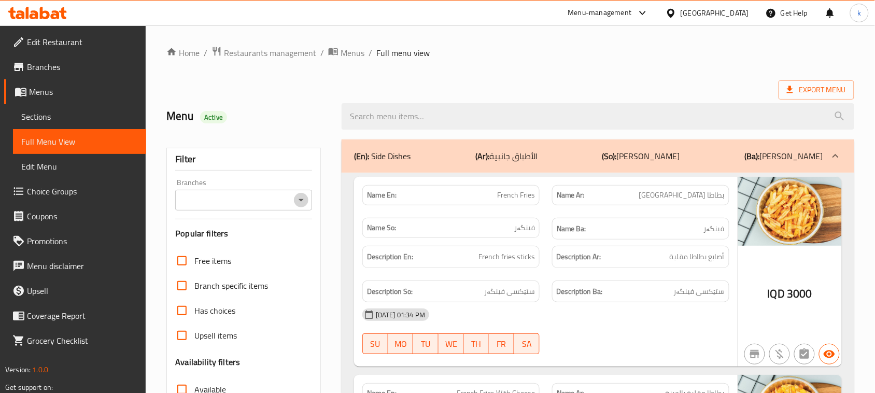
click at [296, 195] on icon "Open" at bounding box center [301, 200] width 12 height 12
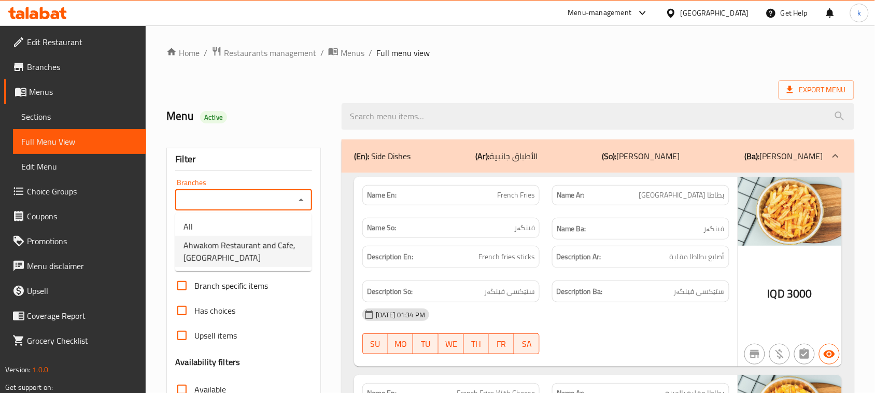
click at [227, 242] on span "Ahwakom Restaurant and Cafe, [GEOGRAPHIC_DATA]" at bounding box center [243, 251] width 120 height 25
type input "Ahwakom Restaurant and Cafe, [GEOGRAPHIC_DATA]"
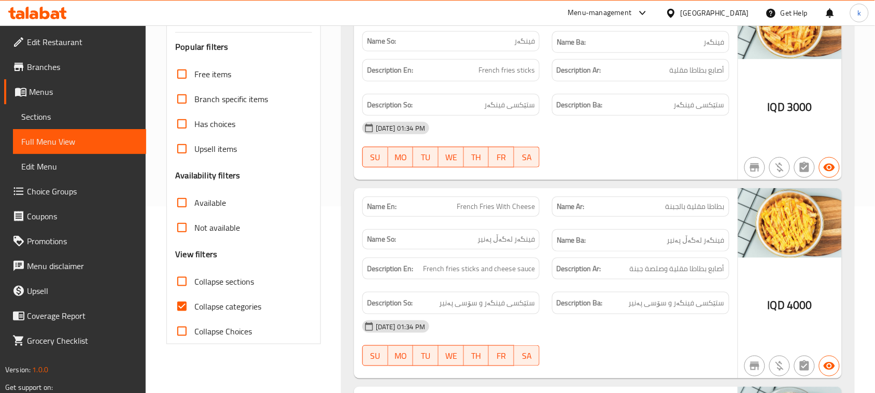
scroll to position [194, 0]
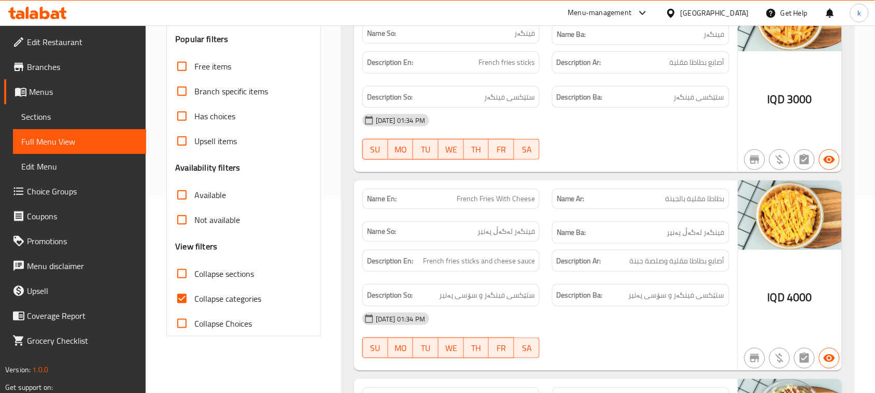
click at [178, 301] on input "Collapse categories" at bounding box center [181, 298] width 25 height 25
checkbox input "false"
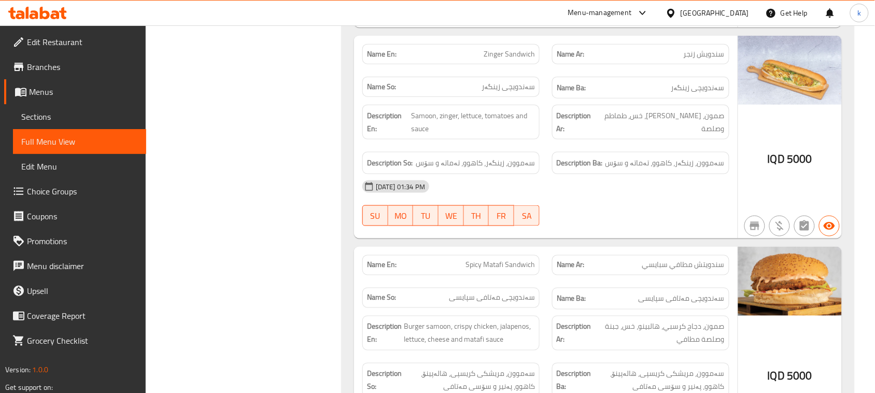
scroll to position [1555, 0]
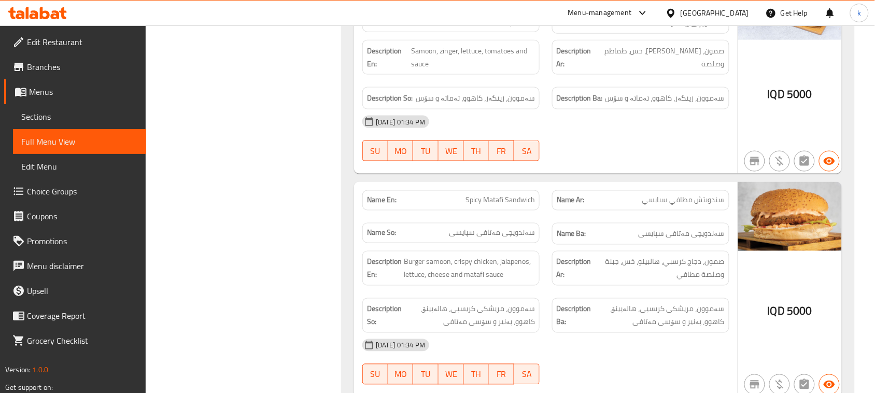
click at [41, 92] on span "Menus" at bounding box center [83, 92] width 109 height 12
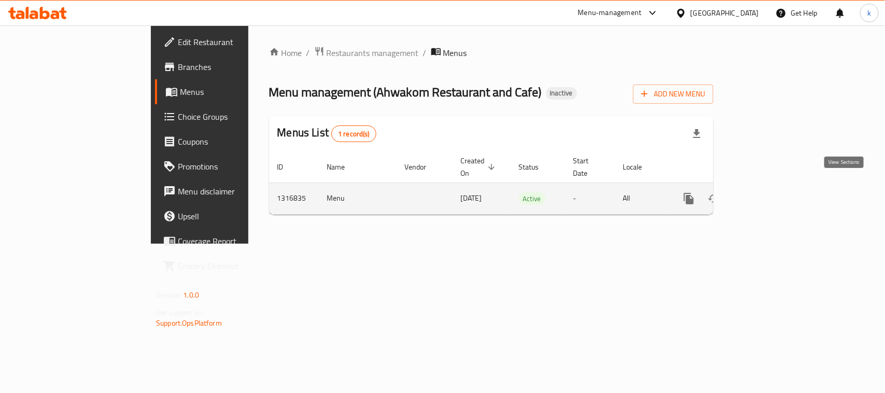
click at [768, 194] on icon "enhanced table" at bounding box center [763, 198] width 9 height 9
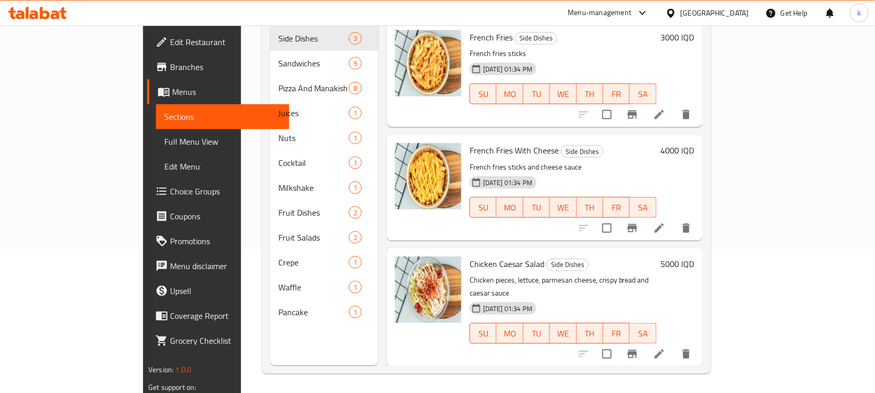
scroll to position [146, 0]
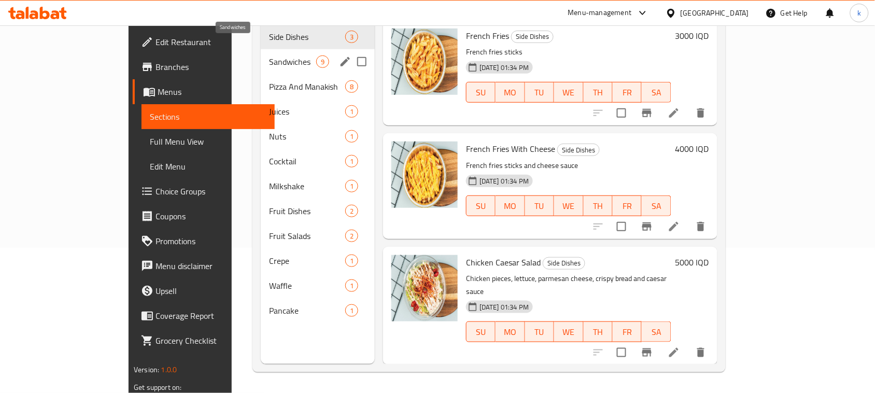
click at [269, 55] on span "Sandwiches" at bounding box center [292, 61] width 47 height 12
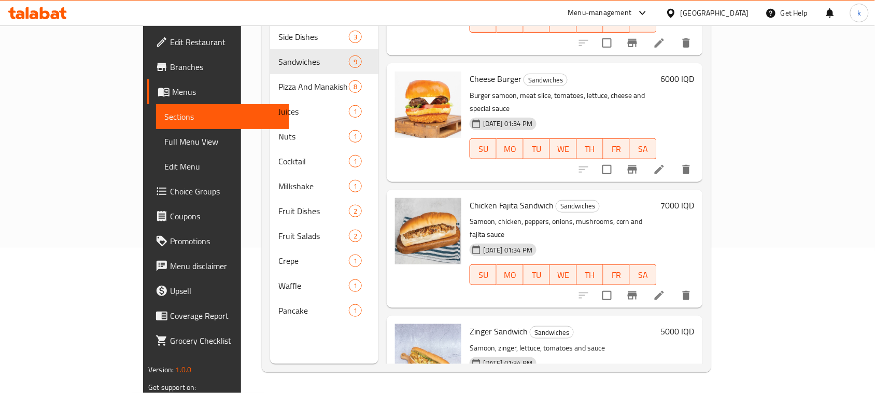
scroll to position [259, 0]
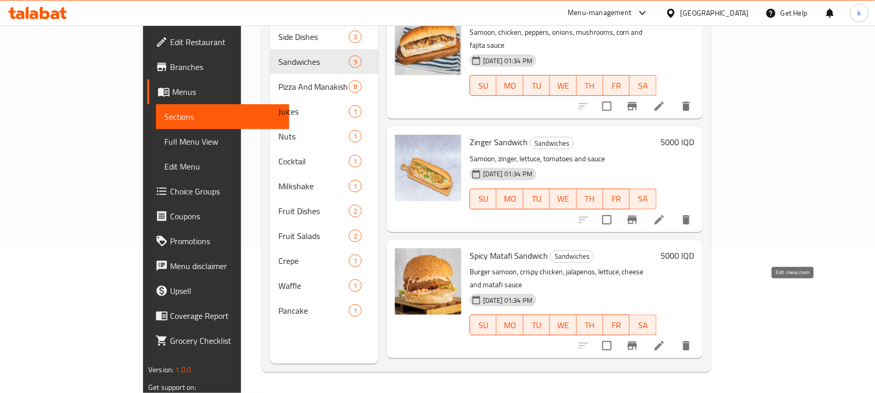
click at [666, 339] on icon at bounding box center [659, 345] width 12 height 12
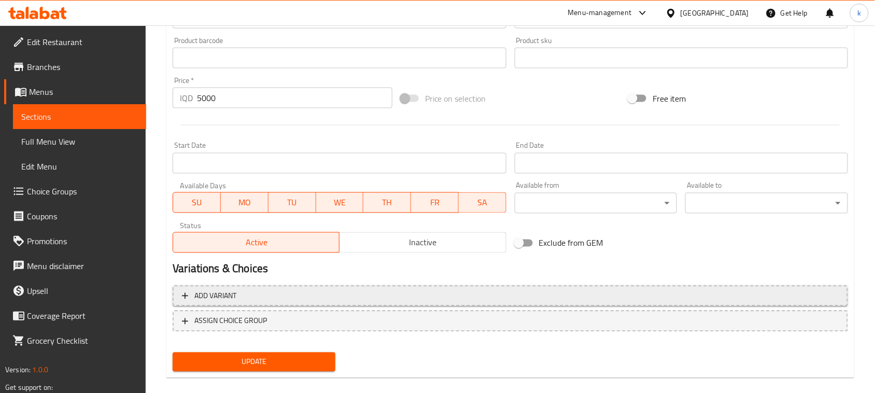
scroll to position [472, 0]
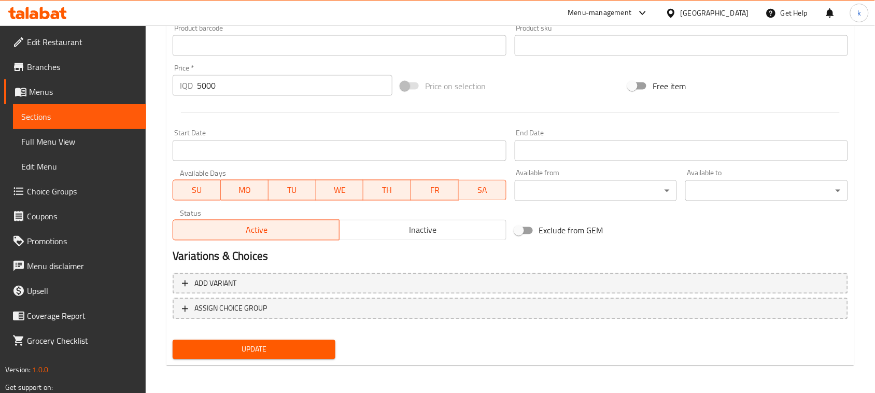
type textarea "Samoon, crispy chicken, jalapenos, lettuce, cheese and matafi sauce"
click at [299, 353] on span "Update" at bounding box center [254, 349] width 146 height 13
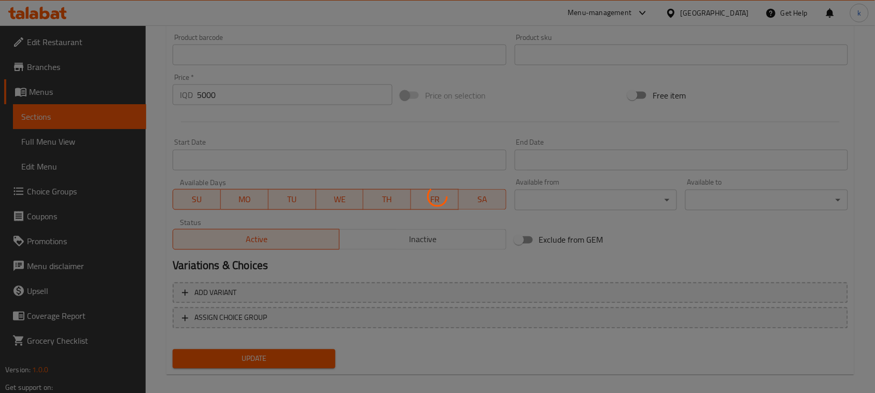
scroll to position [278, 0]
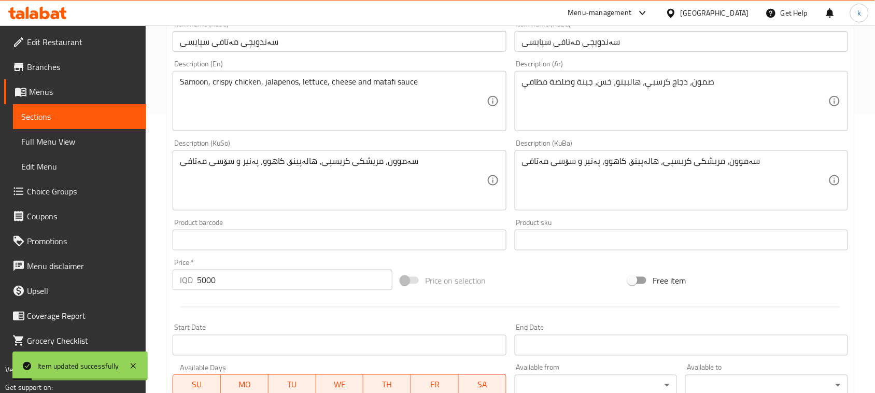
click at [64, 143] on span "Full Menu View" at bounding box center [79, 141] width 117 height 12
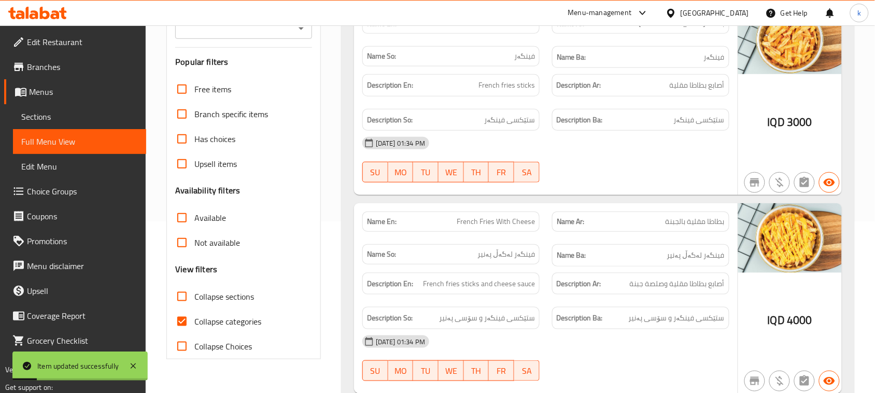
scroll to position [148, 0]
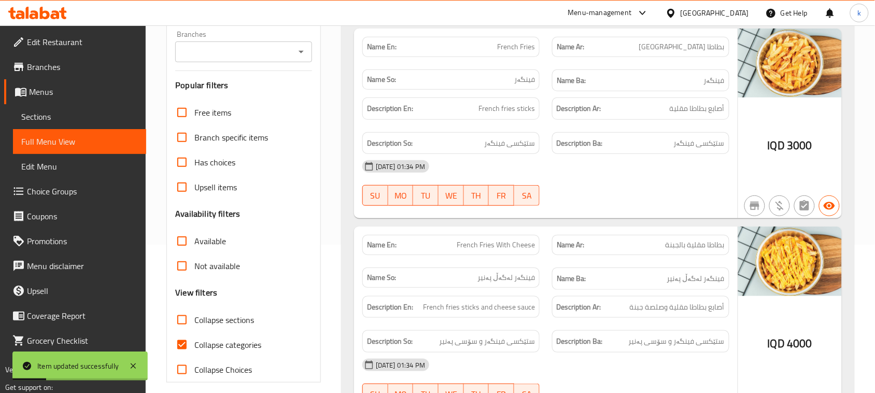
click at [185, 344] on input "Collapse categories" at bounding box center [181, 344] width 25 height 25
checkbox input "false"
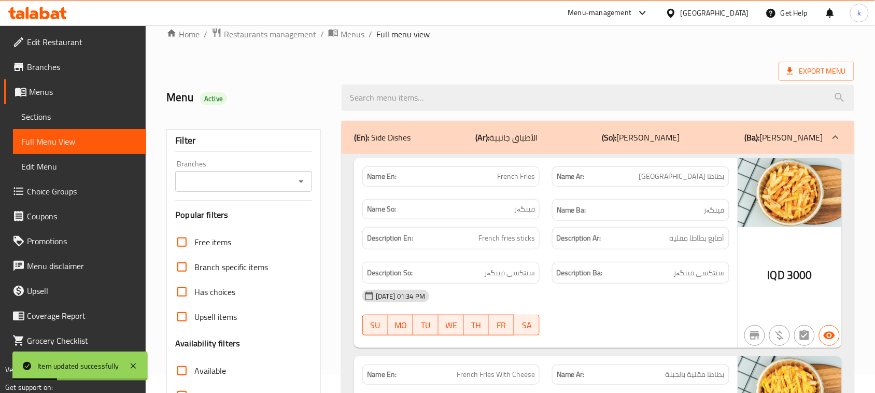
click at [302, 186] on icon "Open" at bounding box center [301, 181] width 12 height 12
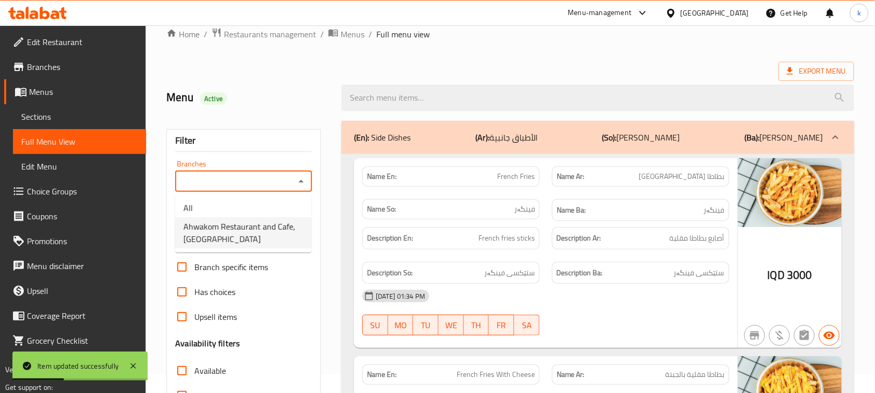
click at [250, 222] on span "Ahwakom Restaurant and Cafe, [GEOGRAPHIC_DATA]" at bounding box center [243, 232] width 120 height 25
type input "Ahwakom Restaurant and Cafe, [GEOGRAPHIC_DATA]"
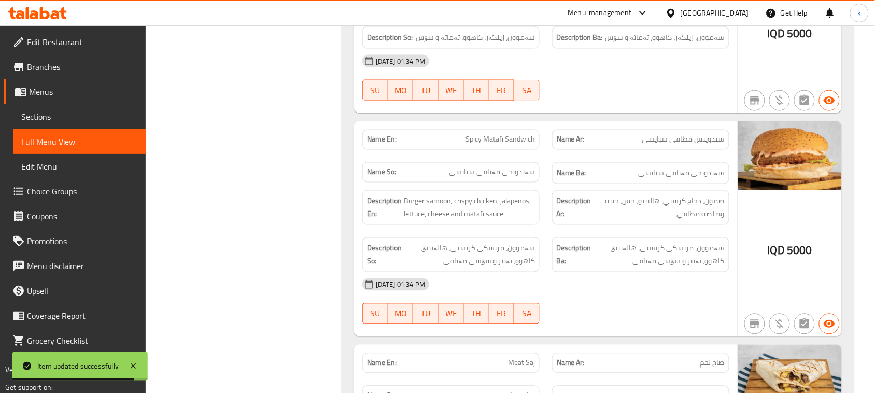
scroll to position [1638, 0]
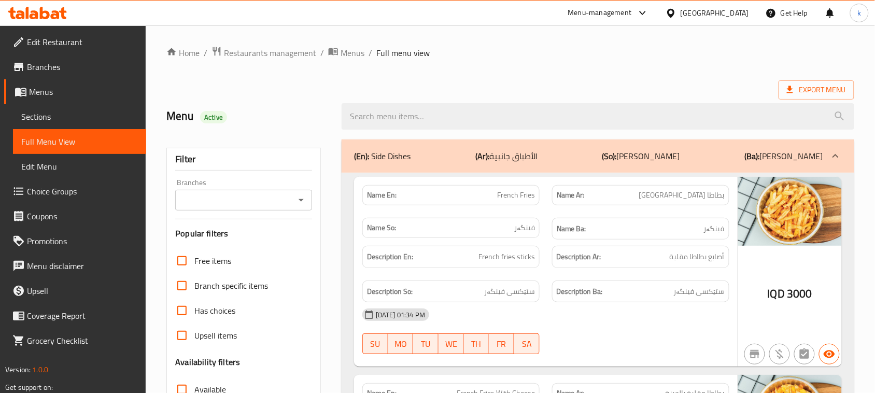
click at [288, 193] on input "Branches" at bounding box center [235, 200] width 114 height 15
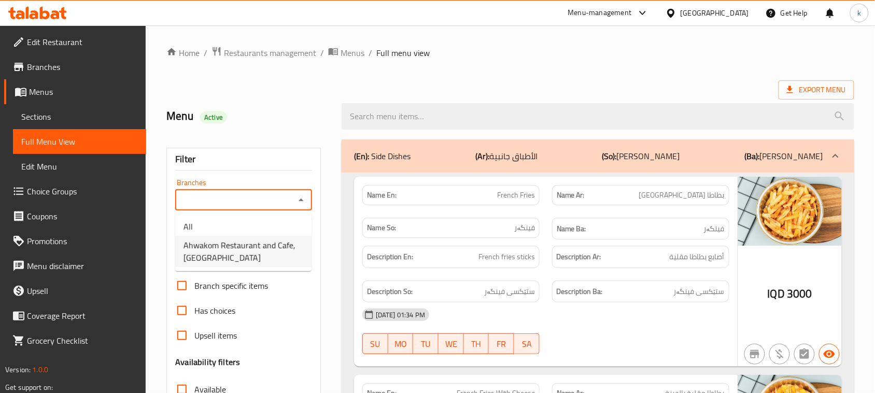
click at [259, 239] on span "Ahwakom Restaurant and Cafe, [GEOGRAPHIC_DATA]" at bounding box center [243, 251] width 120 height 25
type input "Ahwakom Restaurant and Cafe, [GEOGRAPHIC_DATA]"
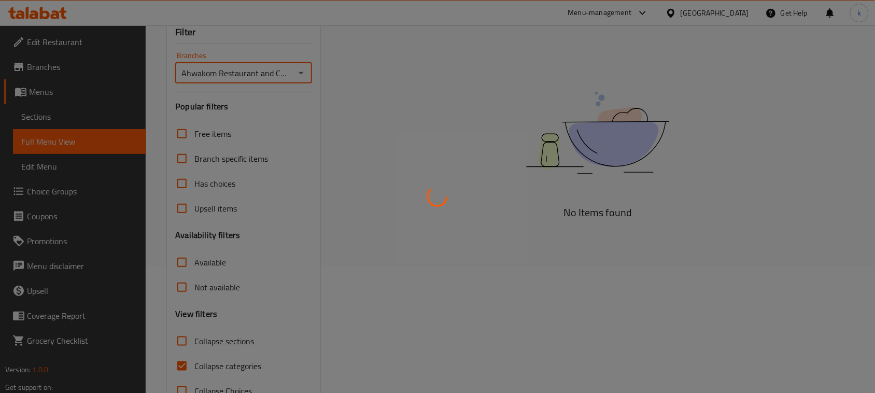
scroll to position [130, 0]
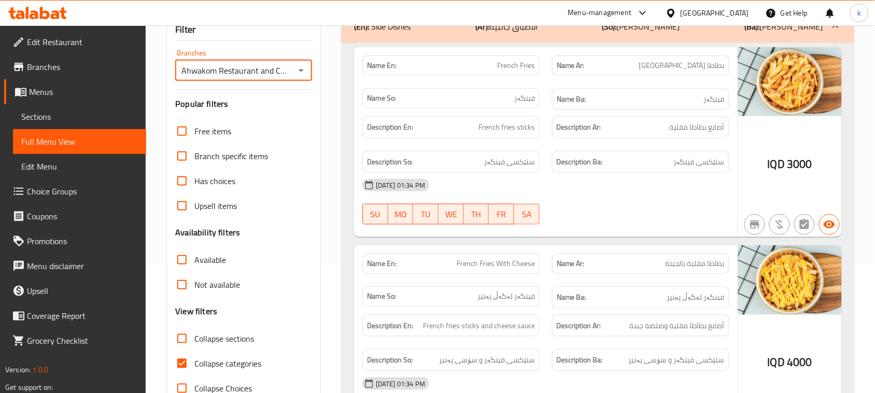
click at [180, 364] on input "Collapse categories" at bounding box center [181, 363] width 25 height 25
checkbox input "false"
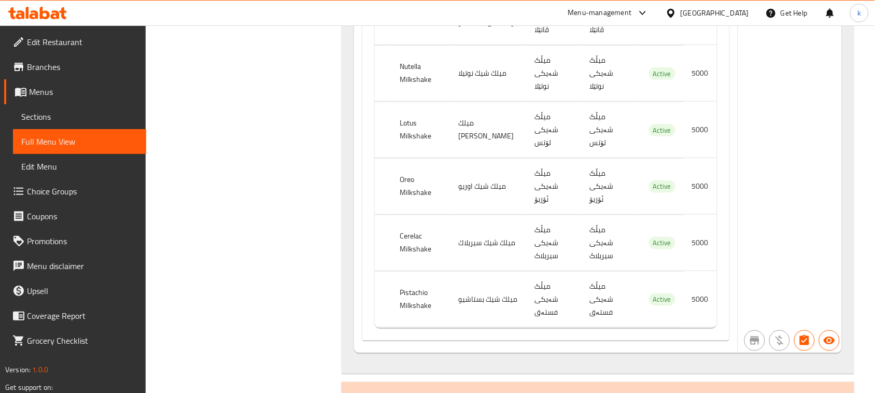
scroll to position [8487, 0]
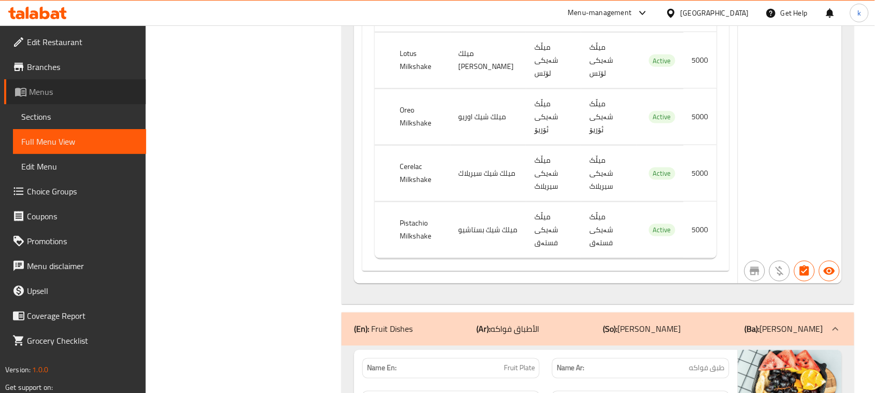
click at [42, 91] on span "Menus" at bounding box center [83, 92] width 109 height 12
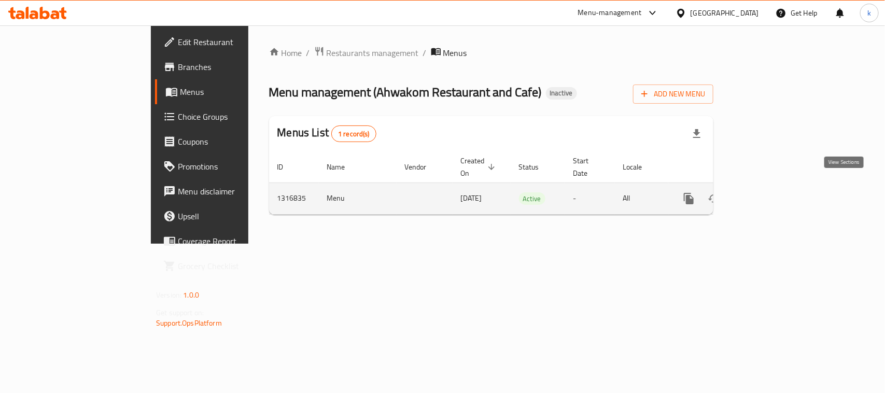
click at [776, 193] on link "enhanced table" at bounding box center [763, 198] width 25 height 25
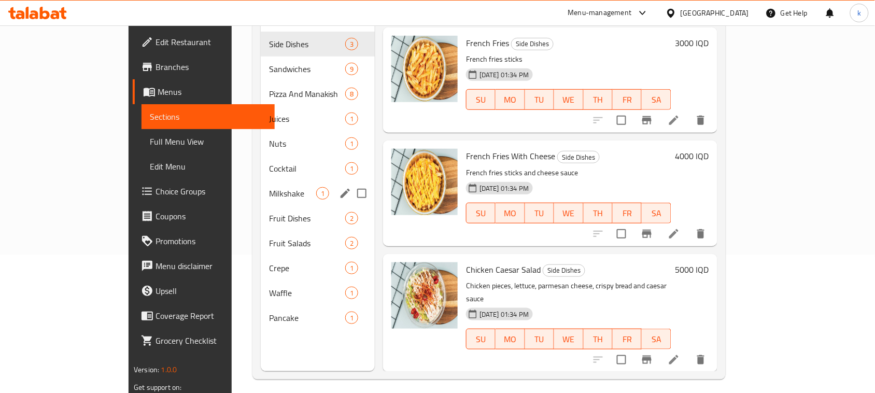
scroll to position [146, 0]
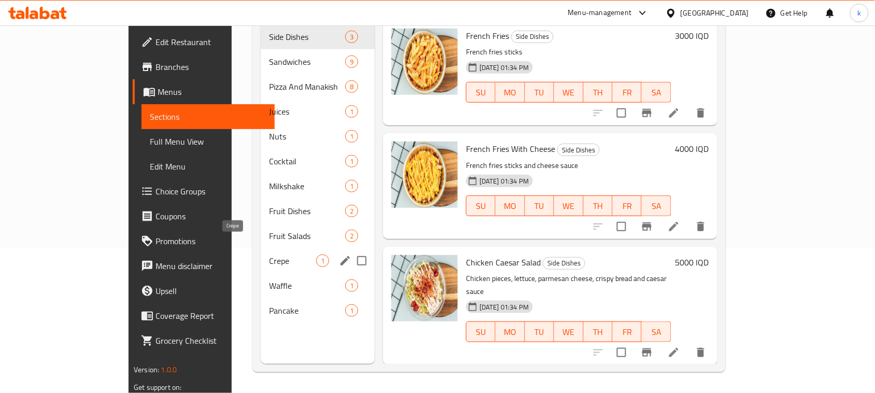
click at [269, 254] on span "Crepe" at bounding box center [292, 260] width 47 height 12
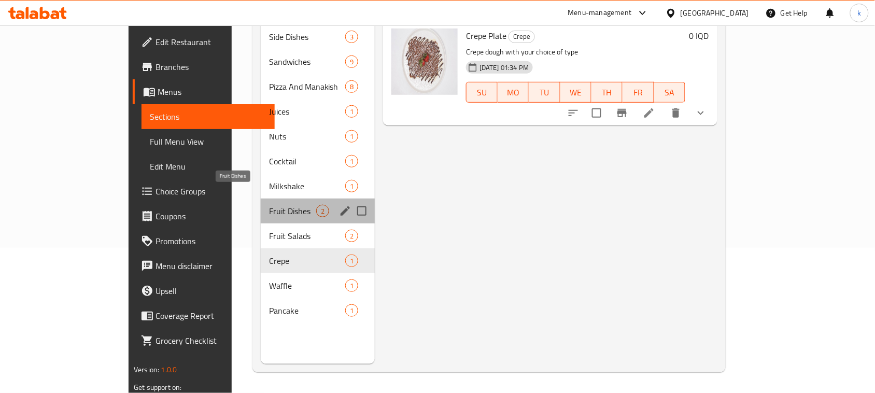
click at [269, 205] on span "Fruit Dishes" at bounding box center [292, 211] width 47 height 12
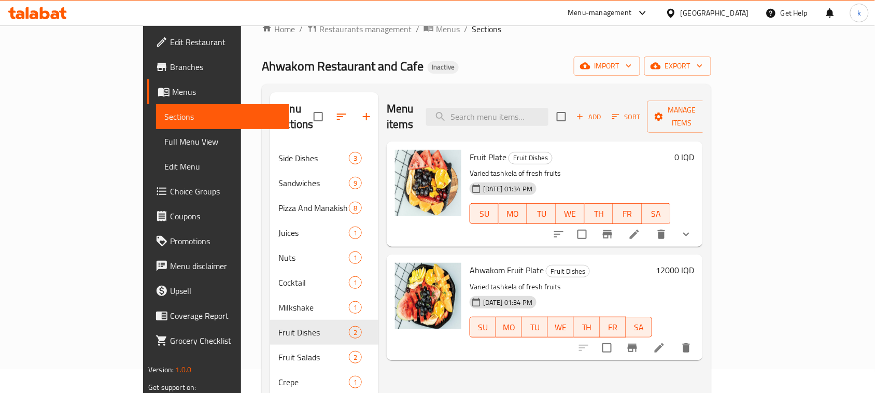
scroll to position [16, 0]
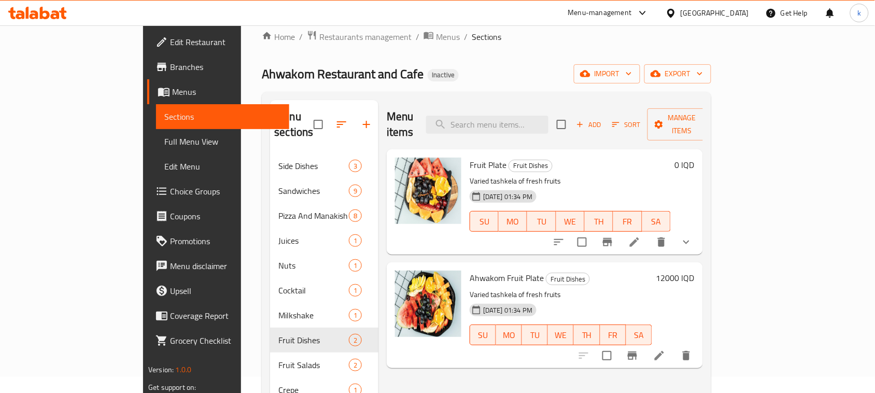
click at [649, 233] on li at bounding box center [634, 242] width 29 height 19
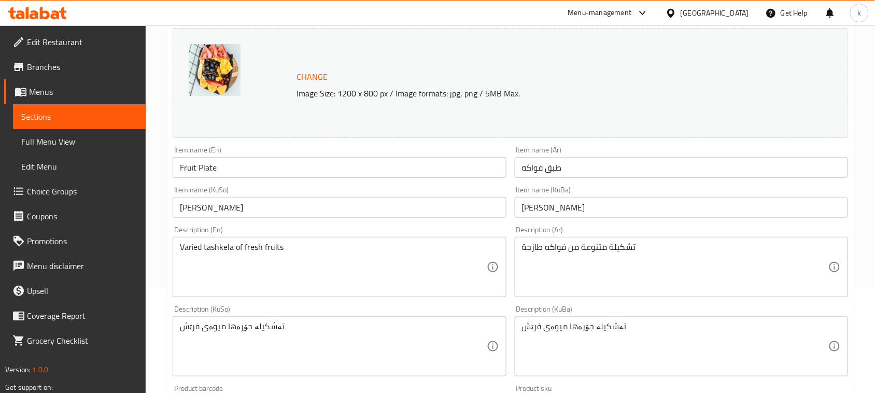
scroll to position [130, 0]
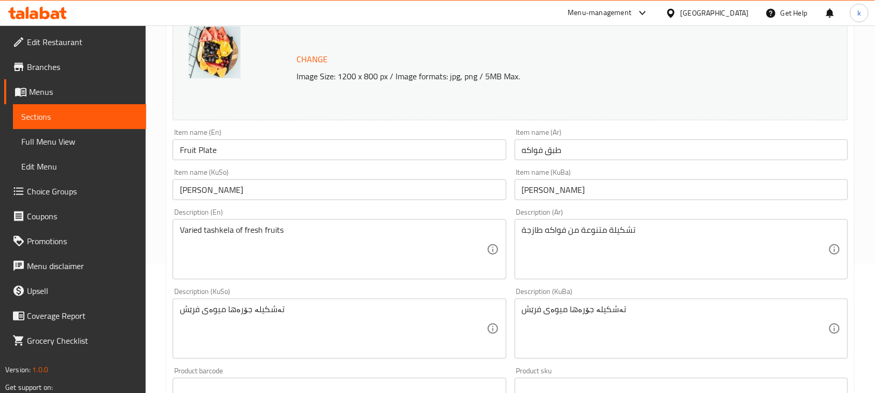
click at [578, 191] on input "[PERSON_NAME]" at bounding box center [681, 189] width 333 height 21
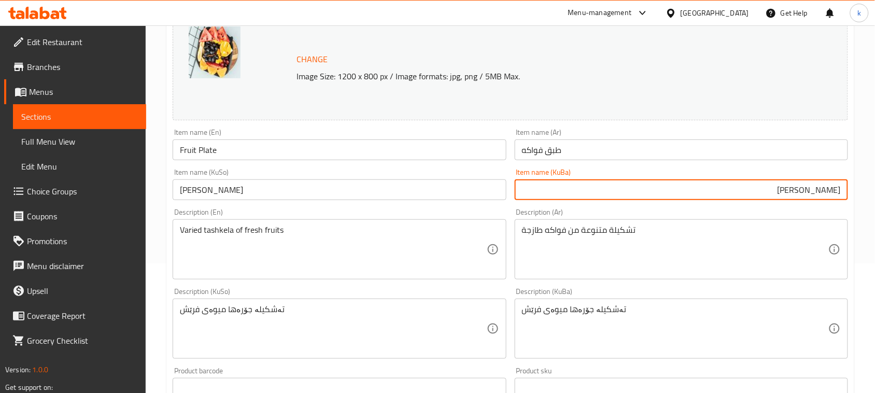
click at [829, 190] on input "[PERSON_NAME]" at bounding box center [681, 189] width 333 height 21
drag, startPoint x: 801, startPoint y: 190, endPoint x: 884, endPoint y: 200, distance: 84.0
click at [874, 200] on html "​ Menu-management [GEOGRAPHIC_DATA] Get Help k Edit Restaurant Branches Menus S…" at bounding box center [437, 66] width 875 height 393
type input "قاپێ میوە"
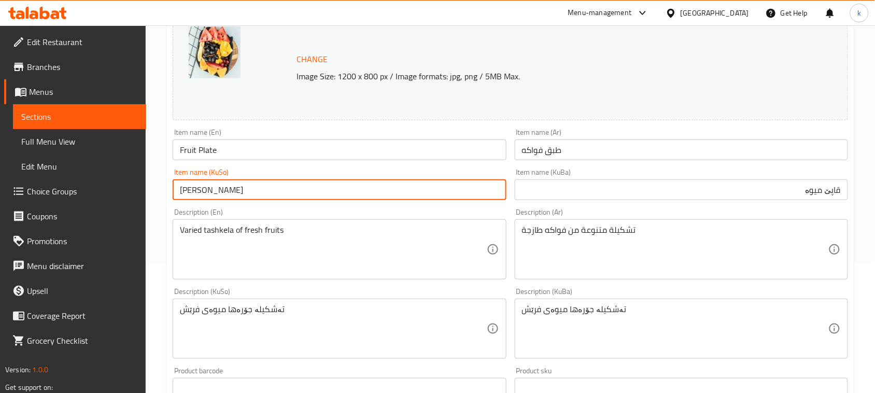
drag, startPoint x: 216, startPoint y: 192, endPoint x: 100, endPoint y: 202, distance: 116.6
click at [99, 203] on div "Edit Restaurant Branches Menus Sections Full Menu View Edit Menu Choice Groups …" at bounding box center [437, 328] width 875 height 865
paste input "قاپێ"
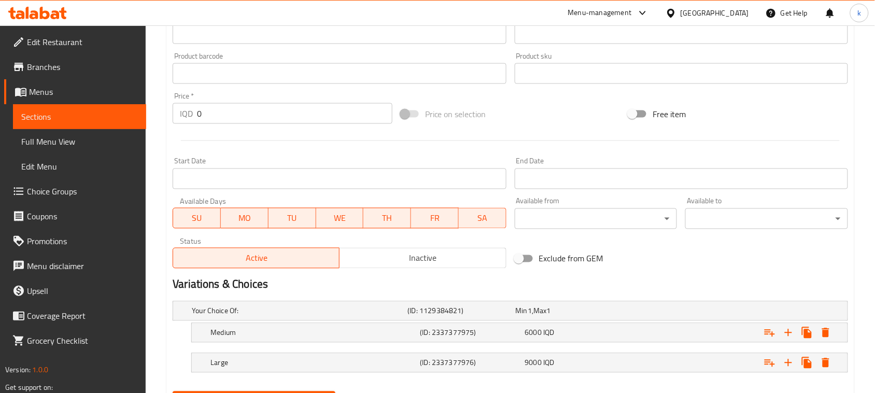
scroll to position [497, 0]
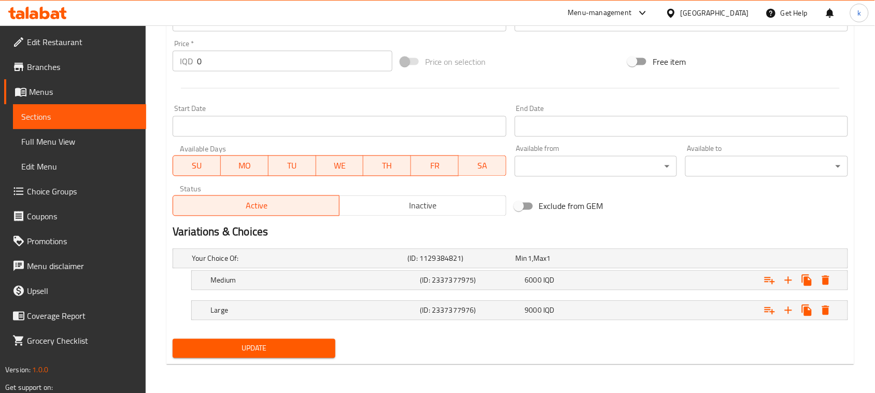
type input "قاپێ میوە"
drag, startPoint x: 307, startPoint y: 352, endPoint x: 335, endPoint y: 353, distance: 28.0
click at [306, 352] on span "Update" at bounding box center [254, 348] width 146 height 13
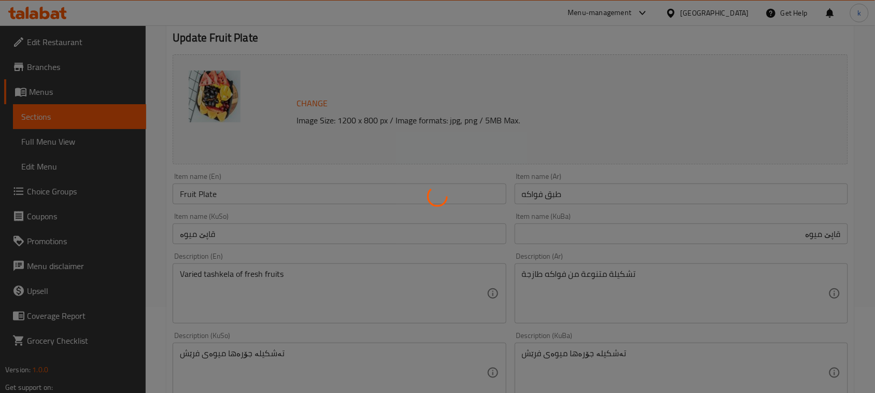
scroll to position [0, 0]
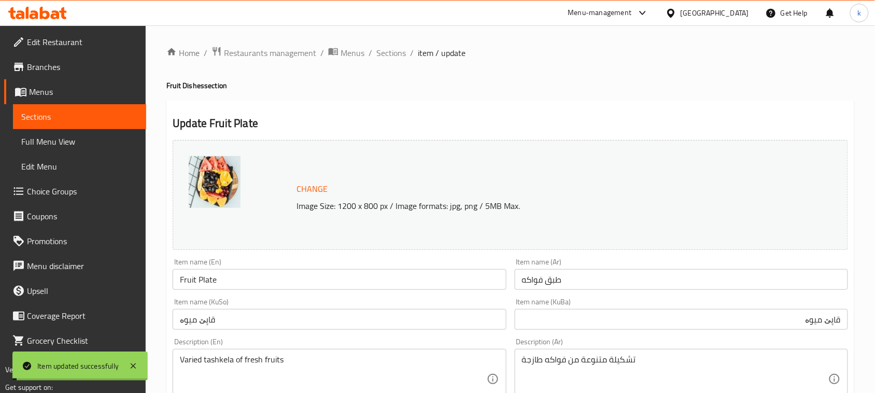
click at [389, 55] on span "Sections" at bounding box center [391, 53] width 30 height 12
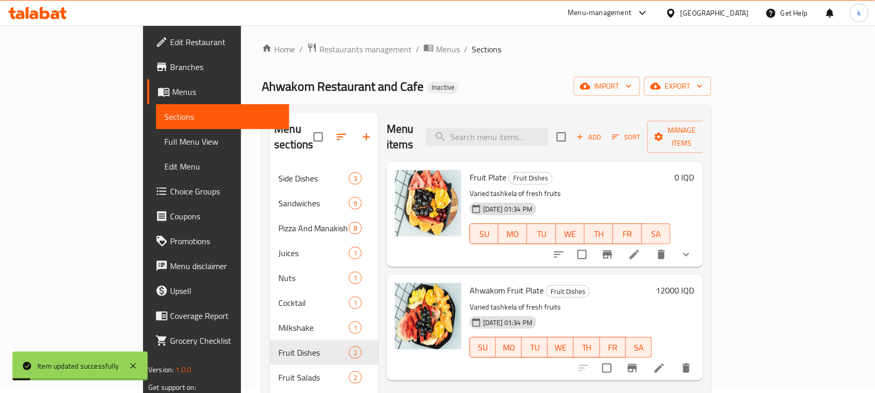
scroll to position [65, 0]
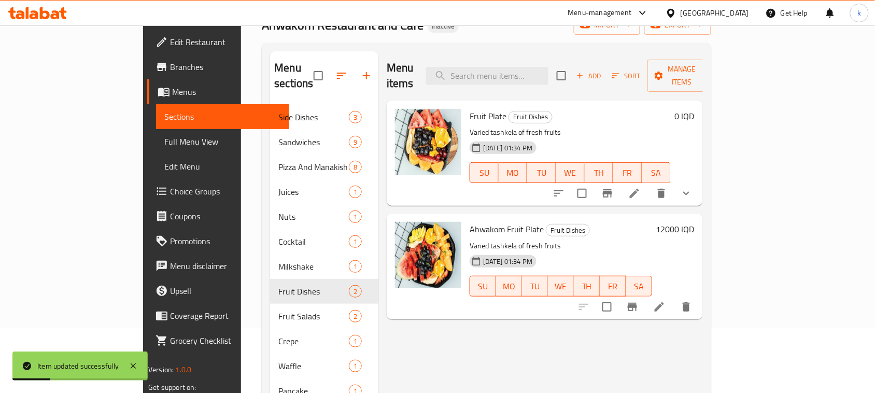
click at [664, 302] on icon at bounding box center [659, 306] width 9 height 9
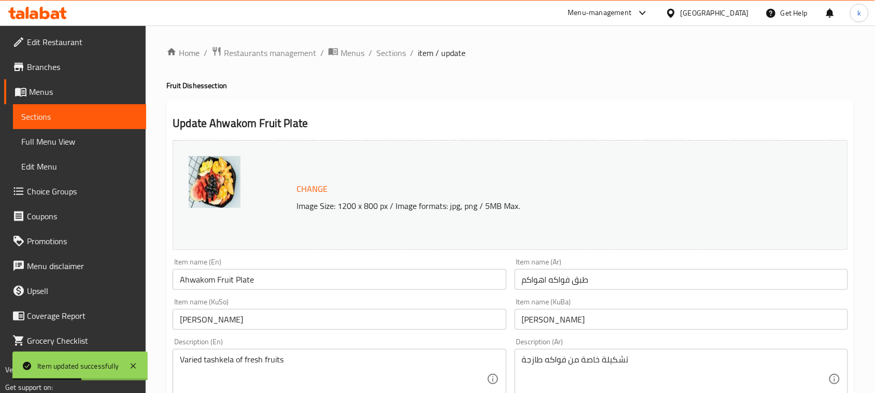
click at [586, 322] on input "[PERSON_NAME]" at bounding box center [681, 319] width 333 height 21
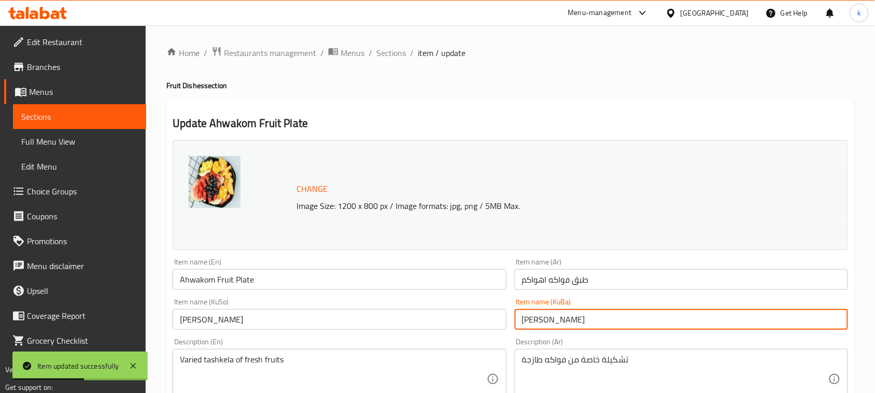
click at [586, 322] on input "[PERSON_NAME]" at bounding box center [681, 319] width 333 height 21
drag, startPoint x: 729, startPoint y: 317, endPoint x: 884, endPoint y: 321, distance: 155.6
click at [874, 321] on html "Item updated successfully ​ Menu-management [GEOGRAPHIC_DATA] Get Help k Edit R…" at bounding box center [437, 196] width 875 height 393
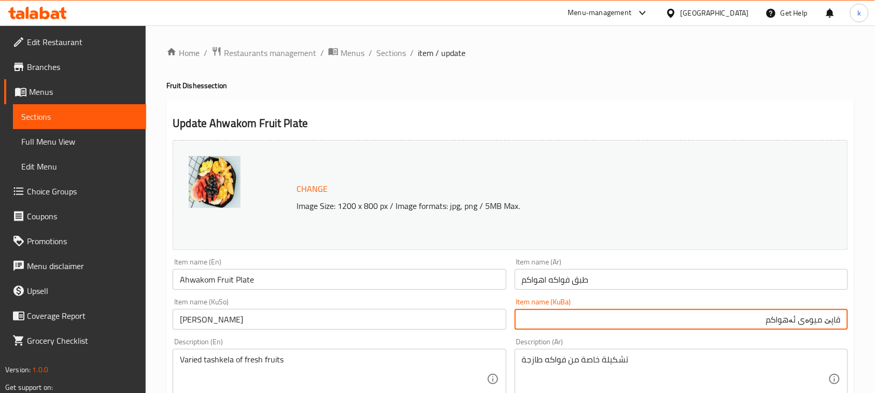
type input "قاپێ میوەی ئەهواکم"
click at [247, 319] on input "[PERSON_NAME]" at bounding box center [339, 319] width 333 height 21
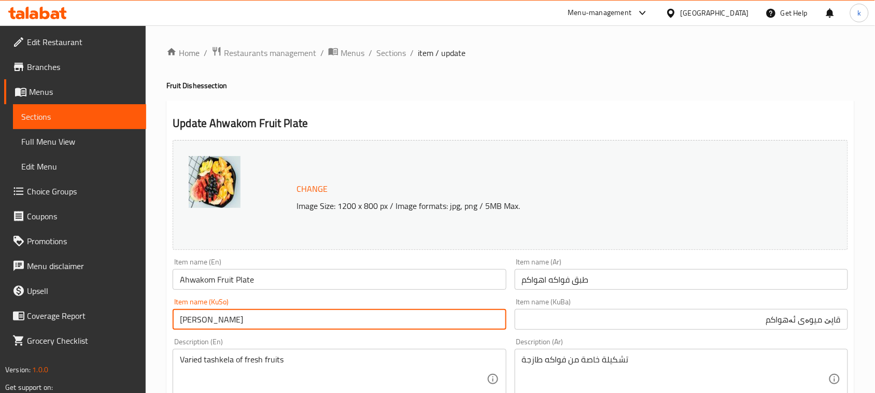
click at [249, 319] on input "[PERSON_NAME]" at bounding box center [339, 319] width 333 height 21
paste input "قاپێ میوەی ئەهواکم"
click at [245, 323] on input "ژقاپێ میوەی ئەهواکمەمی میوەی ئەهواکم" at bounding box center [339, 319] width 333 height 21
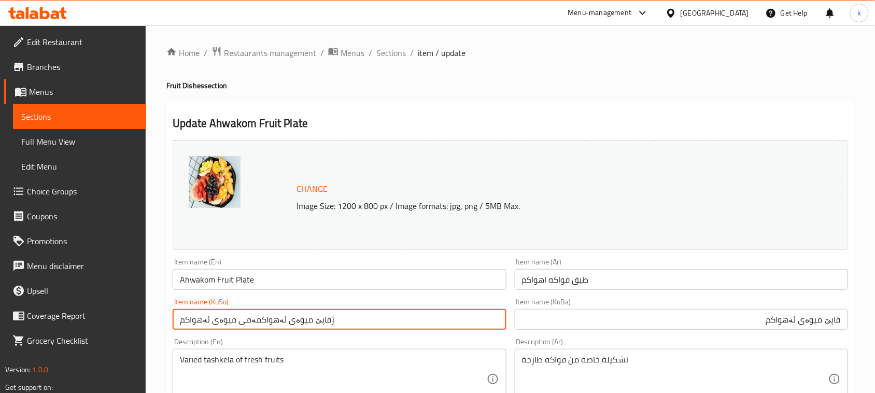
click at [245, 323] on input "ژقاپێ میوەی ئەهواکمەمی میوەی ئەهواکم" at bounding box center [339, 319] width 333 height 21
paste input "قاپێ"
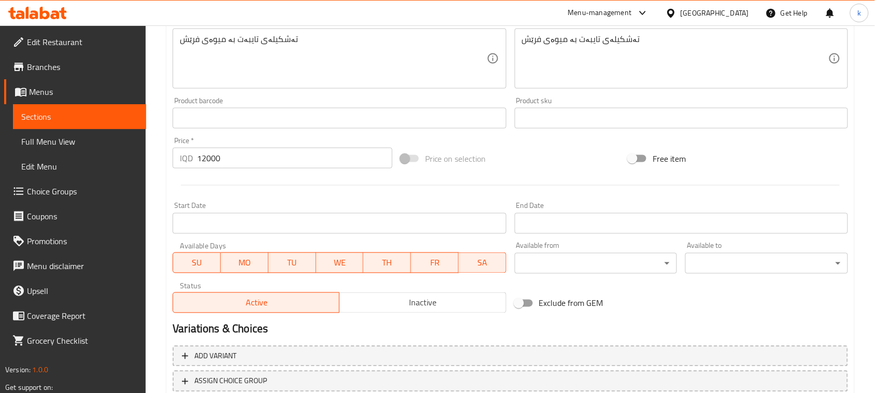
scroll to position [472, 0]
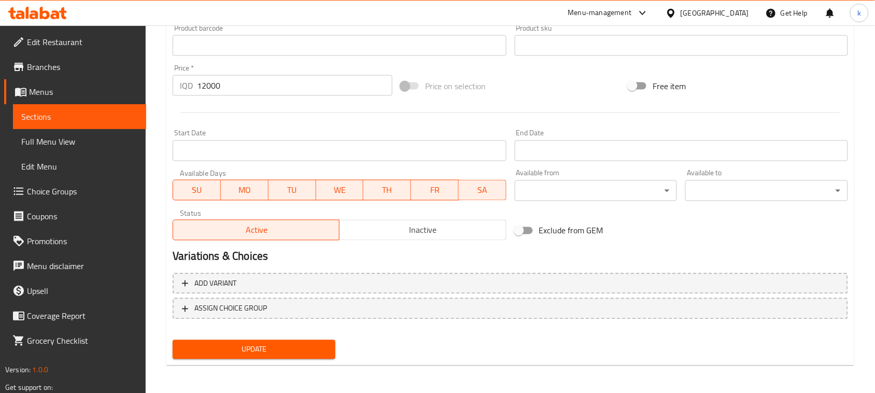
type input "قاپێ میوەی ئەهواکم"
click at [270, 353] on span "Update" at bounding box center [254, 349] width 146 height 13
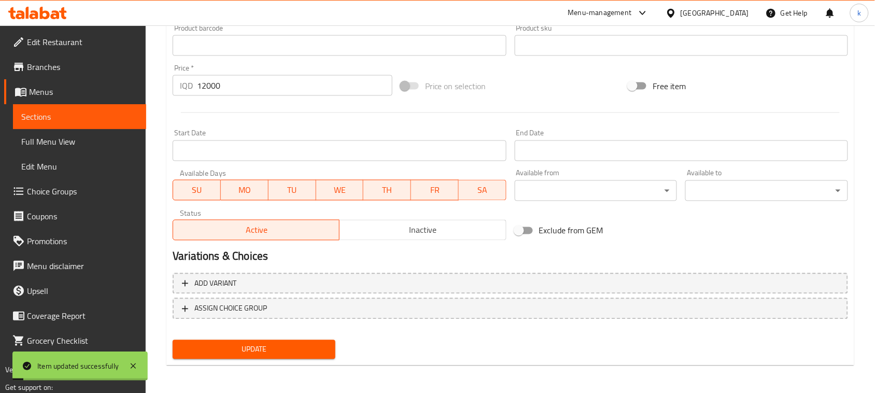
click at [38, 143] on span "Full Menu View" at bounding box center [79, 141] width 117 height 12
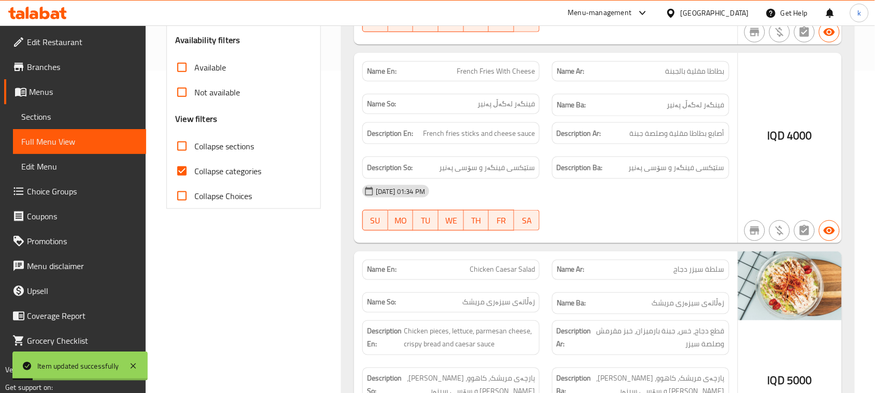
scroll to position [213, 0]
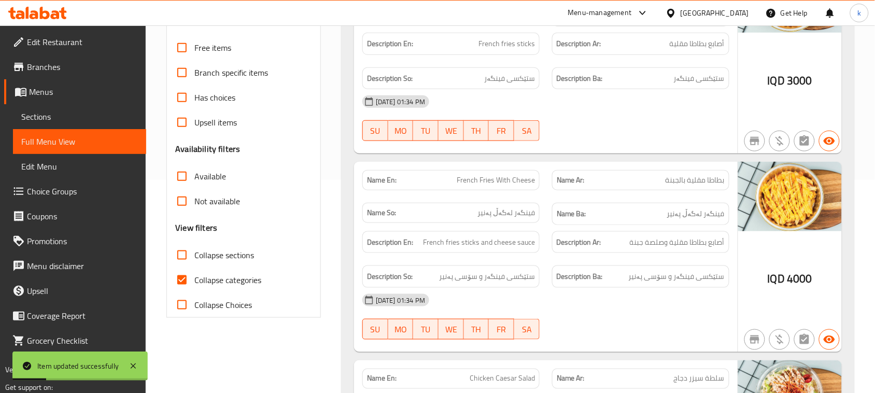
drag, startPoint x: 183, startPoint y: 280, endPoint x: 244, endPoint y: 262, distance: 63.4
click at [184, 280] on input "Collapse categories" at bounding box center [181, 279] width 25 height 25
checkbox input "false"
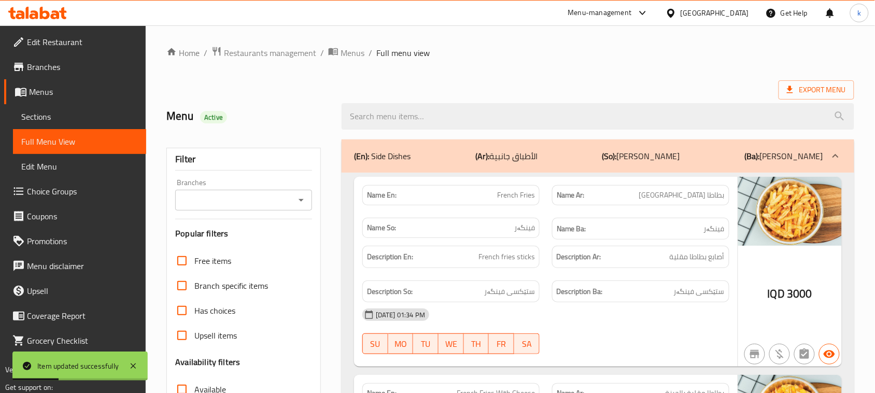
click at [291, 205] on input "Branches" at bounding box center [235, 200] width 114 height 15
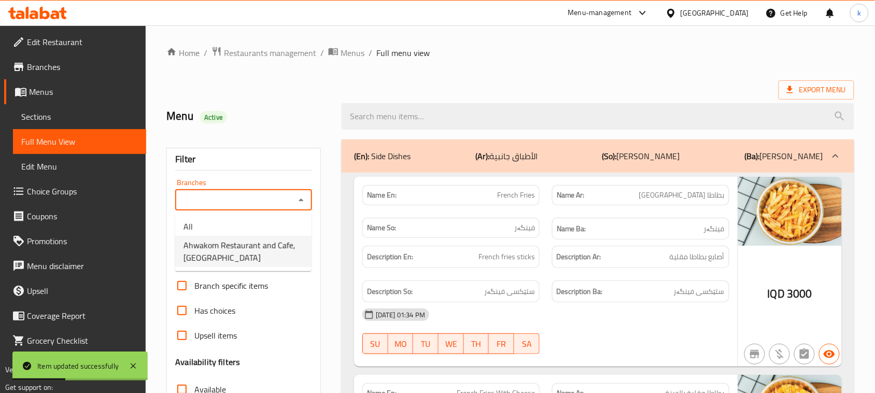
click at [242, 243] on span "Ahwakom Restaurant and Cafe, [GEOGRAPHIC_DATA]" at bounding box center [243, 251] width 120 height 25
type input "Ahwakom Restaurant and Cafe, [GEOGRAPHIC_DATA]"
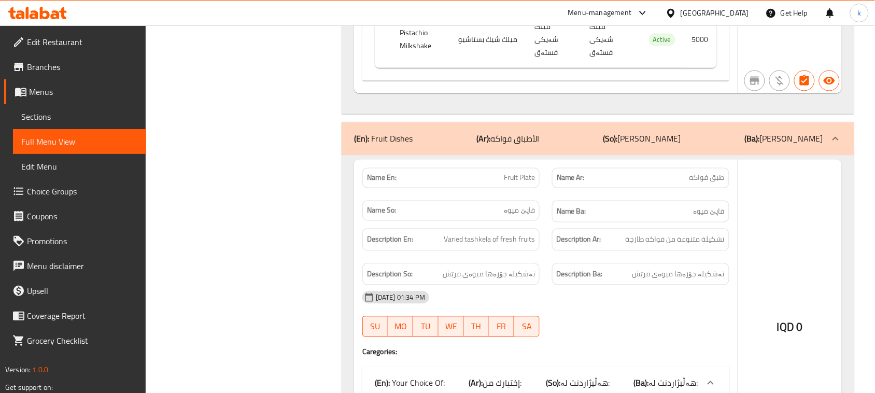
scroll to position [8698, 0]
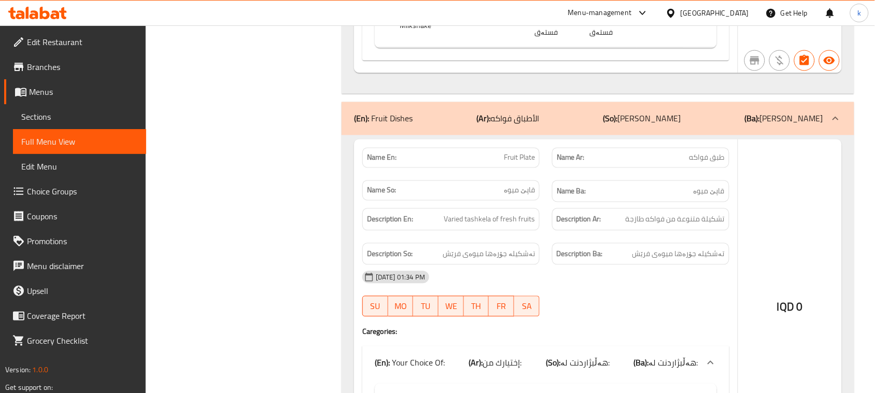
click at [55, 190] on span "Choice Groups" at bounding box center [82, 191] width 111 height 12
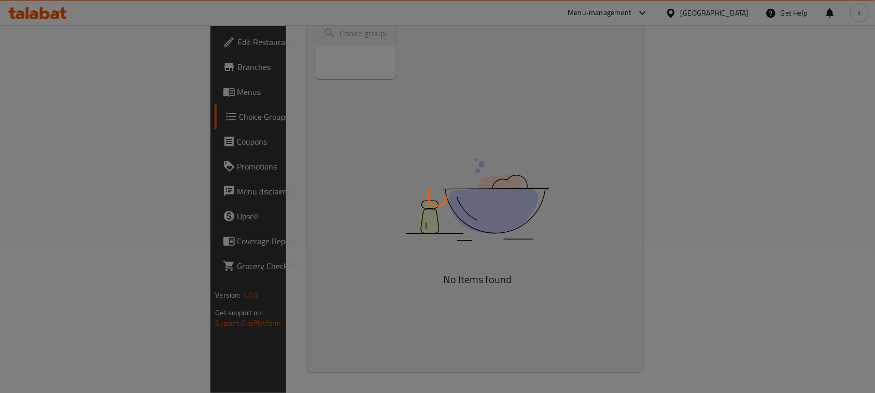
scroll to position [147, 0]
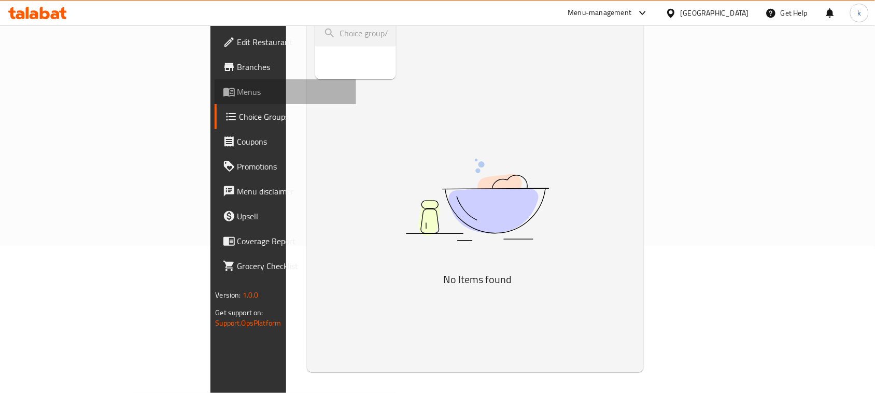
click at [237, 97] on span "Menus" at bounding box center [292, 92] width 111 height 12
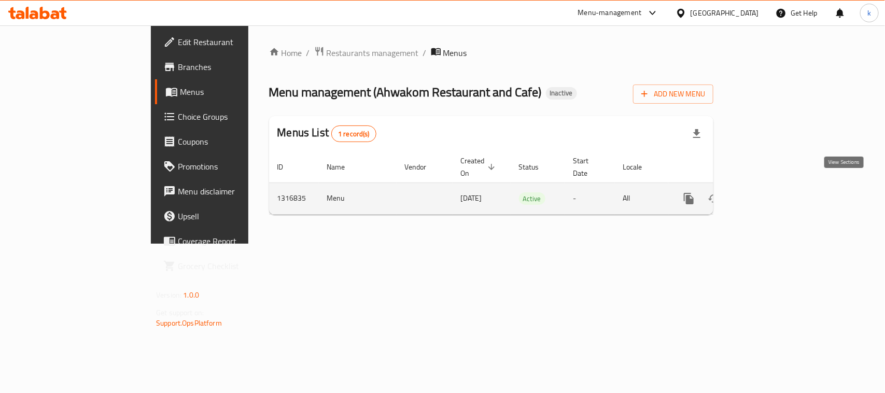
click at [768, 194] on icon "enhanced table" at bounding box center [763, 198] width 9 height 9
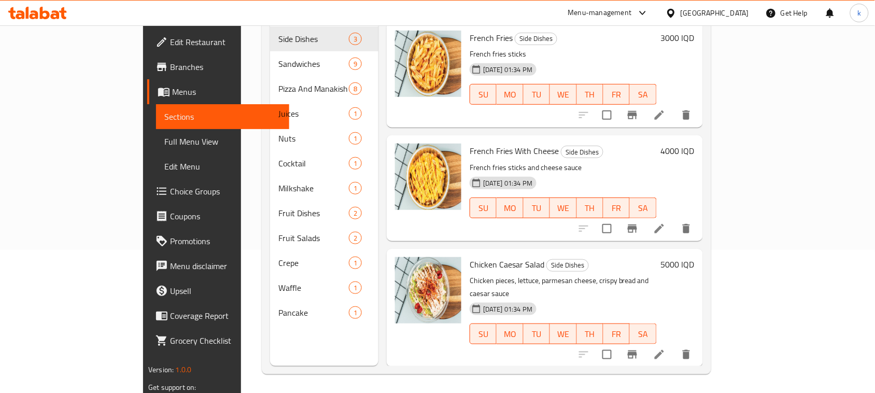
scroll to position [146, 0]
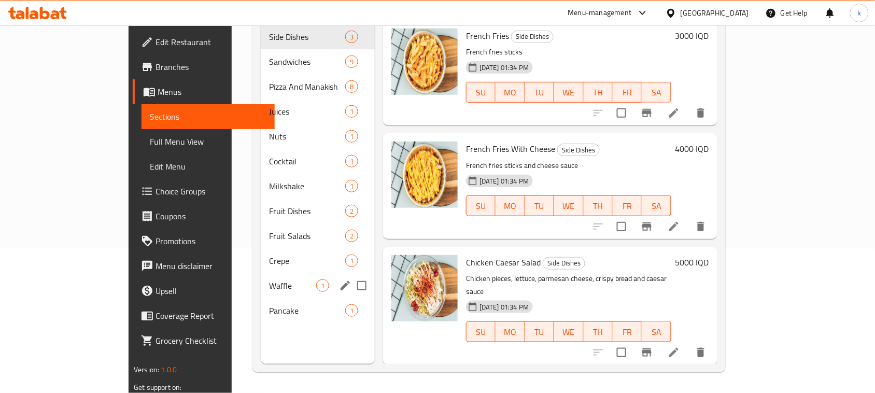
click at [261, 276] on div "Waffle 1" at bounding box center [318, 285] width 114 height 25
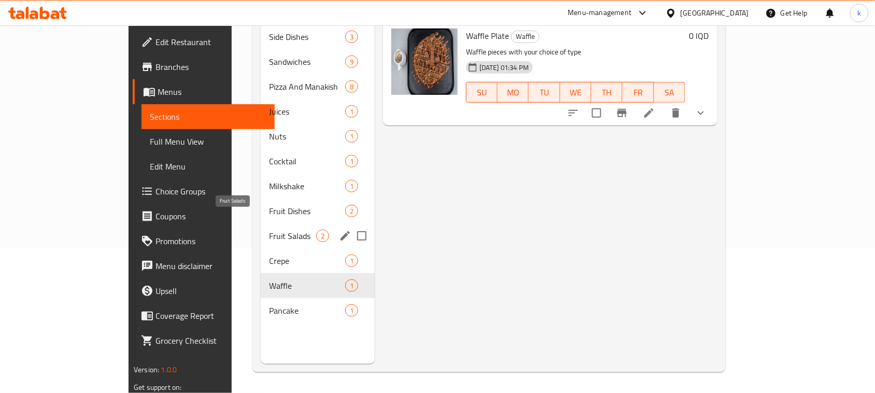
click at [269, 230] on span "Fruit Salads" at bounding box center [292, 236] width 47 height 12
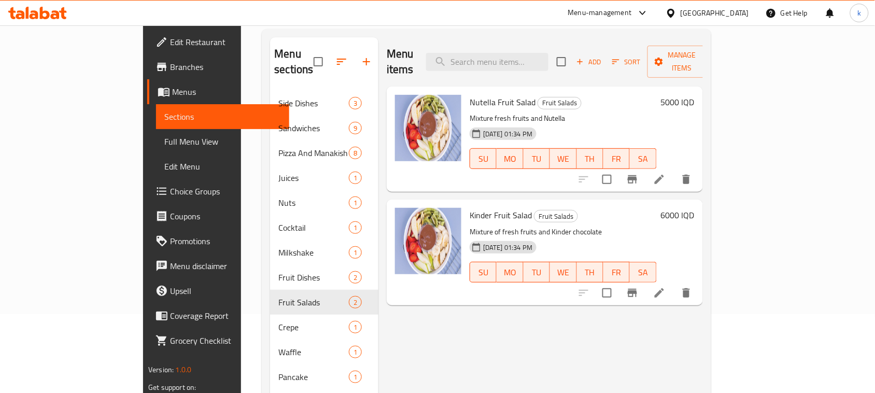
scroll to position [16, 0]
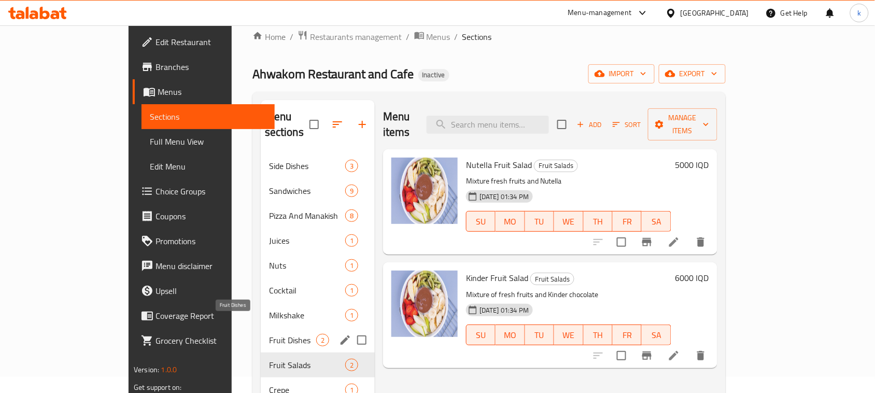
click at [269, 334] on span "Fruit Dishes" at bounding box center [292, 340] width 47 height 12
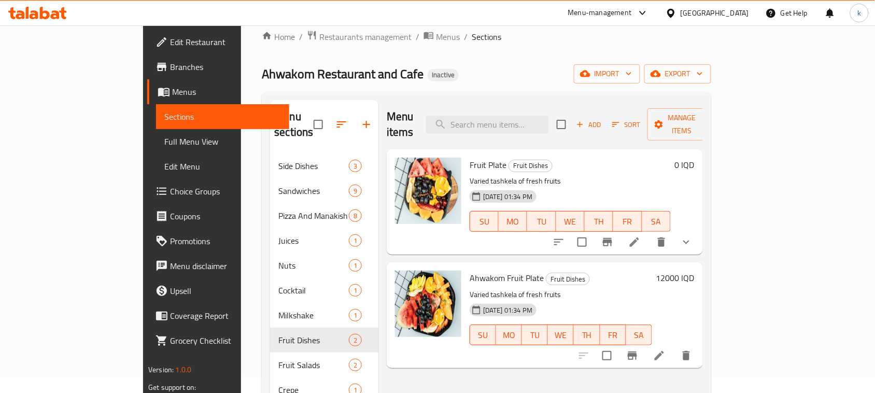
click at [649, 234] on li at bounding box center [634, 242] width 29 height 19
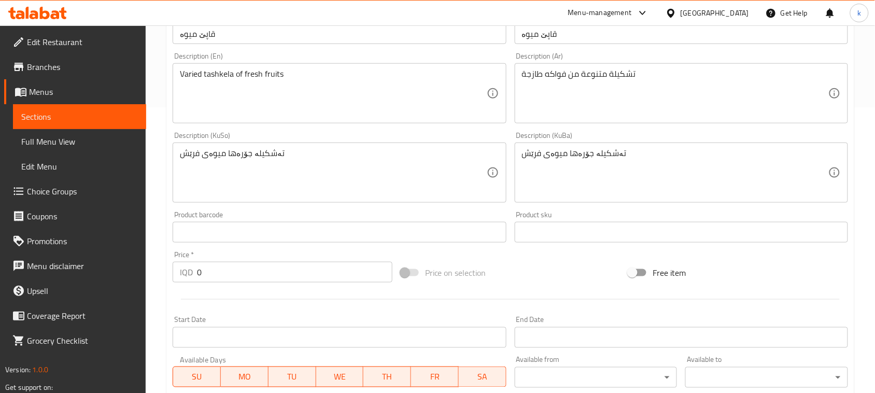
scroll to position [497, 0]
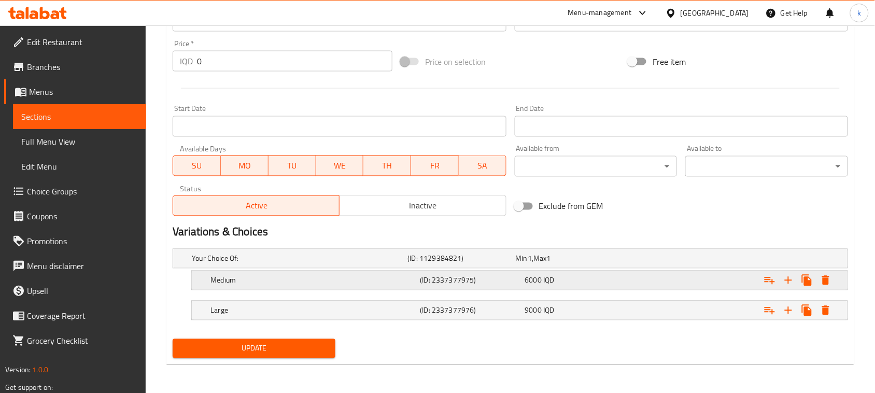
click at [274, 283] on h5 "Medium" at bounding box center [312, 280] width 205 height 10
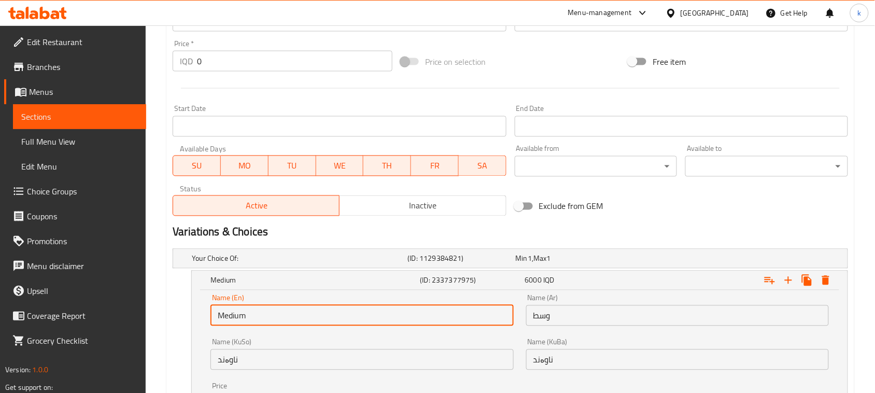
drag, startPoint x: 274, startPoint y: 316, endPoint x: 190, endPoint y: 325, distance: 84.4
click at [190, 325] on div "Medium (ID: 2337377975) 6000 IQD Name (En) Medium Name (En) Name (Ar) وسط Name …" at bounding box center [510, 347] width 675 height 152
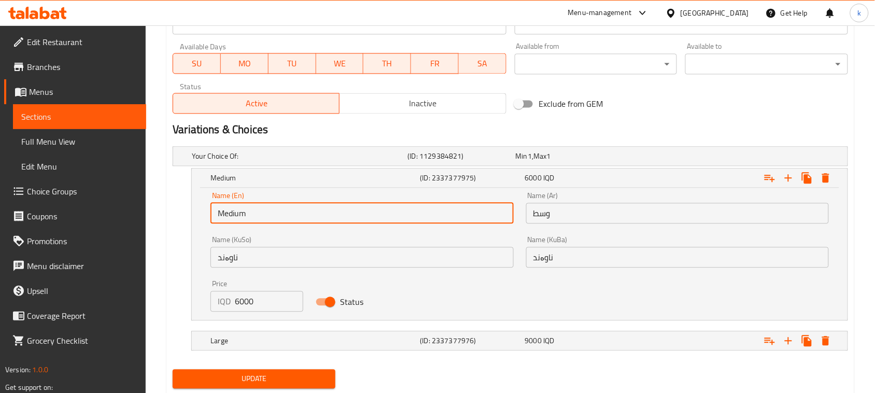
scroll to position [630, 0]
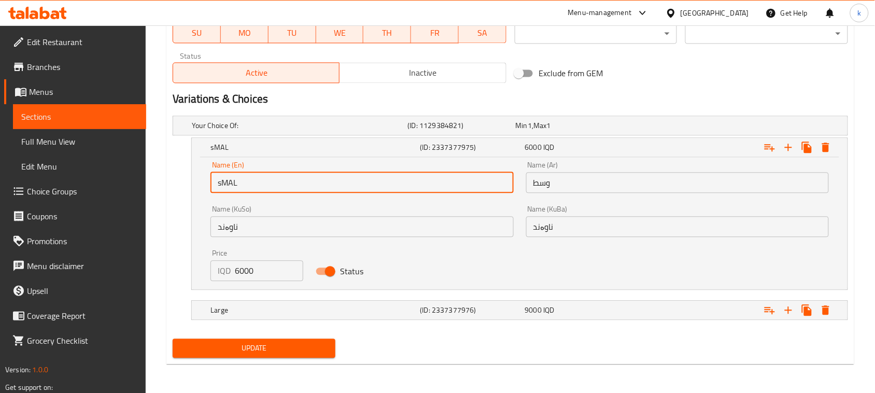
type input "Small"
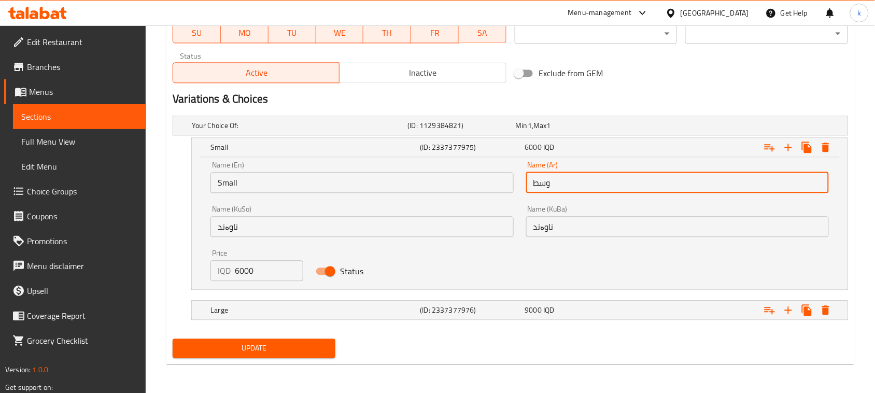
drag, startPoint x: 578, startPoint y: 174, endPoint x: 469, endPoint y: 203, distance: 112.8
click at [469, 203] on div "Name (En) Small Name (En) Name (Ar) وسط Name (Ar) Name (KuSo) ناوەند Name (KuSo…" at bounding box center [519, 221] width 631 height 132
type input "صغير"
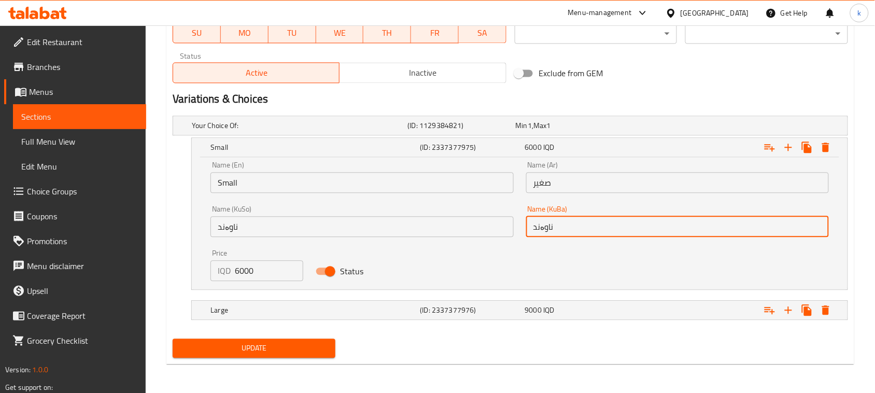
drag, startPoint x: 568, startPoint y: 228, endPoint x: 491, endPoint y: 240, distance: 77.6
click at [481, 248] on div "Name (En) Small Name (En) Name (Ar) صغير Name (Ar) Name (KuSo) ناوەند Name (KuS…" at bounding box center [519, 221] width 631 height 132
type input "بچووک"
drag, startPoint x: 570, startPoint y: 233, endPoint x: 511, endPoint y: 244, distance: 60.6
click at [511, 244] on div "Name (En) Small Name (En) Name (Ar) صغير Name (Ar) Name (KuSo) ناوەند Name (KuS…" at bounding box center [519, 221] width 631 height 132
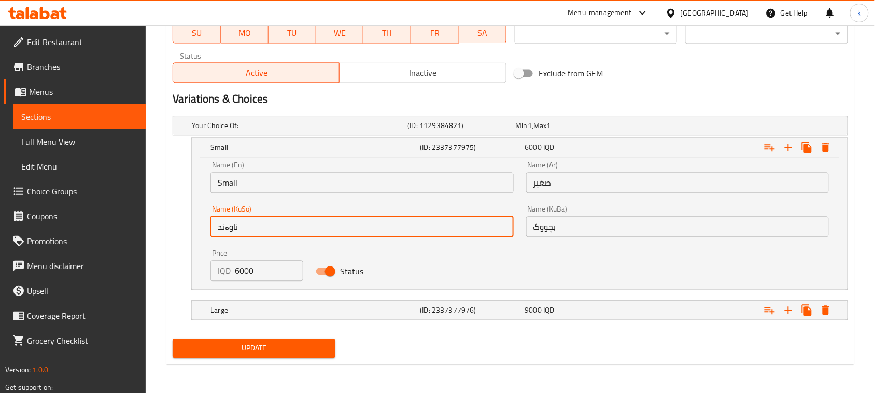
drag, startPoint x: 272, startPoint y: 222, endPoint x: 152, endPoint y: 238, distance: 121.4
paste input "بچووک"
type input "بچووک"
click at [286, 348] on span "Update" at bounding box center [254, 348] width 146 height 13
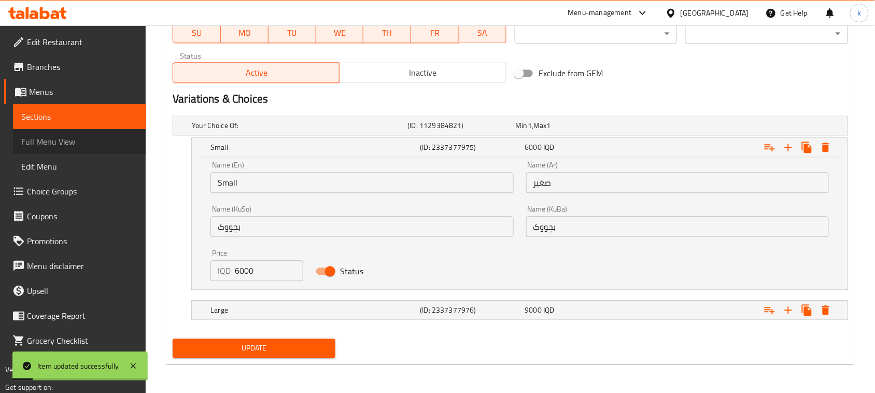
click at [63, 138] on span "Full Menu View" at bounding box center [79, 141] width 117 height 12
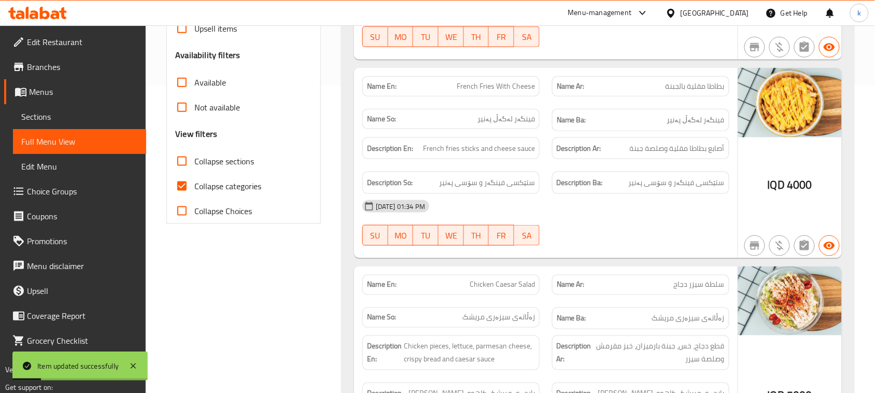
scroll to position [306, 0]
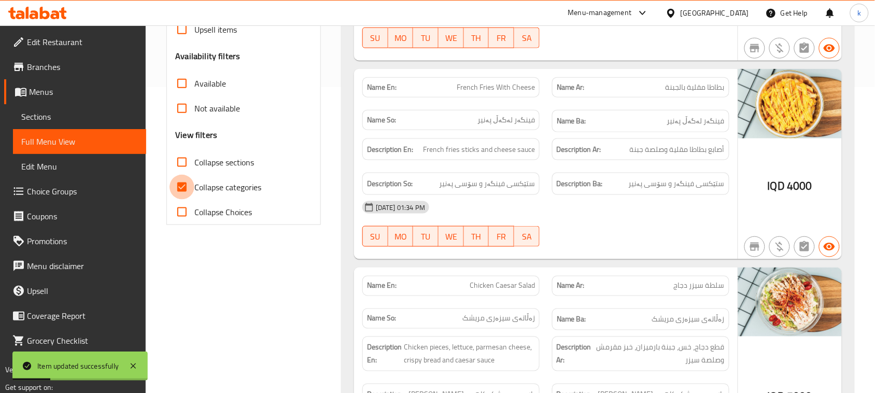
drag, startPoint x: 185, startPoint y: 186, endPoint x: 229, endPoint y: 172, distance: 45.6
click at [186, 185] on input "Collapse categories" at bounding box center [181, 187] width 25 height 25
checkbox input "false"
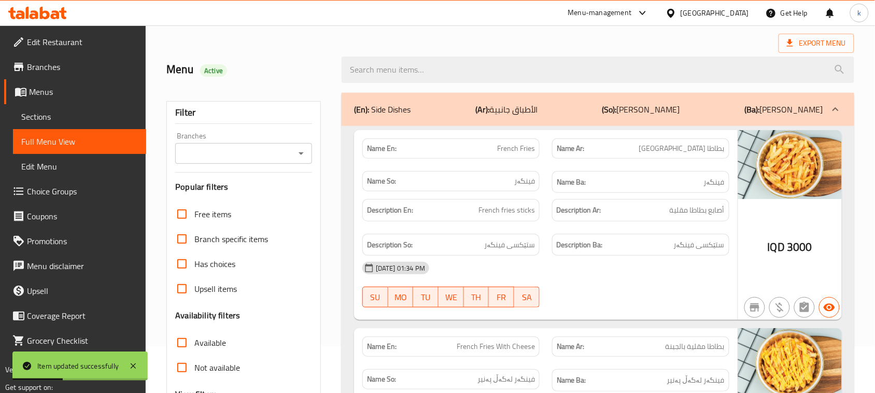
click at [301, 153] on icon "Open" at bounding box center [301, 153] width 5 height 3
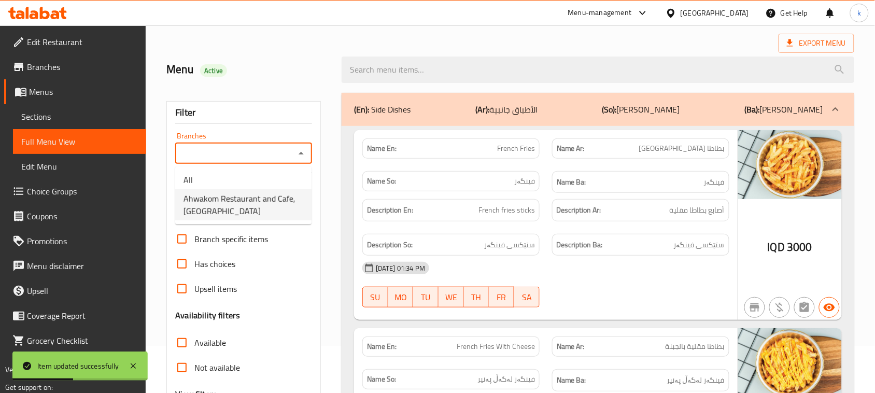
click at [250, 204] on span "Ahwakom Restaurant and Cafe, [GEOGRAPHIC_DATA]" at bounding box center [243, 204] width 120 height 25
type input "Ahwakom Restaurant and Cafe, [GEOGRAPHIC_DATA]"
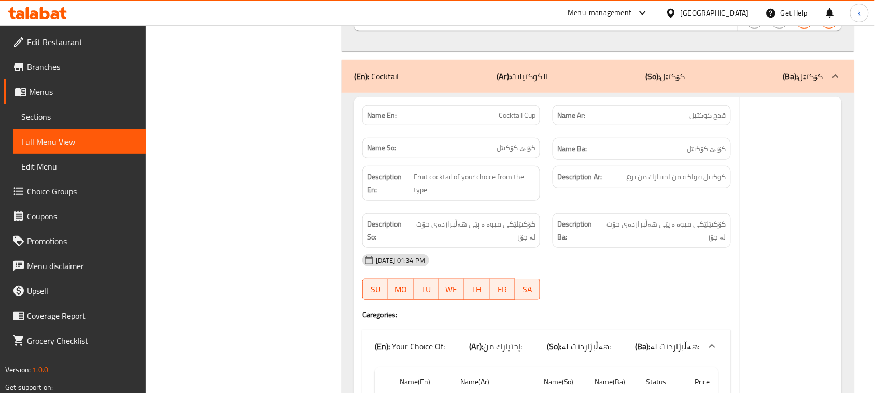
scroll to position [7174, 0]
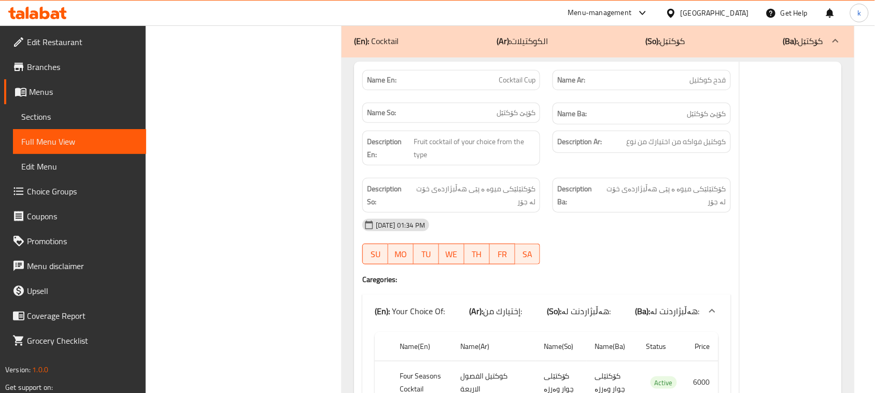
click at [47, 90] on span "Menus" at bounding box center [83, 92] width 109 height 12
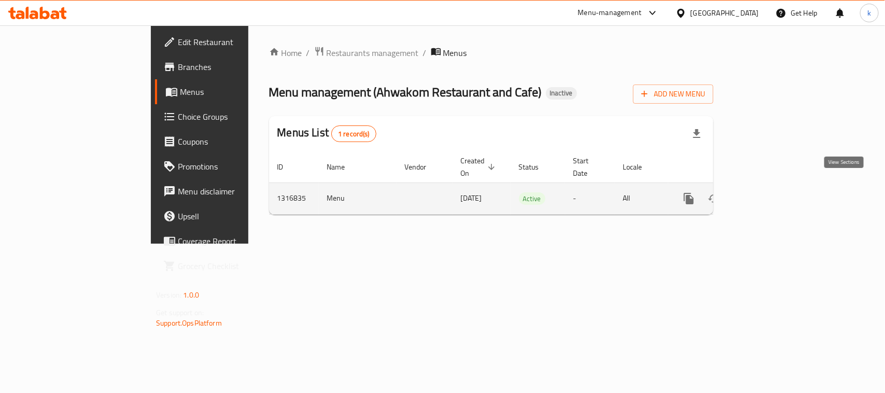
click at [770, 192] on icon "enhanced table" at bounding box center [763, 198] width 12 height 12
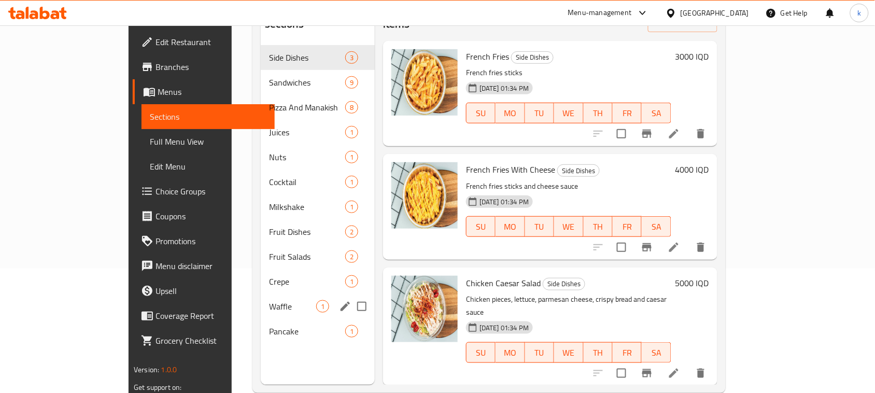
scroll to position [130, 0]
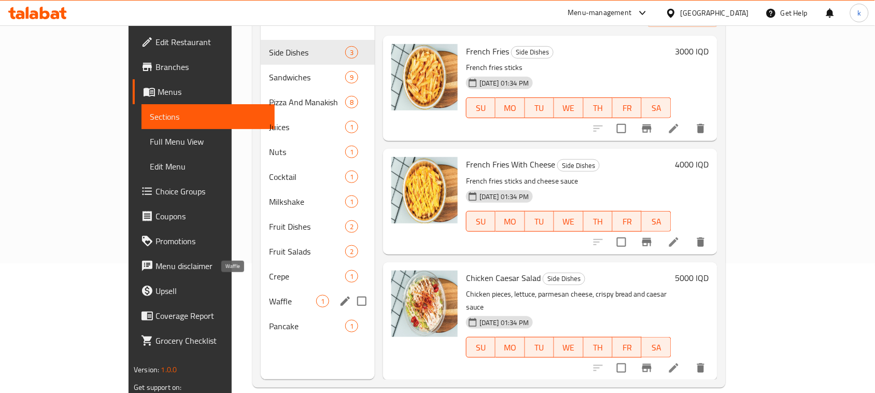
click at [269, 295] on span "Waffle" at bounding box center [292, 301] width 47 height 12
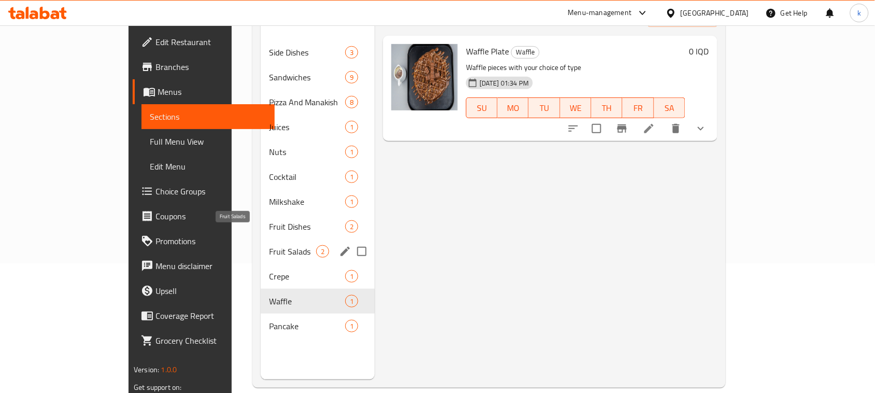
click at [269, 245] on span "Fruit Salads" at bounding box center [292, 251] width 47 height 12
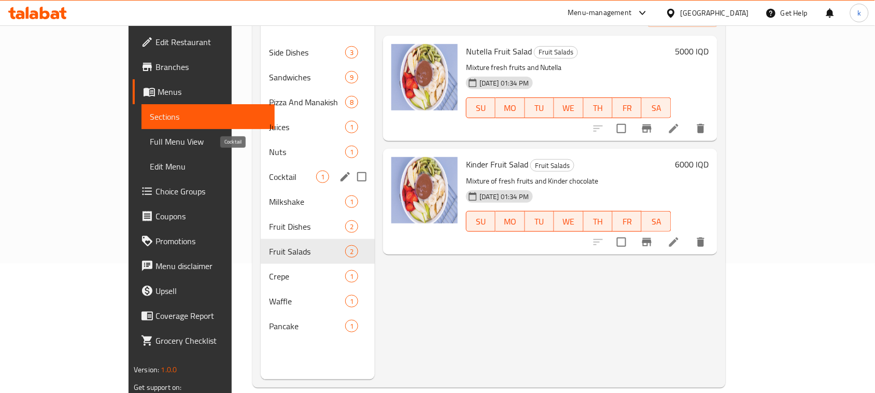
click at [261, 164] on div "Cocktail 1" at bounding box center [318, 176] width 114 height 25
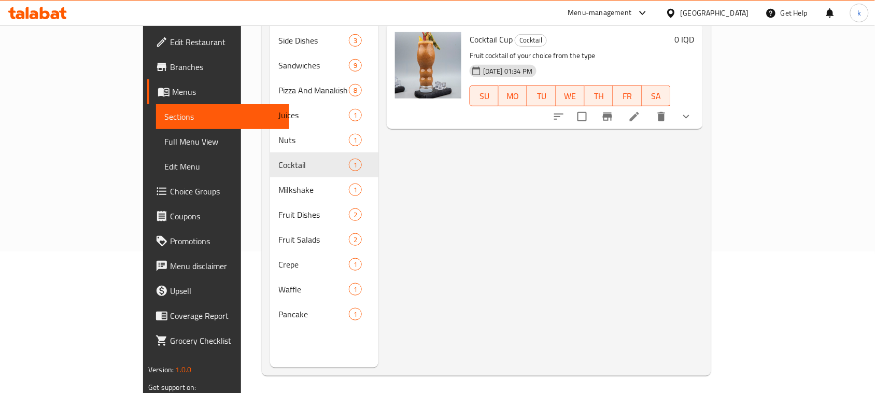
scroll to position [146, 0]
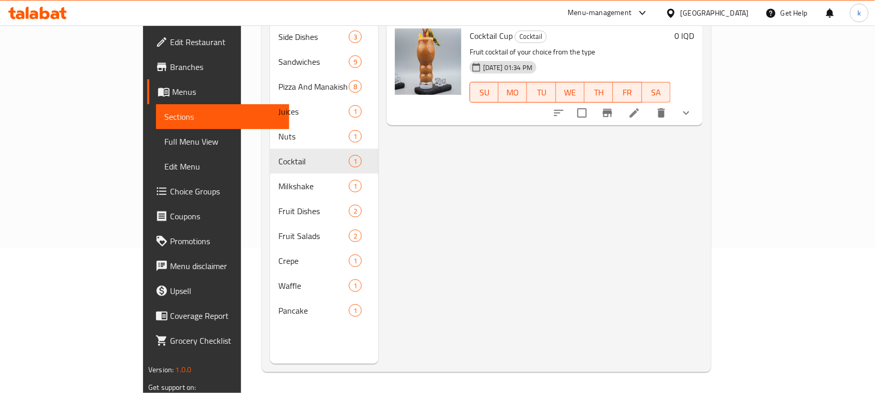
click at [164, 137] on span "Full Menu View" at bounding box center [222, 141] width 117 height 12
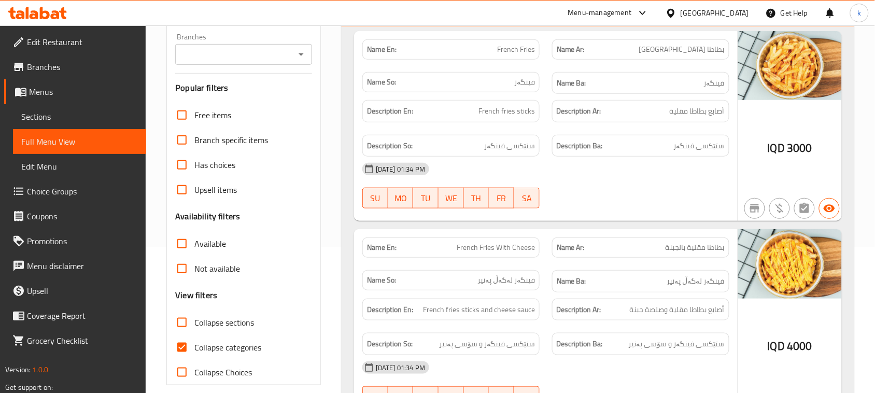
click at [182, 348] on input "Collapse categories" at bounding box center [181, 347] width 25 height 25
checkbox input "false"
click at [288, 57] on input "Branches" at bounding box center [235, 54] width 114 height 15
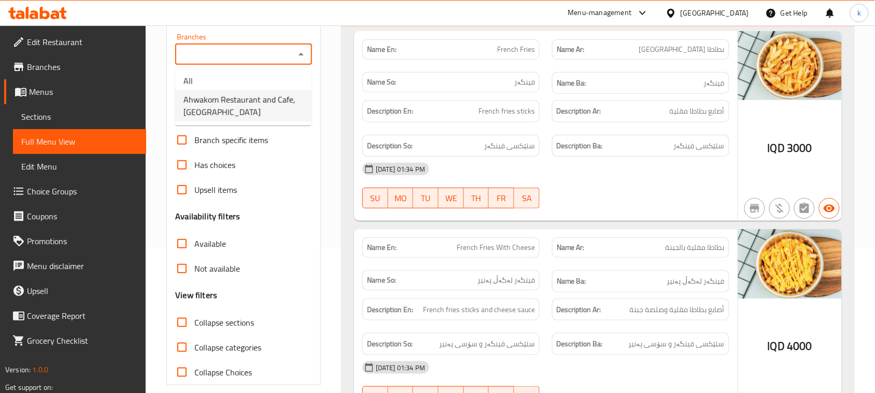
click at [238, 108] on span "Ahwakom Restaurant and Cafe, [GEOGRAPHIC_DATA]" at bounding box center [243, 105] width 120 height 25
type input "Ahwakom Restaurant and Cafe, [GEOGRAPHIC_DATA]"
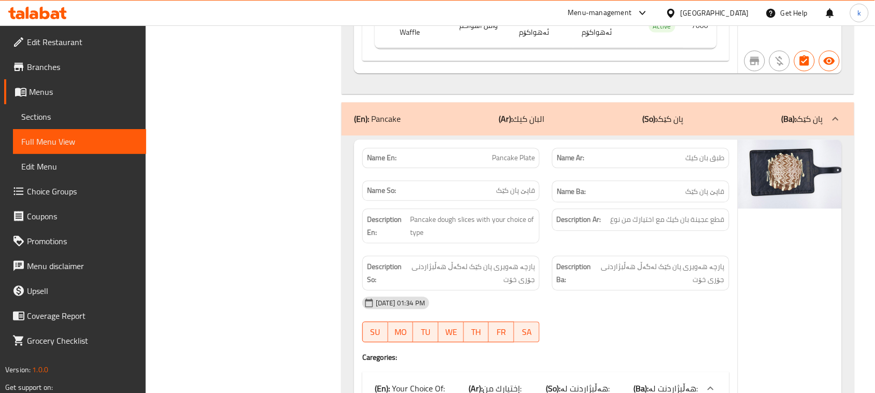
scroll to position [11212, 0]
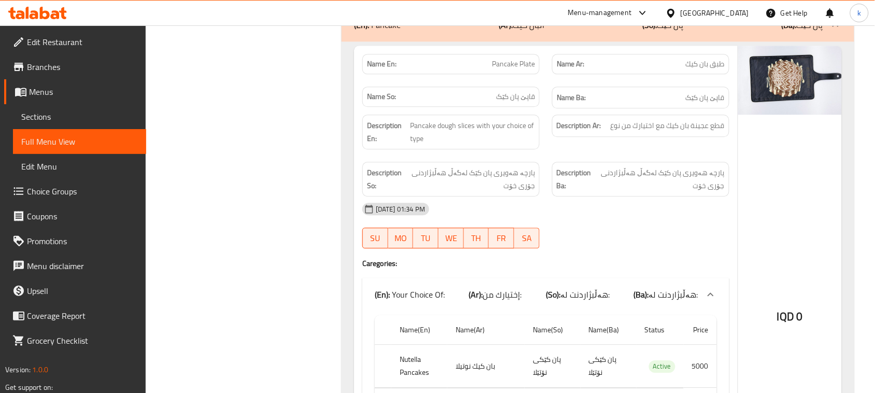
click at [32, 96] on span "Menus" at bounding box center [83, 92] width 109 height 12
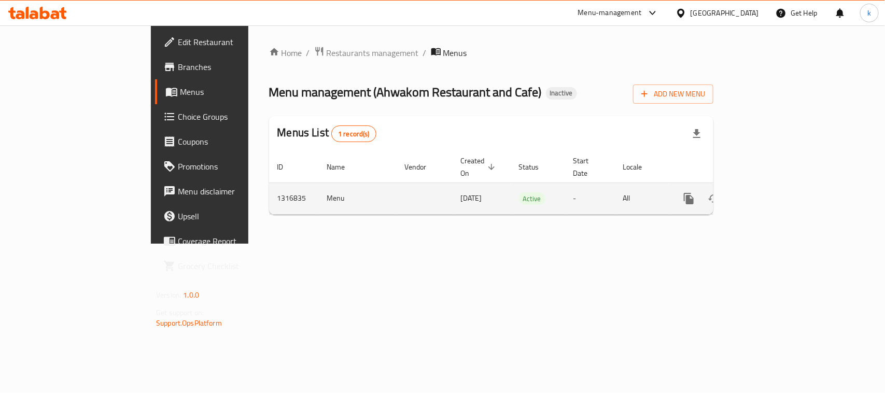
click at [768, 194] on icon "enhanced table" at bounding box center [763, 198] width 9 height 9
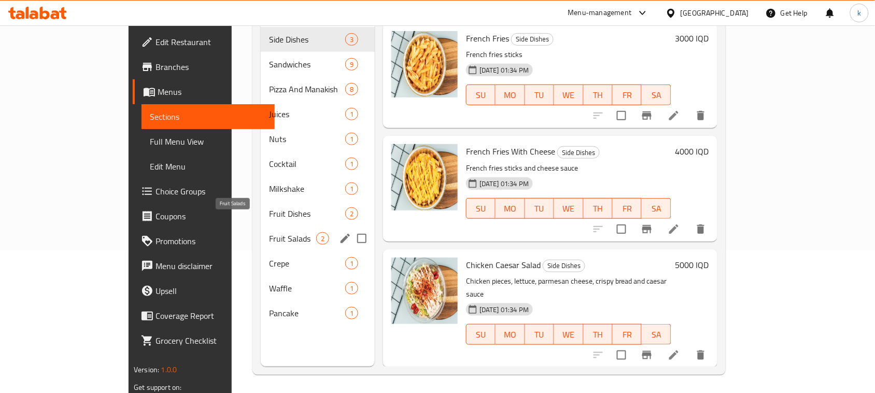
scroll to position [146, 0]
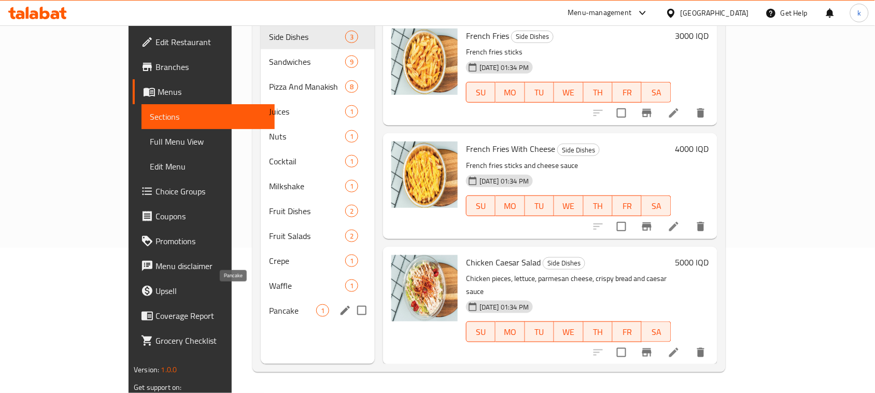
click at [261, 298] on div "Pancake 1" at bounding box center [318, 310] width 114 height 25
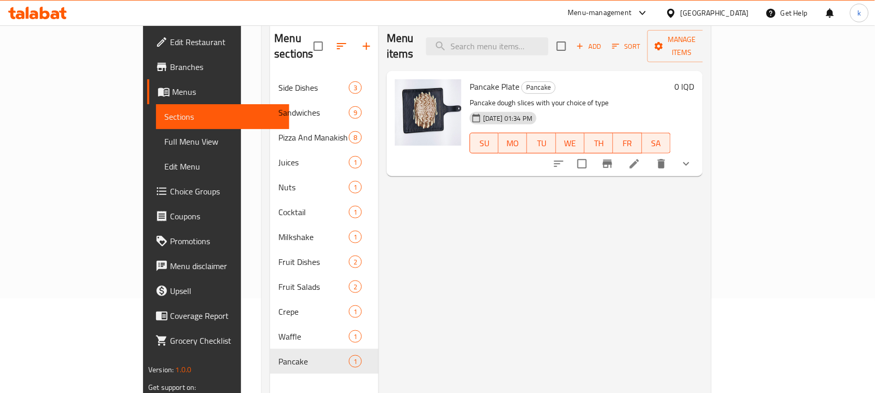
scroll to position [16, 0]
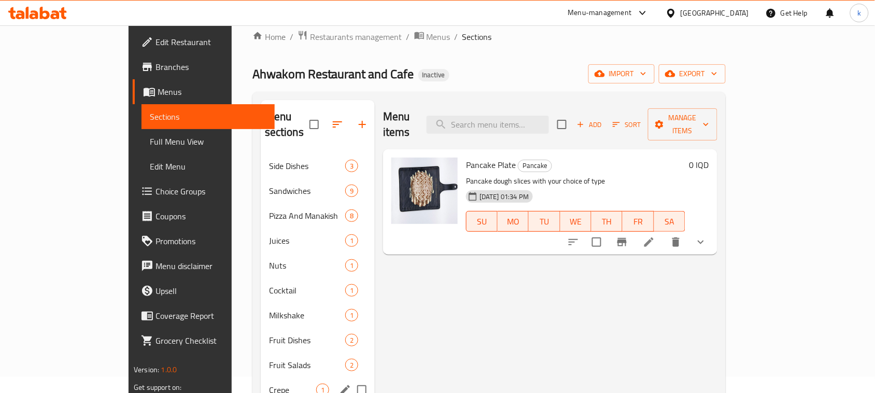
click at [269, 384] on span "Crepe" at bounding box center [292, 390] width 47 height 12
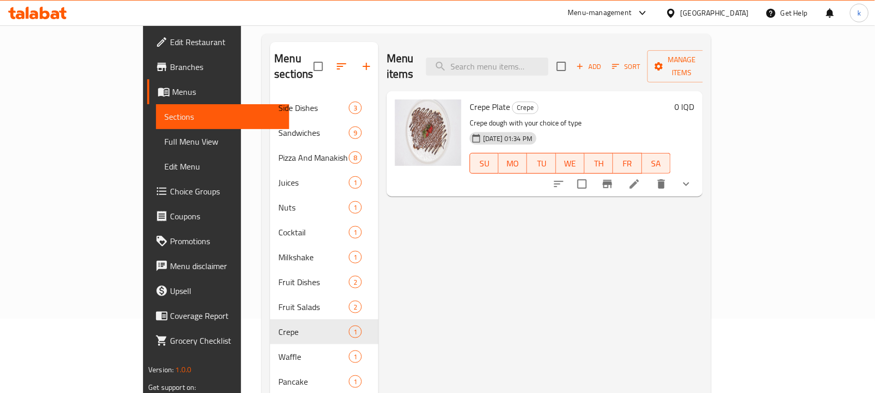
scroll to position [146, 0]
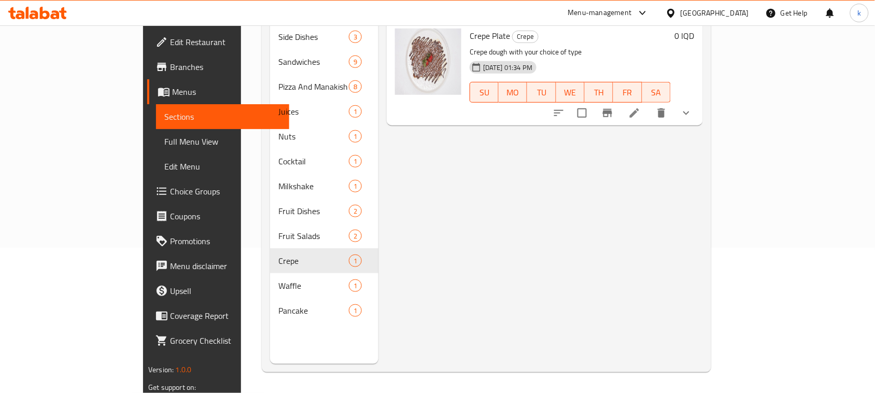
click at [270, 302] on div "Pancake 1" at bounding box center [324, 310] width 108 height 25
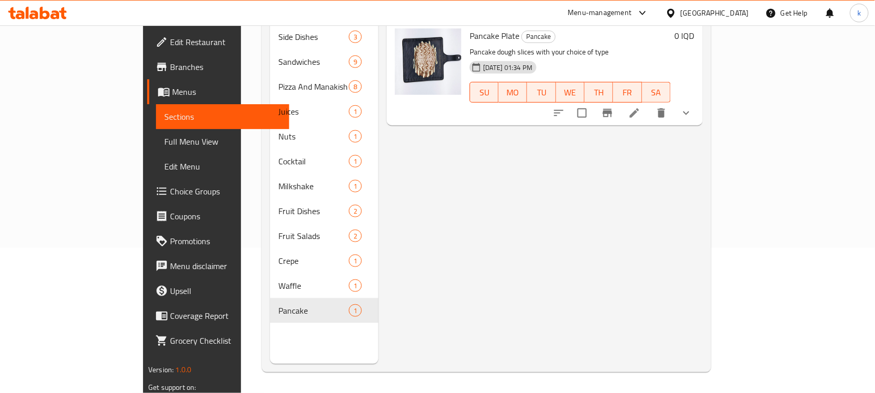
click at [498, 227] on div "Menu items Add Sort Manage items Pancake Plate Pancake Pancake dough slices wit…" at bounding box center [540, 167] width 324 height 393
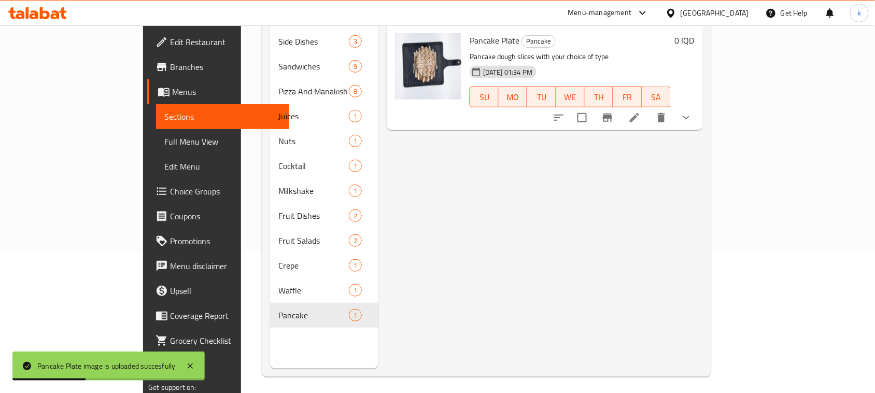
scroll to position [146, 0]
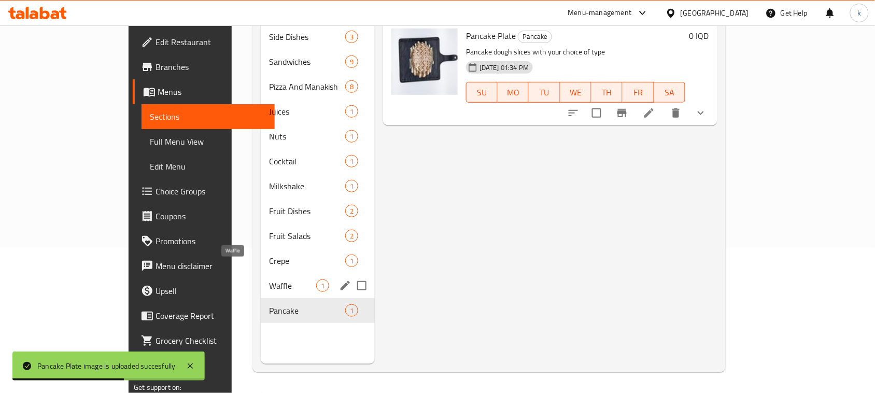
click at [269, 279] on span "Waffle" at bounding box center [292, 285] width 47 height 12
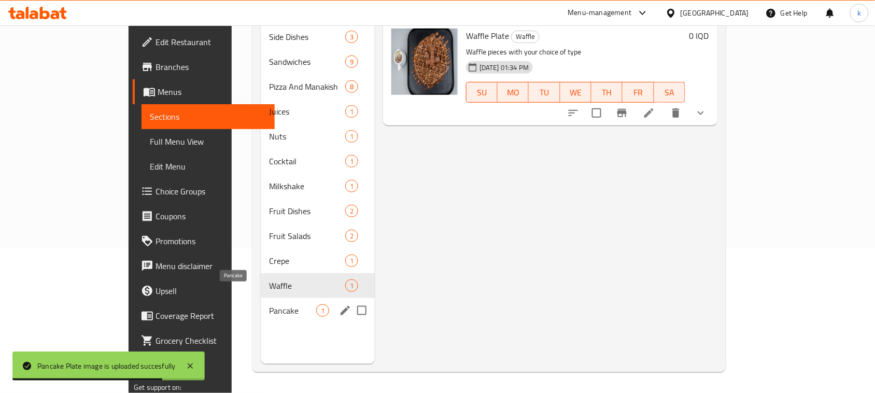
click at [269, 304] on span "Pancake" at bounding box center [292, 310] width 47 height 12
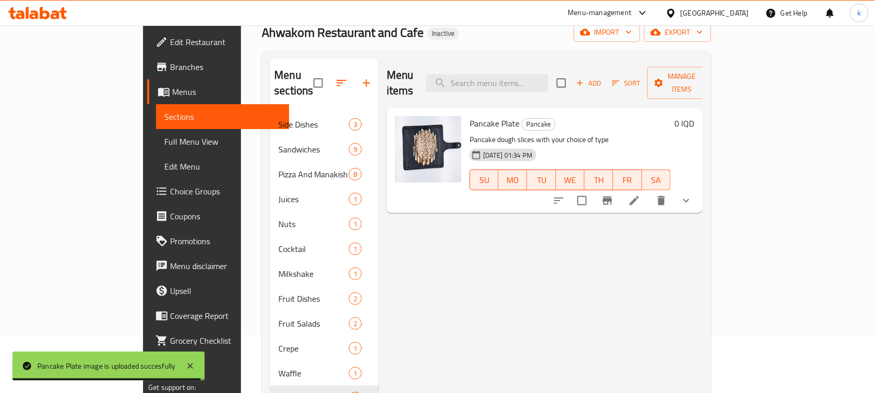
scroll to position [146, 0]
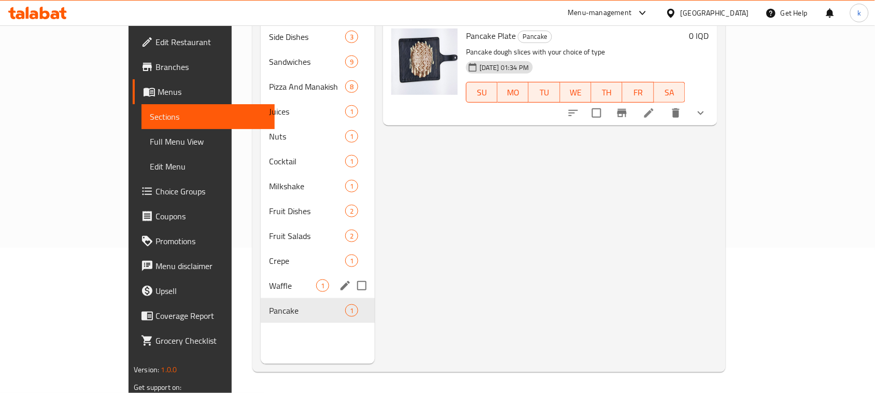
drag, startPoint x: 194, startPoint y: 270, endPoint x: 230, endPoint y: 279, distance: 36.3
click at [269, 279] on span "Waffle" at bounding box center [292, 285] width 47 height 12
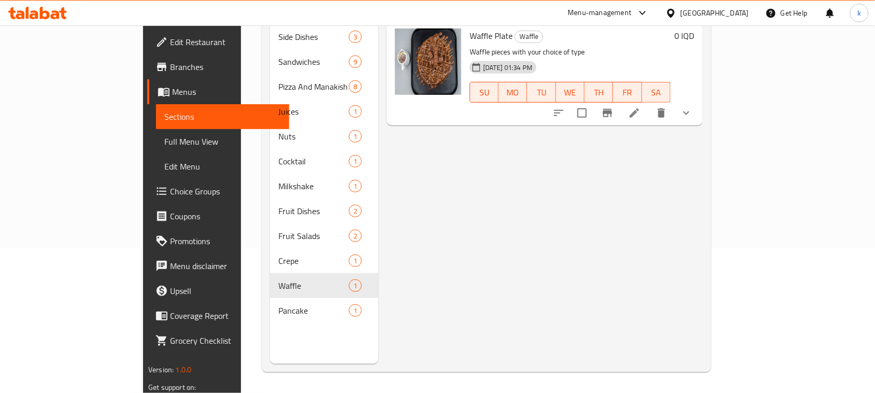
drag, startPoint x: 362, startPoint y: 113, endPoint x: 389, endPoint y: 76, distance: 46.0
click at [385, 80] on div "Menu items Add Sort Manage items Waffle Plate Waffle Waffle pieces with your ch…" at bounding box center [540, 167] width 324 height 393
click at [395, 76] on img at bounding box center [428, 62] width 66 height 66
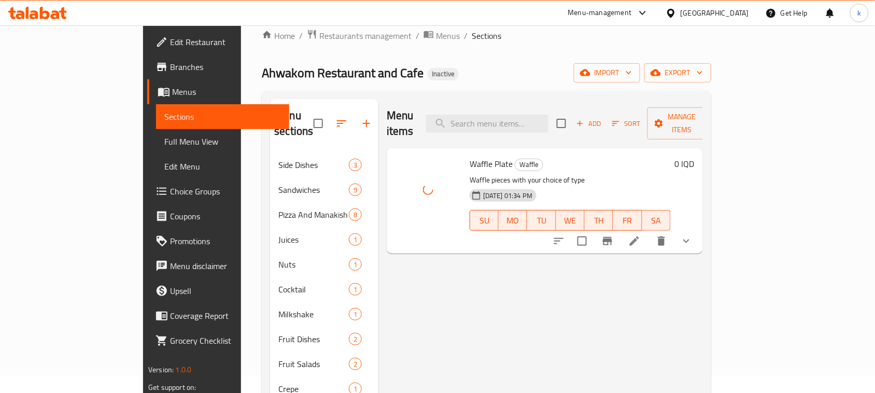
scroll to position [16, 0]
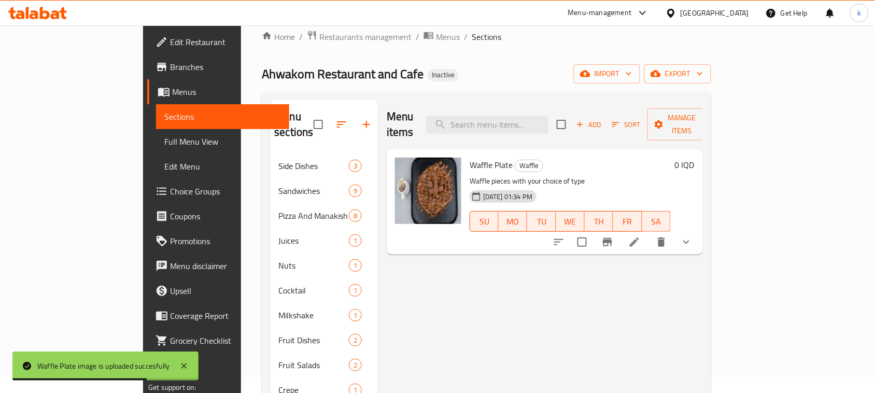
click at [433, 327] on div "Menu items Add Sort Manage items Waffle Plate Waffle Waffle pieces with your ch…" at bounding box center [540, 296] width 324 height 393
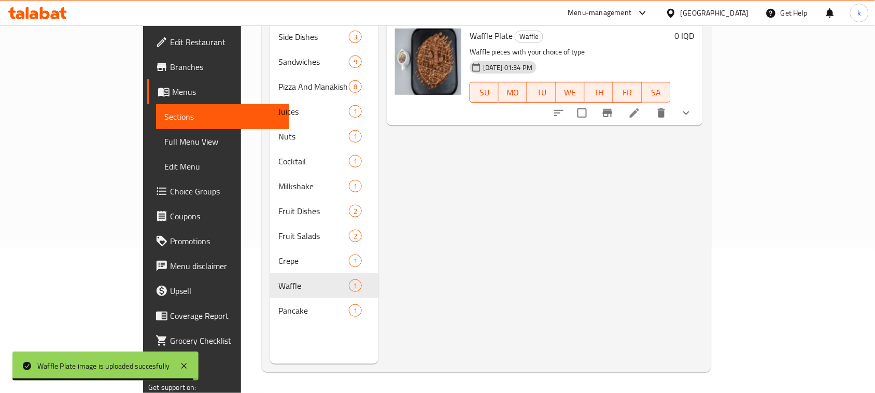
scroll to position [146, 0]
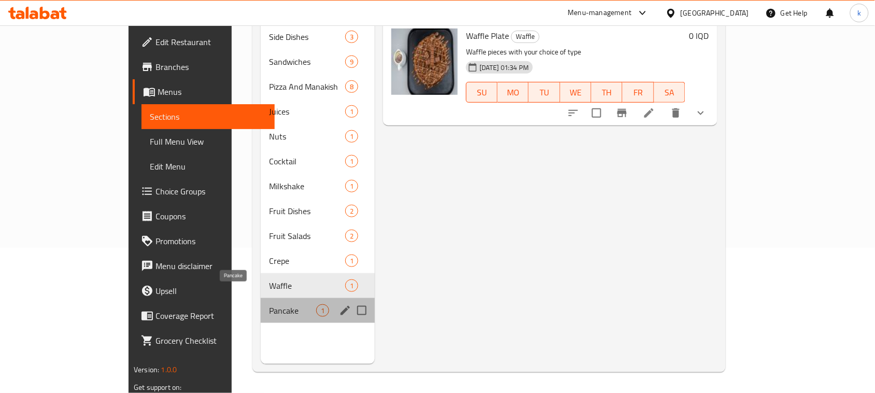
click at [269, 304] on span "Pancake" at bounding box center [292, 310] width 47 height 12
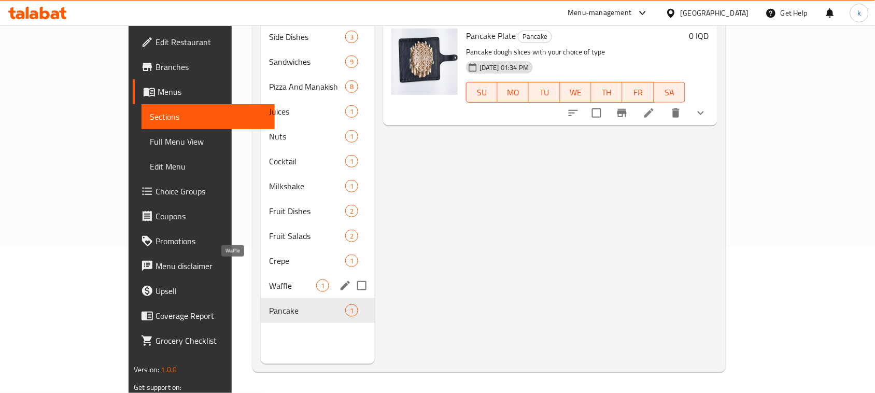
click at [269, 279] on span "Waffle" at bounding box center [292, 285] width 47 height 12
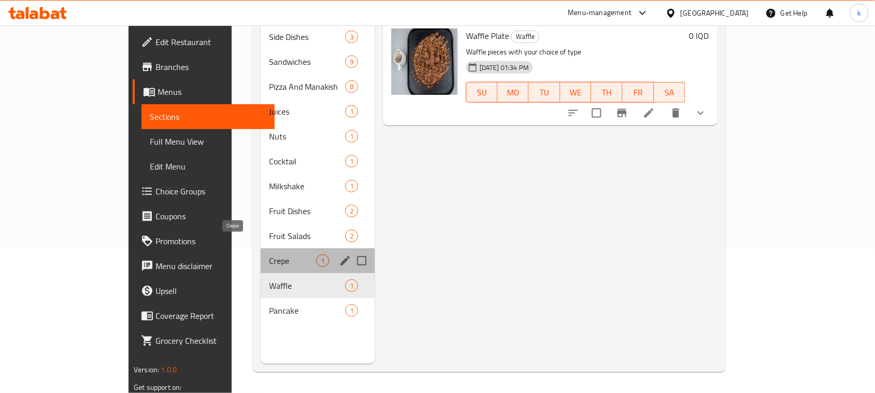
click at [269, 254] on span "Crepe" at bounding box center [292, 260] width 47 height 12
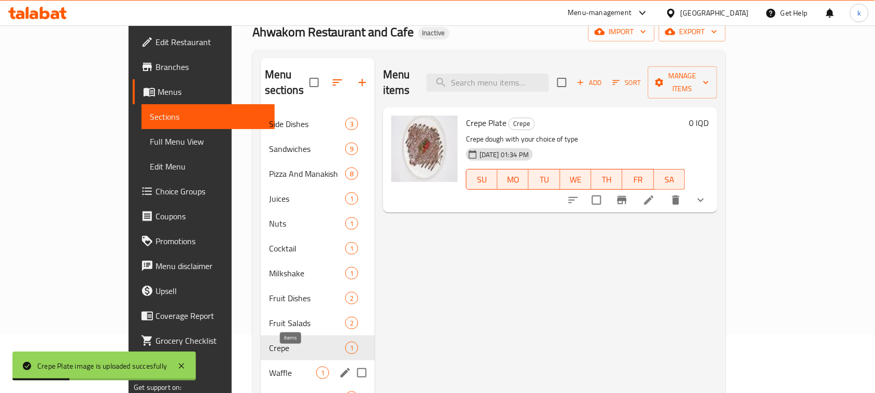
scroll to position [81, 0]
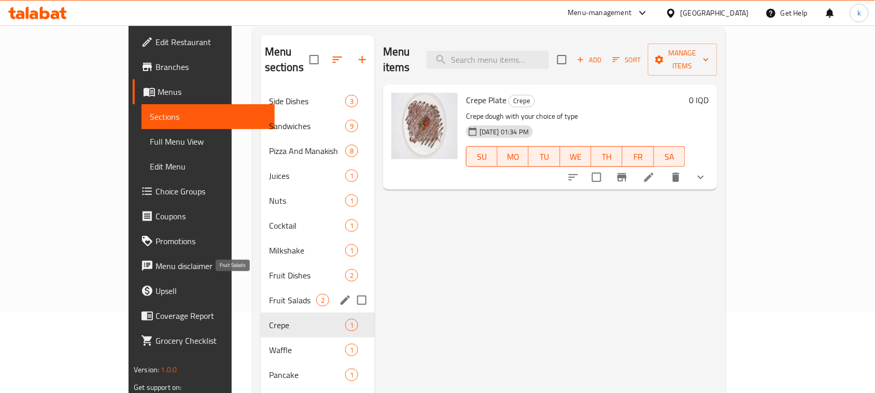
click at [269, 294] on span "Fruit Salads" at bounding box center [292, 300] width 47 height 12
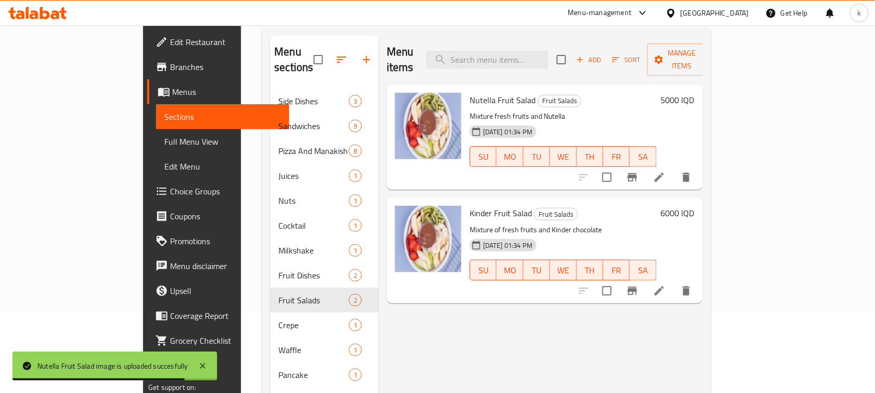
click at [408, 319] on div "Menu items Add Sort Manage items Nutella Fruit Salad Fruit Salads Mixture fresh…" at bounding box center [540, 231] width 324 height 393
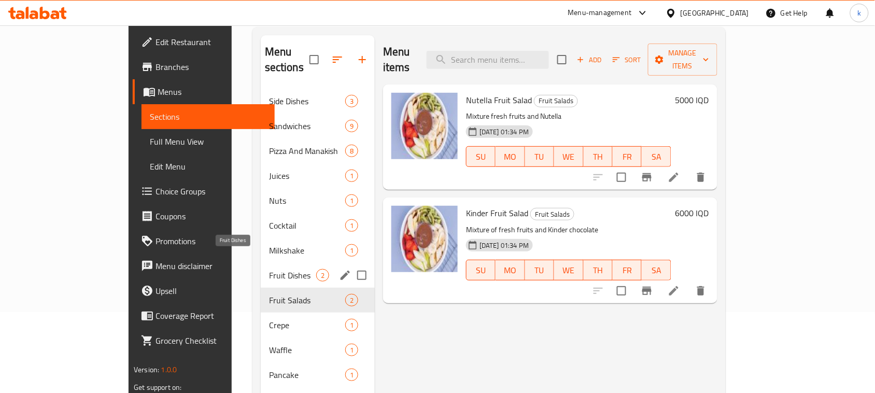
click at [269, 269] on span "Fruit Dishes" at bounding box center [292, 275] width 47 height 12
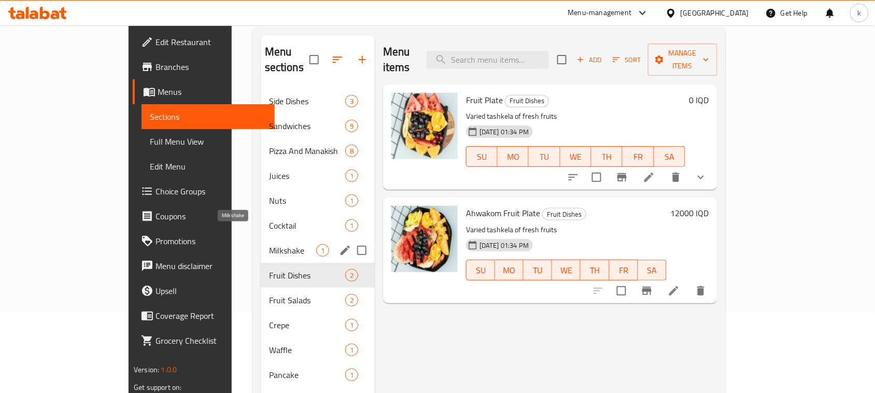
click at [269, 244] on span "Milkshake" at bounding box center [292, 250] width 47 height 12
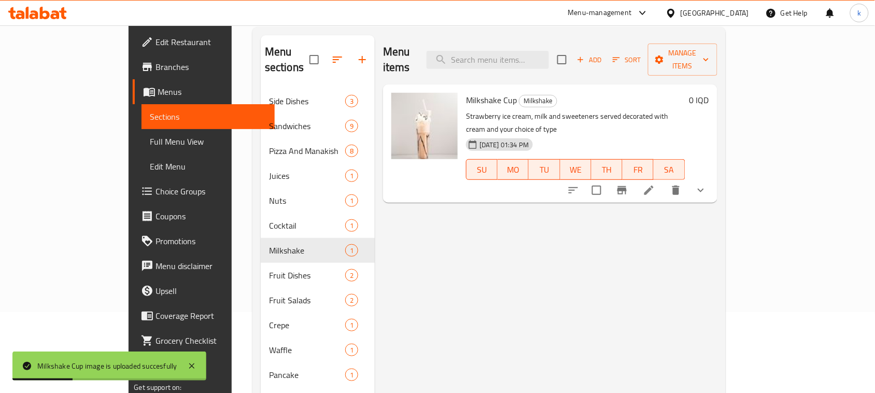
click at [499, 292] on div "Menu items Add Sort Manage items Milkshake Cup Milkshake Strawberry ice cream, …" at bounding box center [546, 231] width 342 height 393
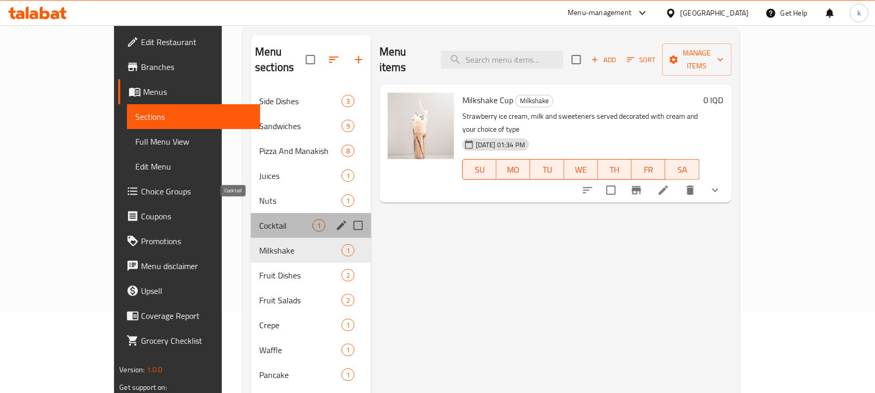
click at [259, 219] on span "Cocktail" at bounding box center [285, 225] width 53 height 12
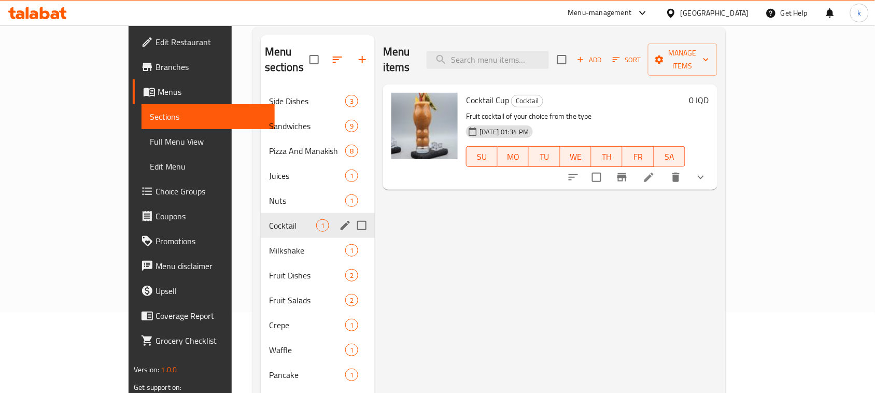
click at [269, 194] on span "Nuts" at bounding box center [307, 200] width 76 height 12
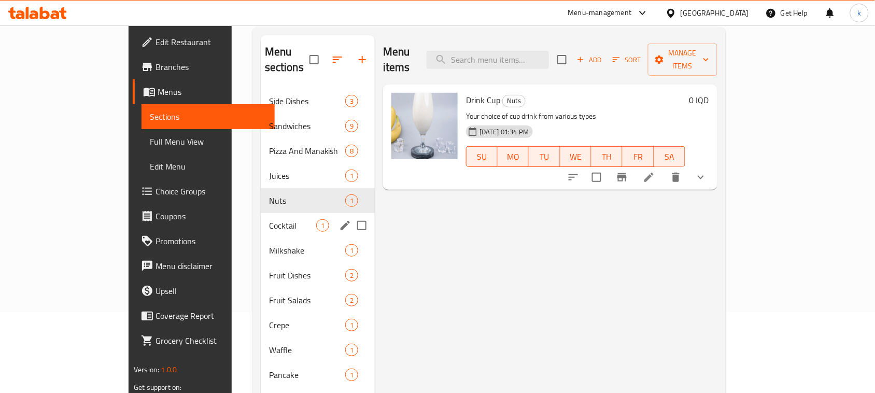
click at [261, 213] on div "Cocktail 1" at bounding box center [318, 225] width 114 height 25
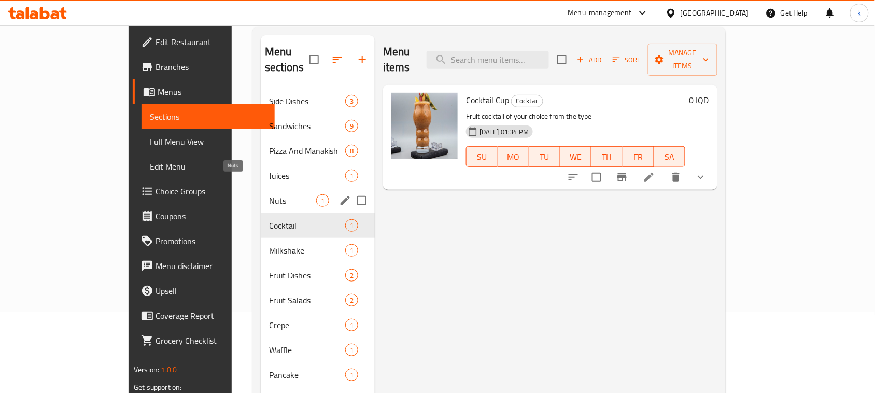
click at [269, 194] on span "Nuts" at bounding box center [292, 200] width 47 height 12
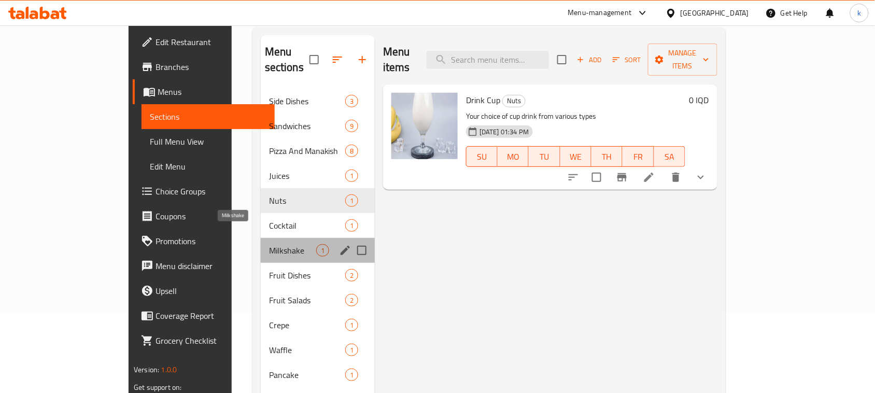
click at [269, 244] on span "Milkshake" at bounding box center [292, 250] width 47 height 12
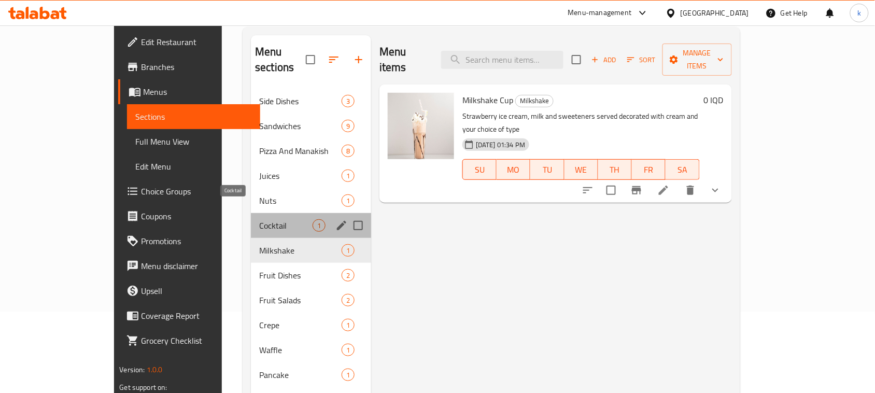
click at [259, 219] on span "Cocktail" at bounding box center [285, 225] width 53 height 12
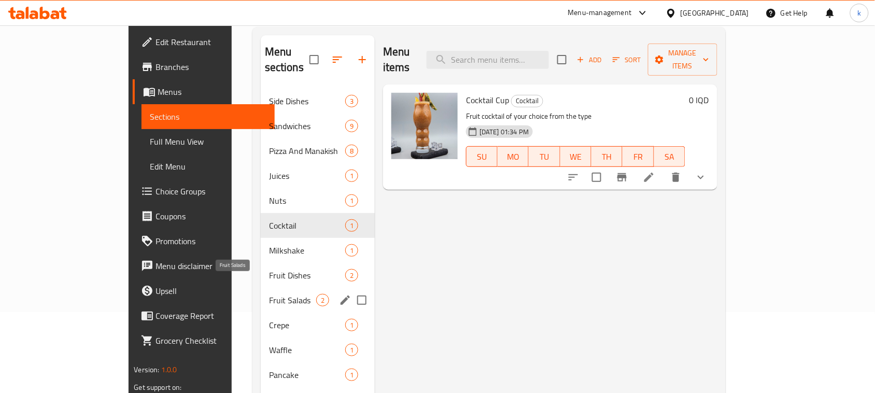
click at [269, 294] on span "Fruit Salads" at bounding box center [292, 300] width 47 height 12
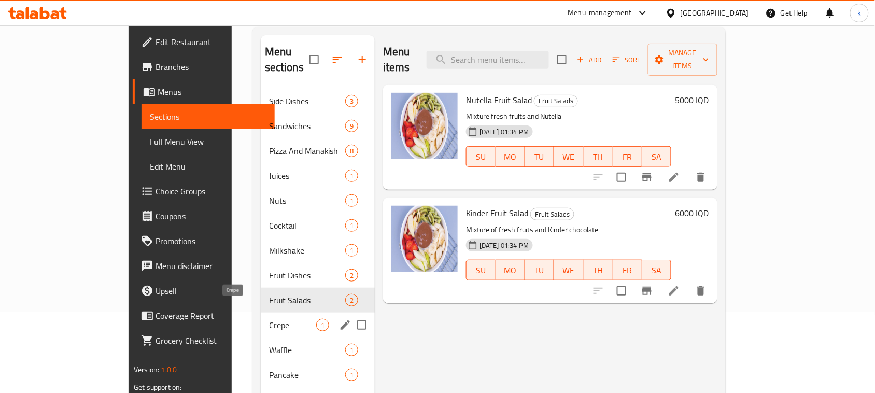
click at [269, 319] on span "Crepe" at bounding box center [292, 325] width 47 height 12
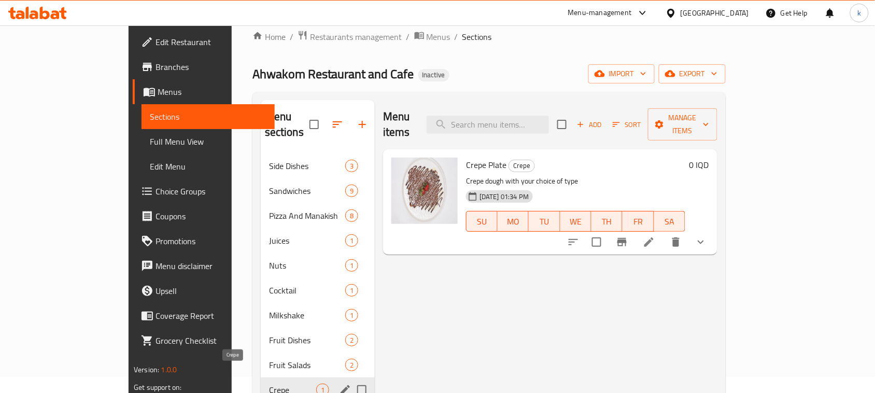
scroll to position [146, 0]
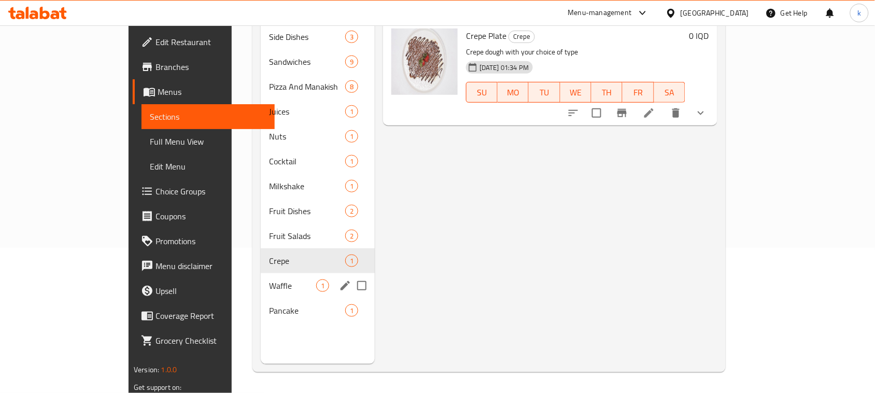
click at [261, 273] on div "Waffle 1" at bounding box center [318, 285] width 114 height 25
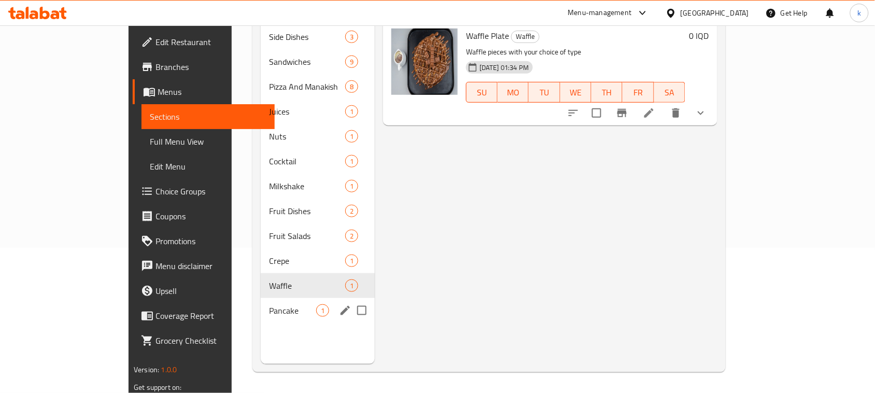
click at [261, 298] on div "Pancake 1" at bounding box center [318, 310] width 114 height 25
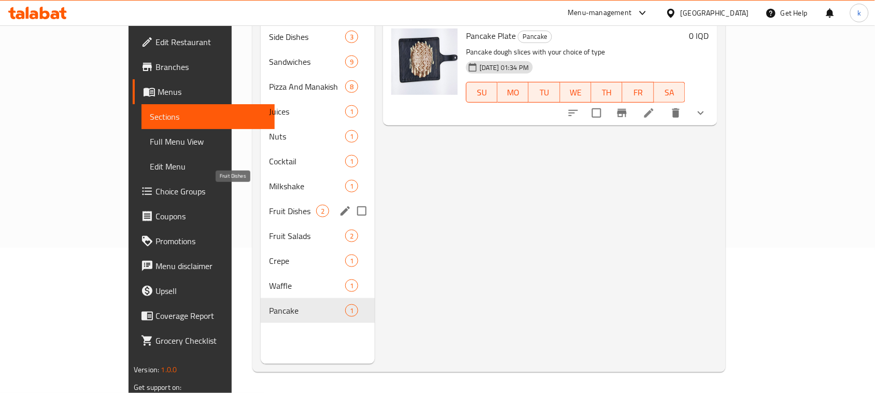
click at [269, 205] on span "Fruit Dishes" at bounding box center [292, 211] width 47 height 12
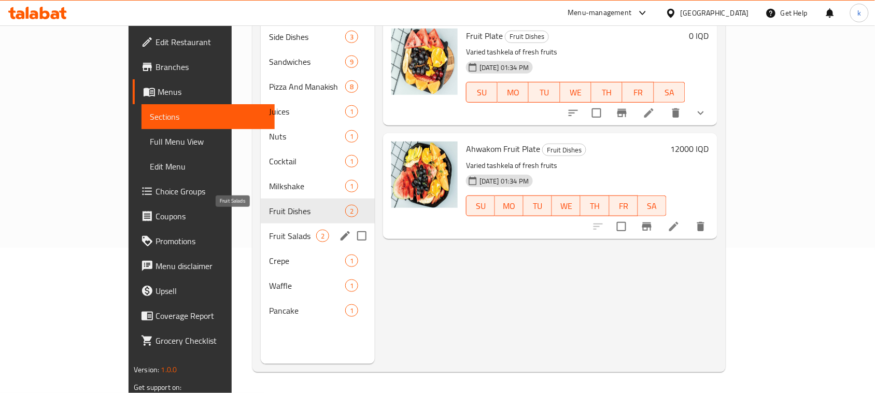
click at [269, 230] on span "Fruit Salads" at bounding box center [292, 236] width 47 height 12
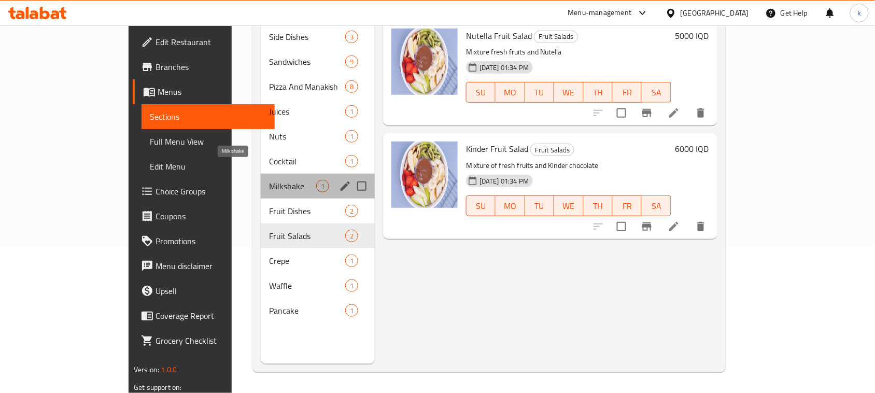
click at [269, 180] on span "Milkshake" at bounding box center [292, 186] width 47 height 12
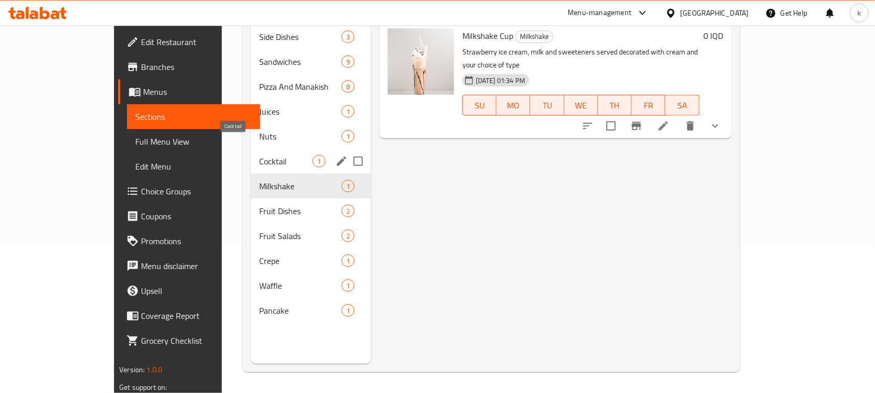
click at [259, 155] on span "Cocktail" at bounding box center [285, 161] width 53 height 12
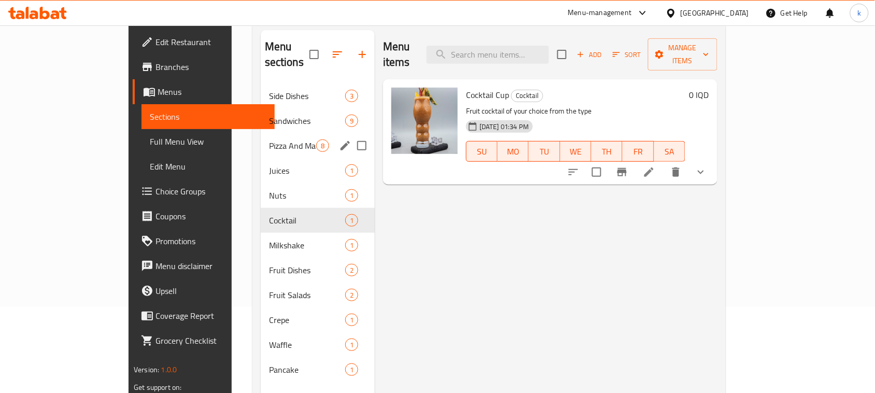
scroll to position [16, 0]
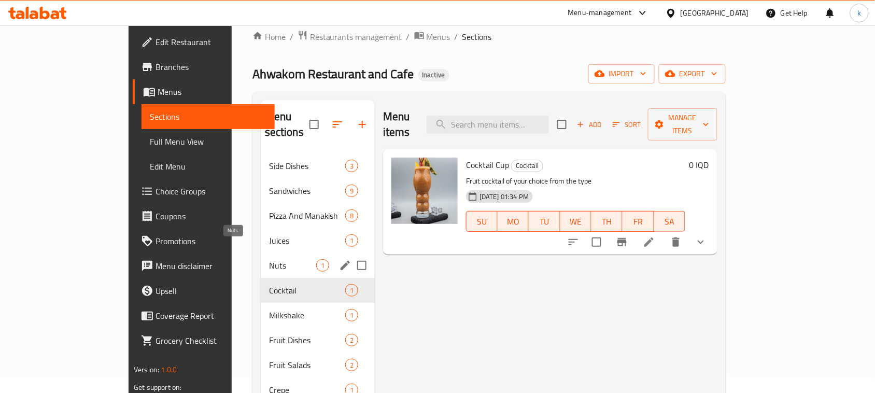
click at [269, 259] on span "Nuts" at bounding box center [292, 265] width 47 height 12
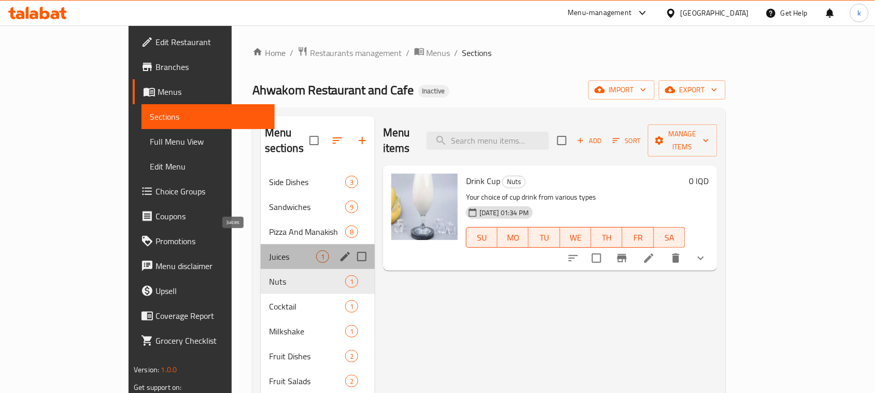
click at [269, 250] on span "Juices" at bounding box center [292, 256] width 47 height 12
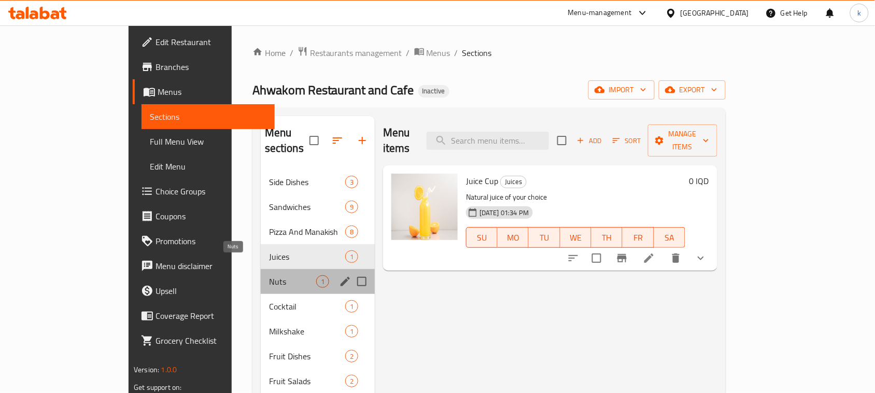
click at [269, 275] on span "Nuts" at bounding box center [292, 281] width 47 height 12
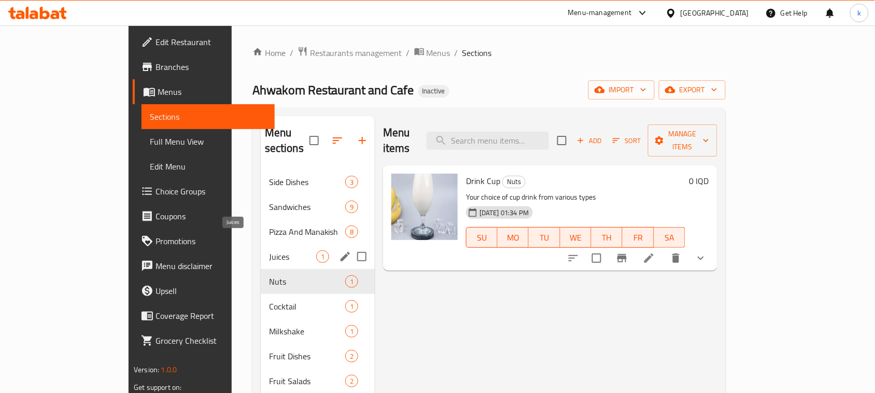
click at [269, 250] on span "Juices" at bounding box center [292, 256] width 47 height 12
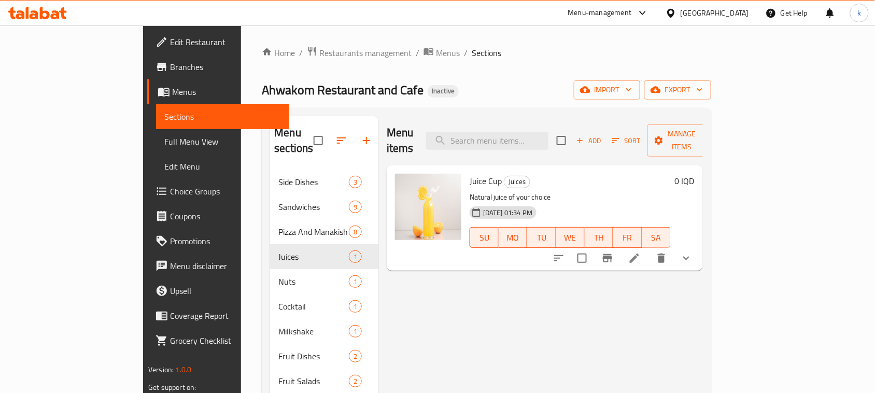
click at [156, 151] on link "Full Menu View" at bounding box center [222, 141] width 133 height 25
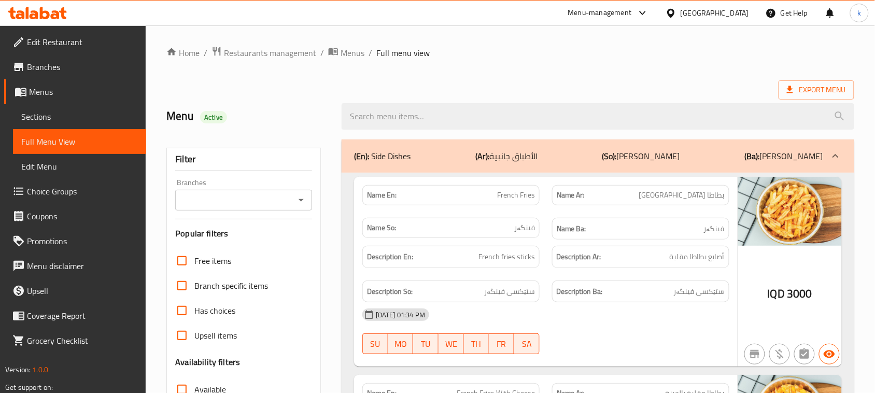
click at [304, 197] on icon "Open" at bounding box center [301, 200] width 12 height 12
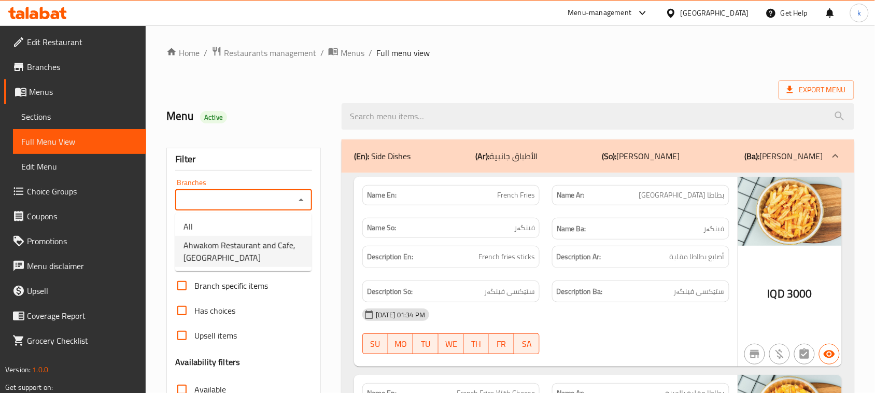
click at [256, 244] on span "Ahwakom Restaurant and Cafe, [GEOGRAPHIC_DATA]" at bounding box center [243, 251] width 120 height 25
type input "Ahwakom Restaurant and Cafe, [GEOGRAPHIC_DATA]"
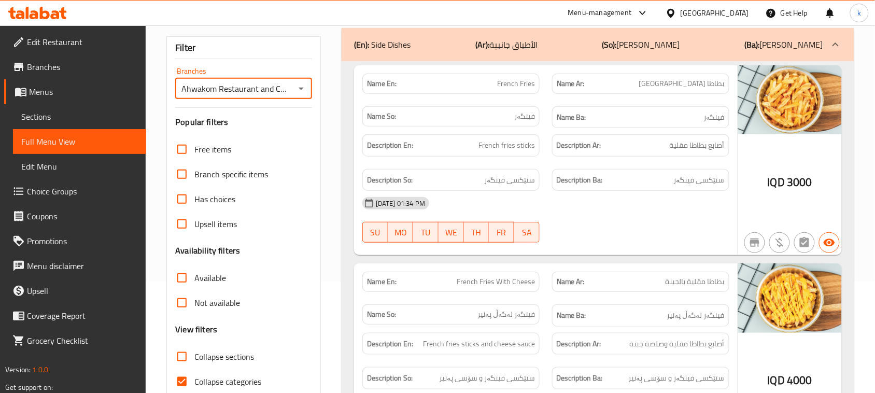
scroll to position [130, 0]
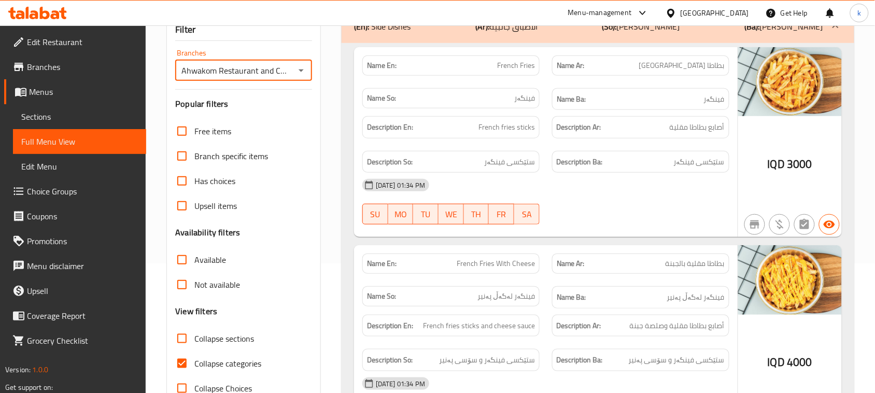
click at [185, 361] on input "Collapse categories" at bounding box center [181, 363] width 25 height 25
checkbox input "false"
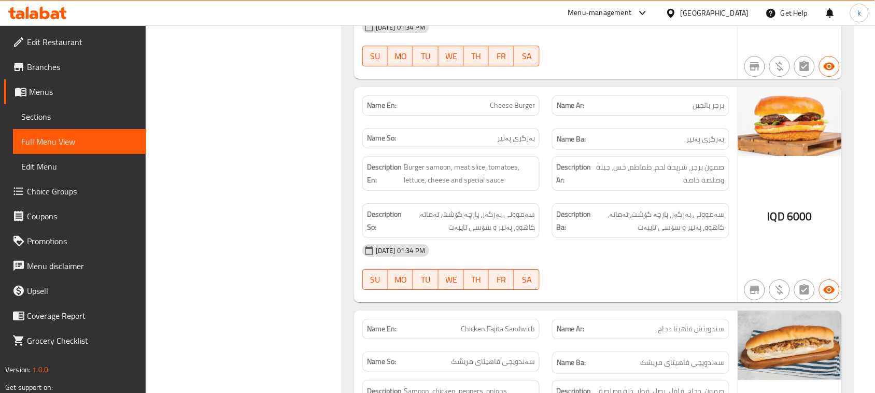
scroll to position [1797, 0]
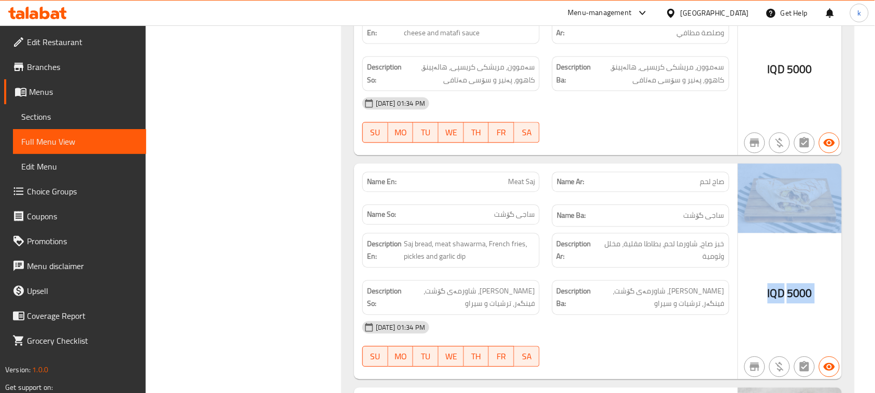
drag, startPoint x: 856, startPoint y: 268, endPoint x: 884, endPoint y: 318, distance: 57.3
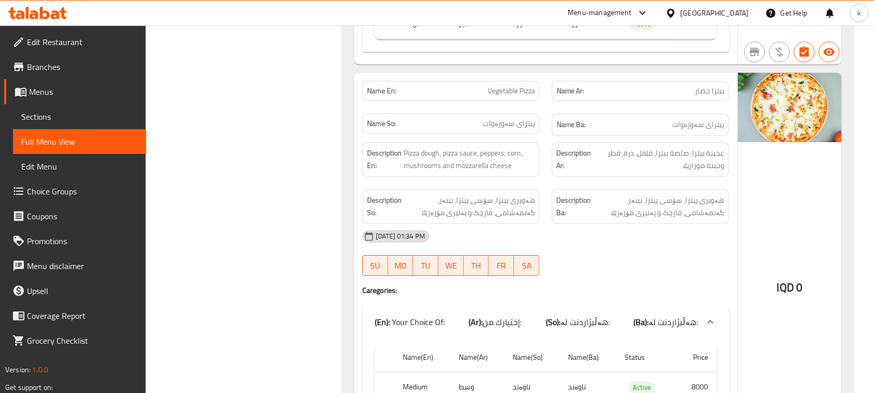
click at [821, 318] on div "IQD 0" at bounding box center [790, 266] width 104 height 386
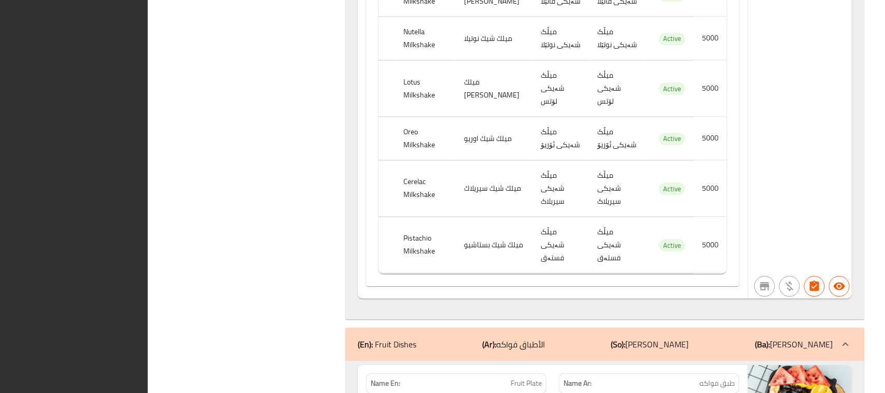
scroll to position [0, 0]
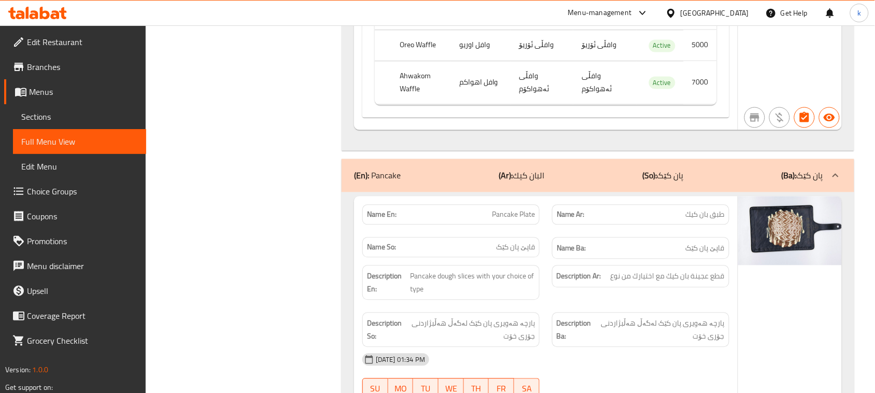
click at [34, 17] on icon at bounding box center [34, 14] width 9 height 9
